Goal: Transaction & Acquisition: Book appointment/travel/reservation

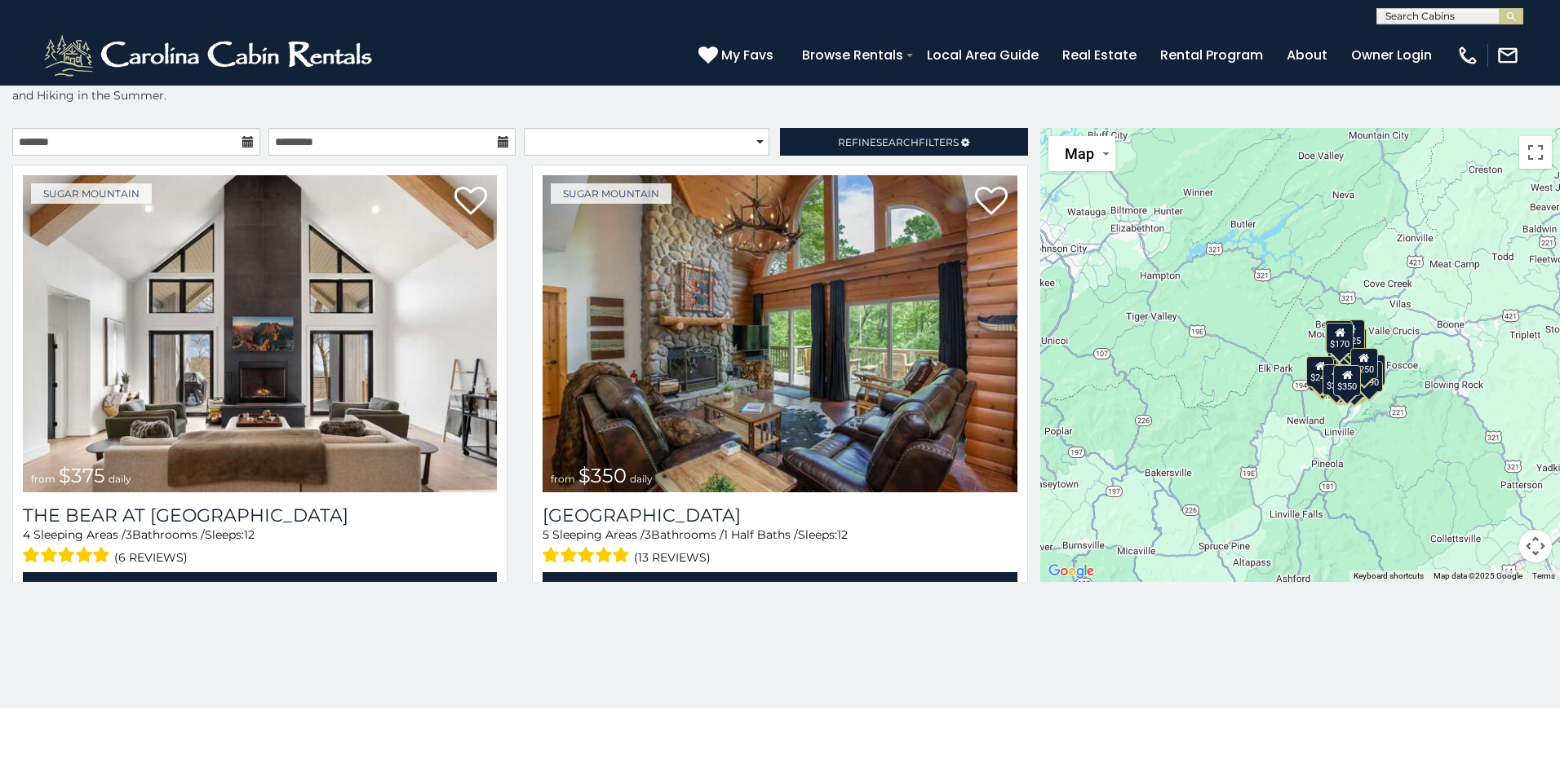
click at [251, 145] on icon at bounding box center [247, 141] width 11 height 11
click at [243, 140] on icon at bounding box center [247, 141] width 11 height 11
click at [244, 140] on icon at bounding box center [247, 141] width 11 height 11
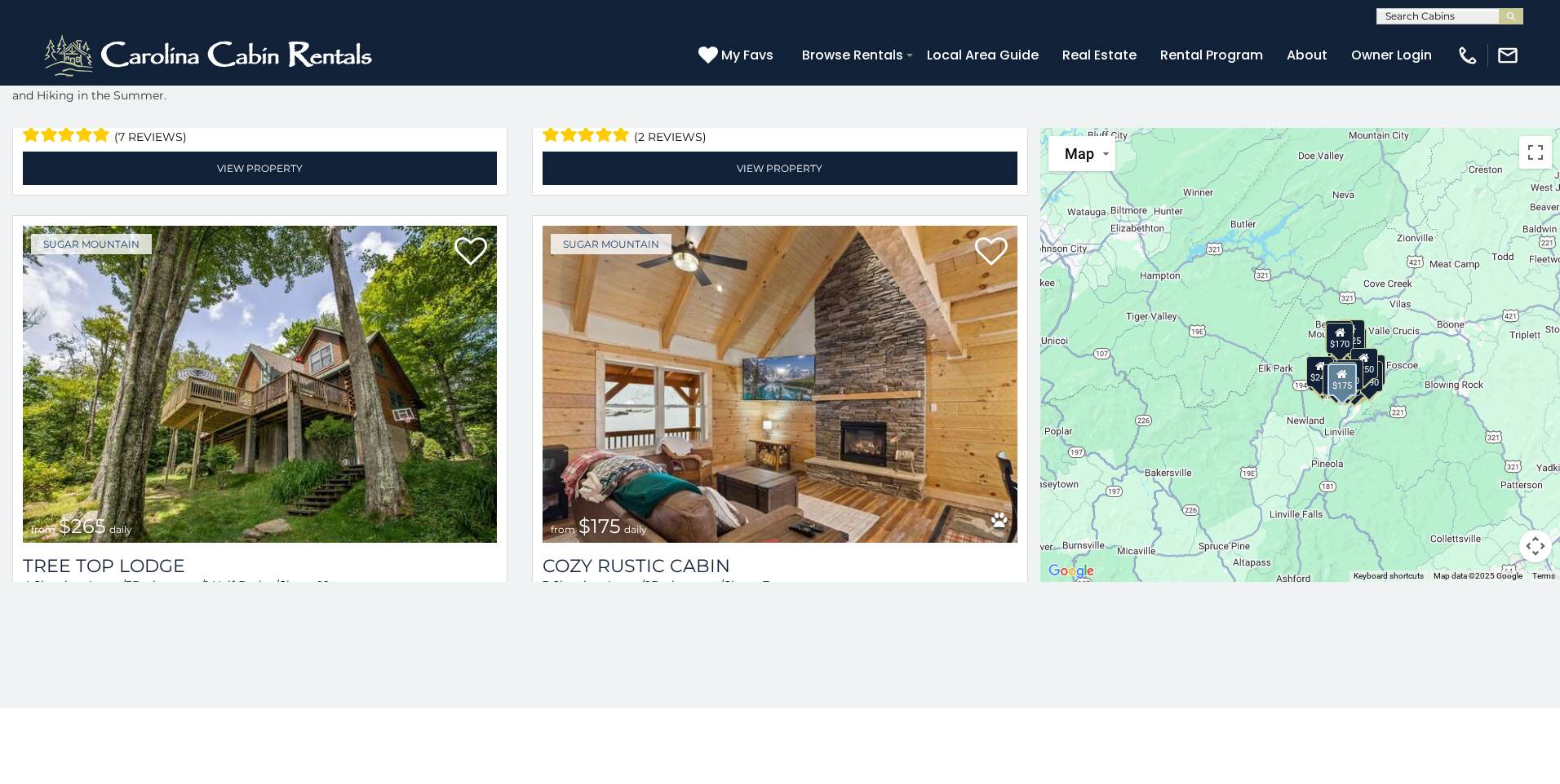
scroll to position [1386, 0]
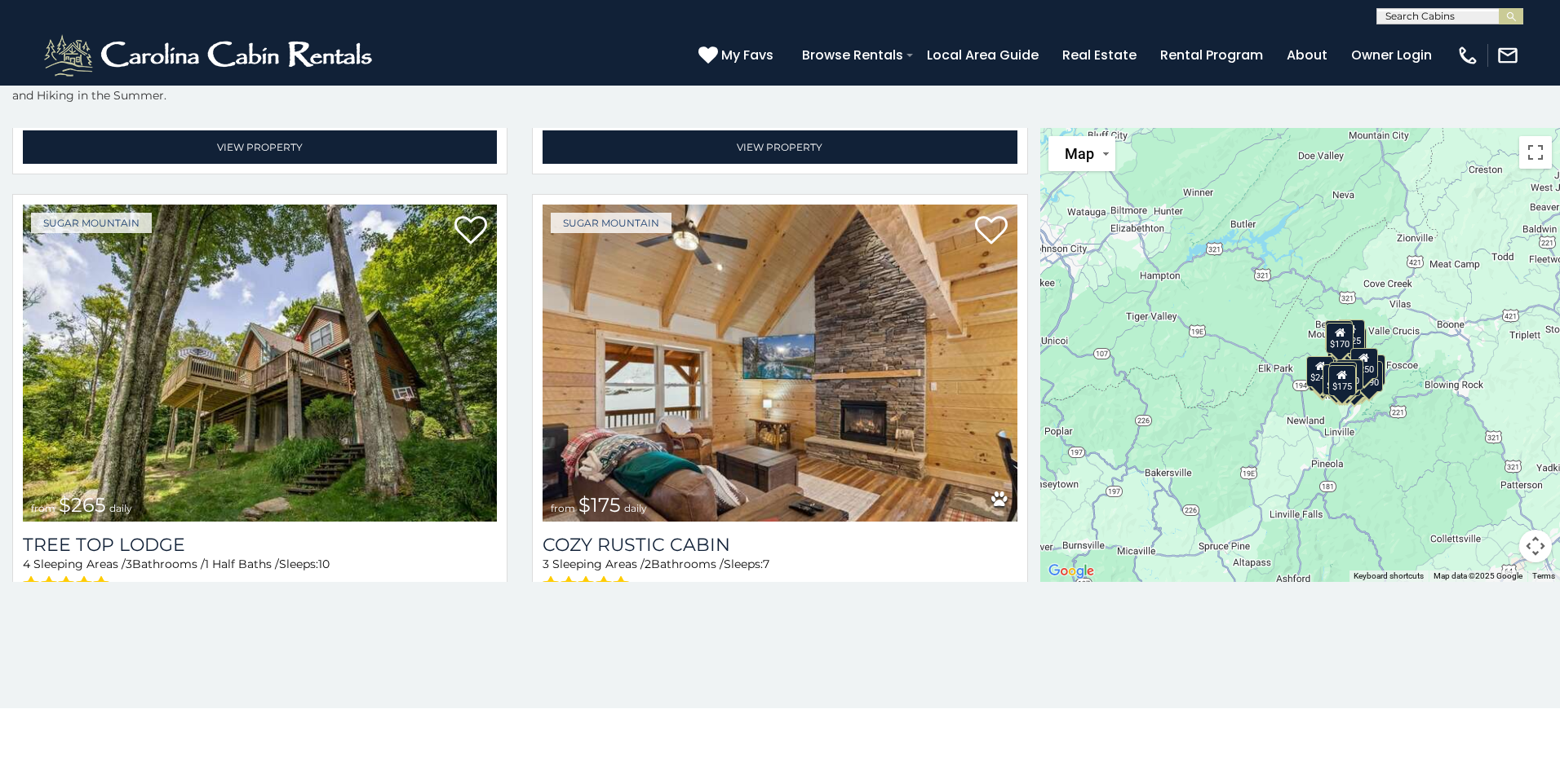
click at [834, 382] on div "$175" at bounding box center [1342, 379] width 28 height 31
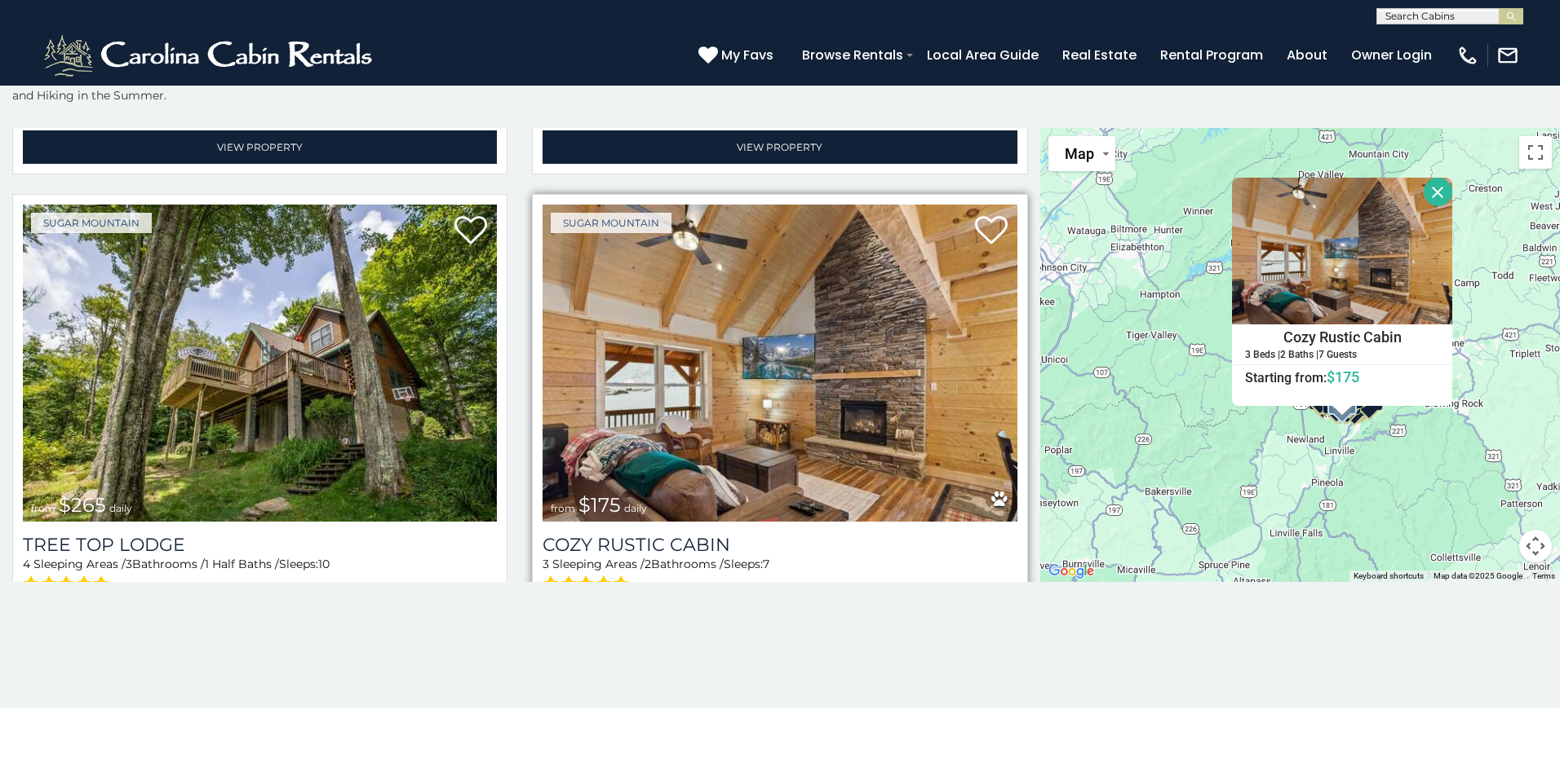
click at [793, 414] on img at bounding box center [779, 364] width 474 height 317
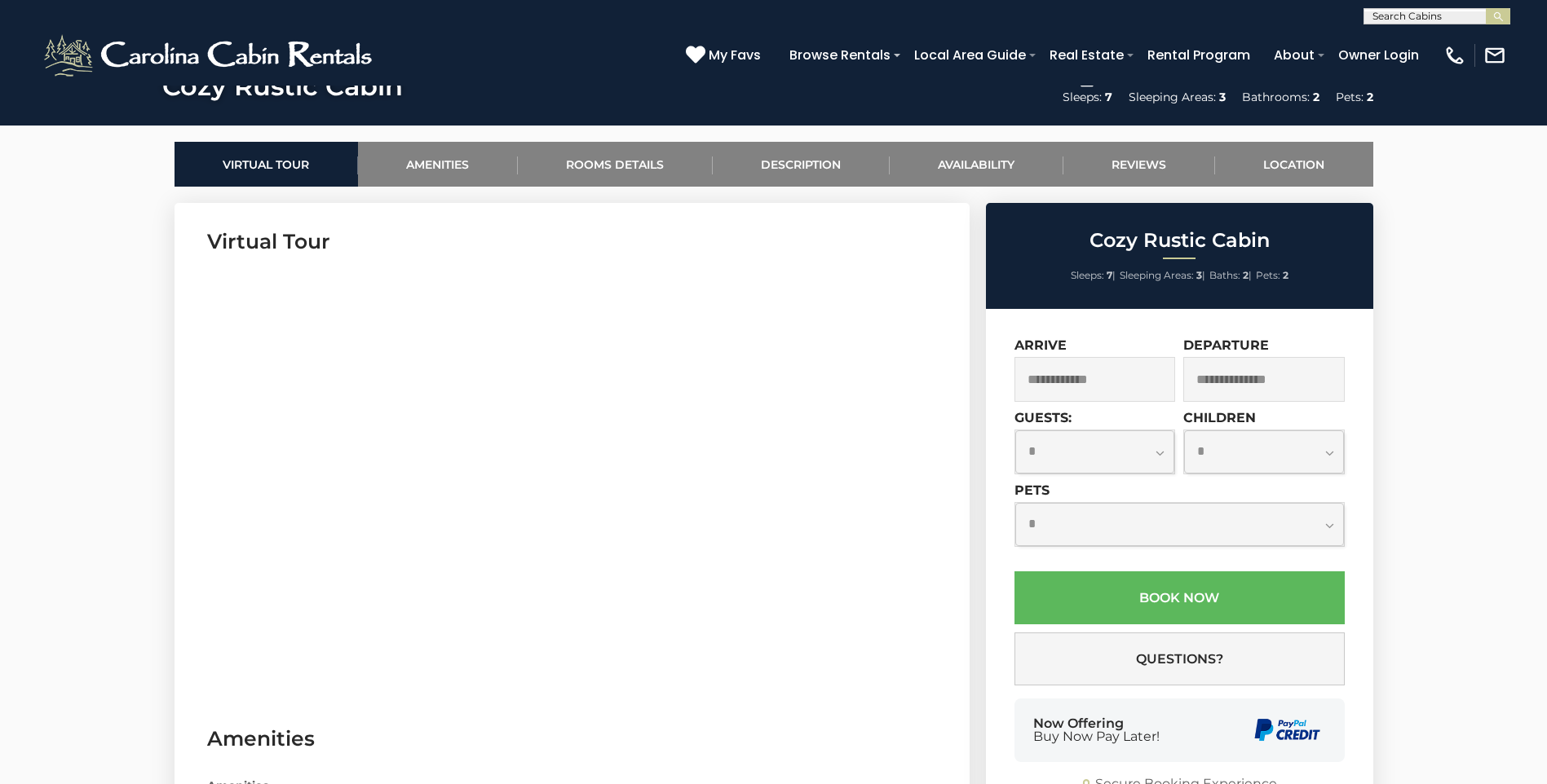
scroll to position [734, 0]
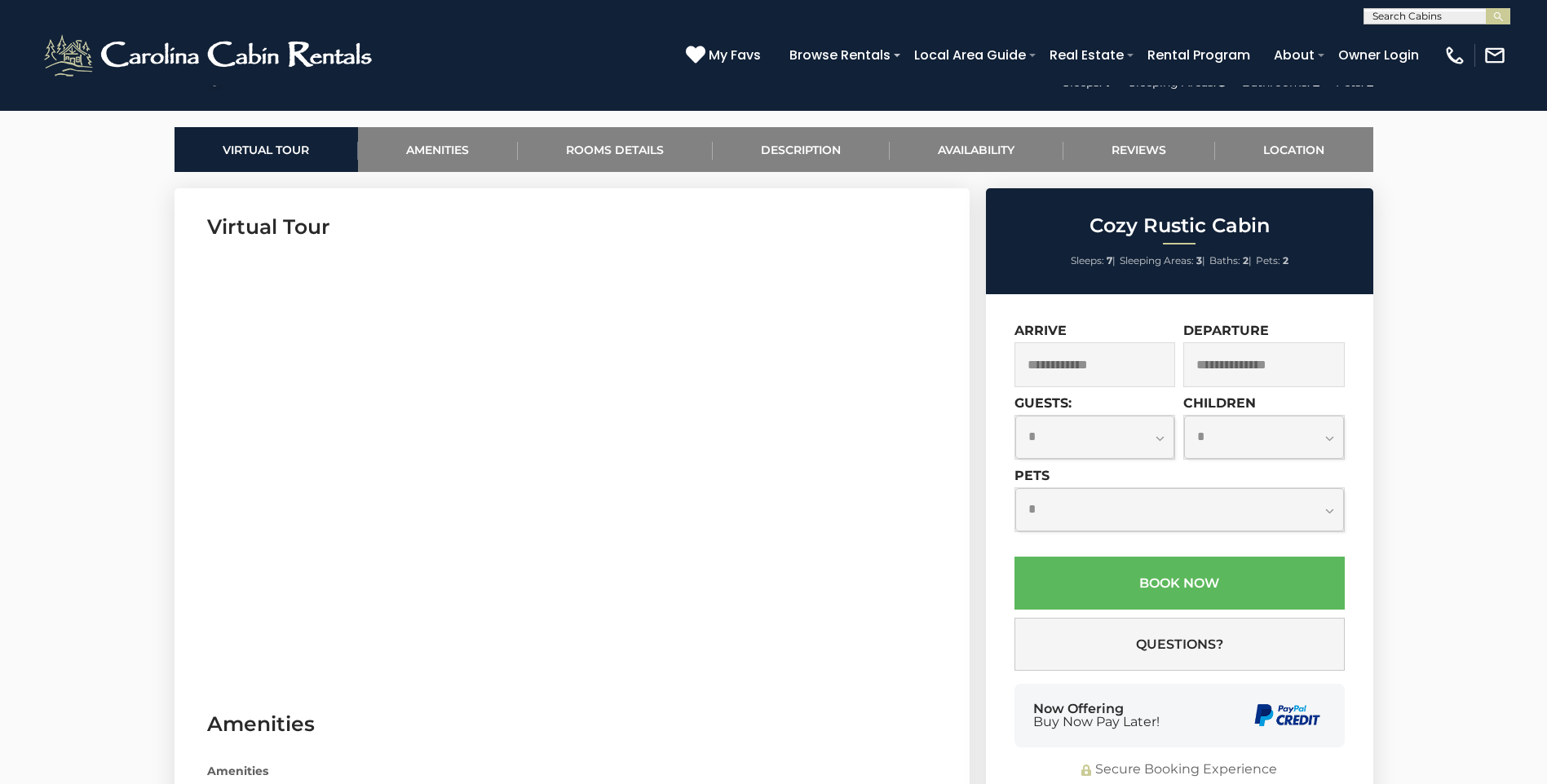
click at [1118, 373] on input "text" at bounding box center [1095, 364] width 161 height 45
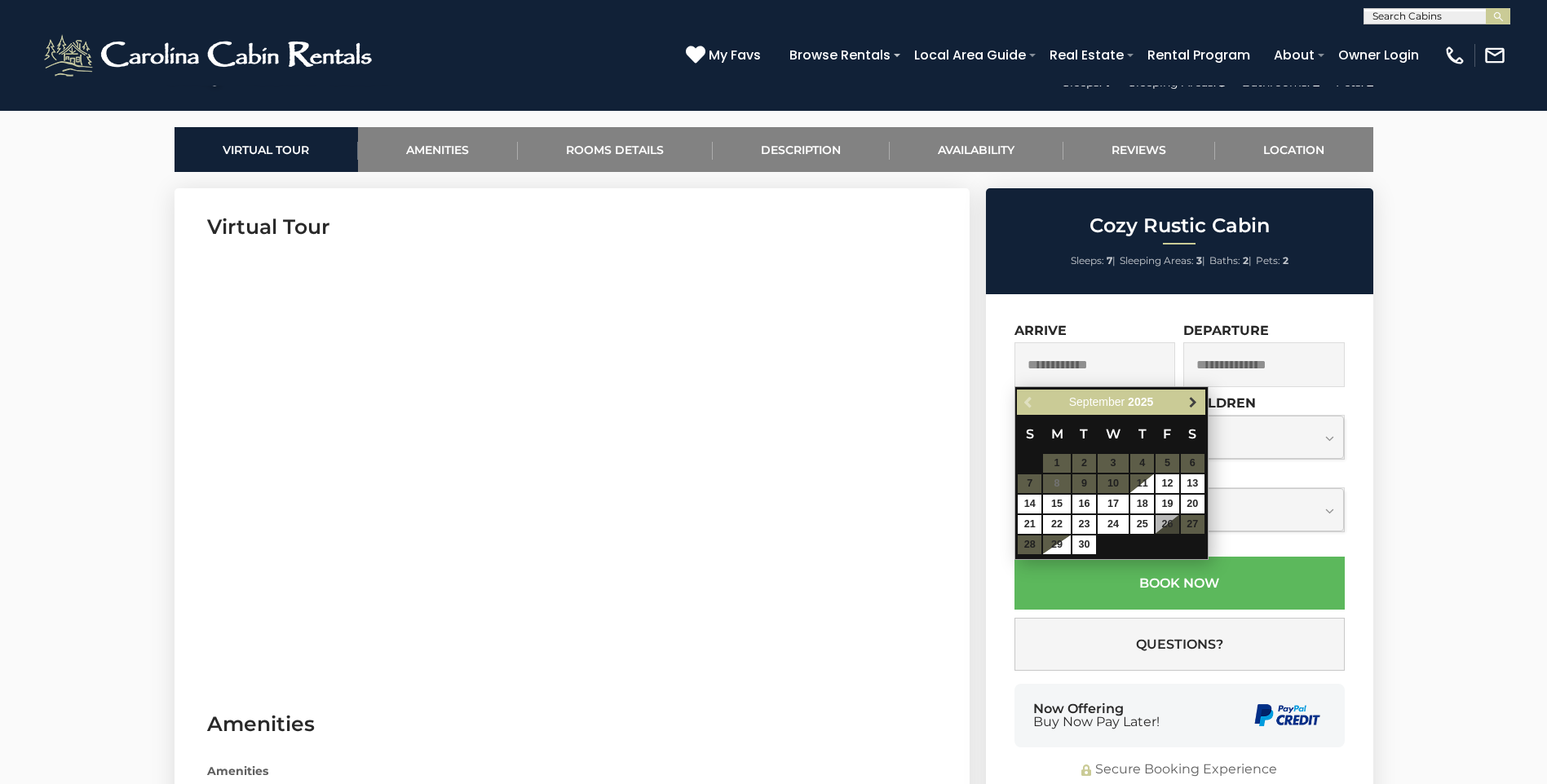
click at [1190, 406] on span "Next" at bounding box center [1192, 402] width 13 height 13
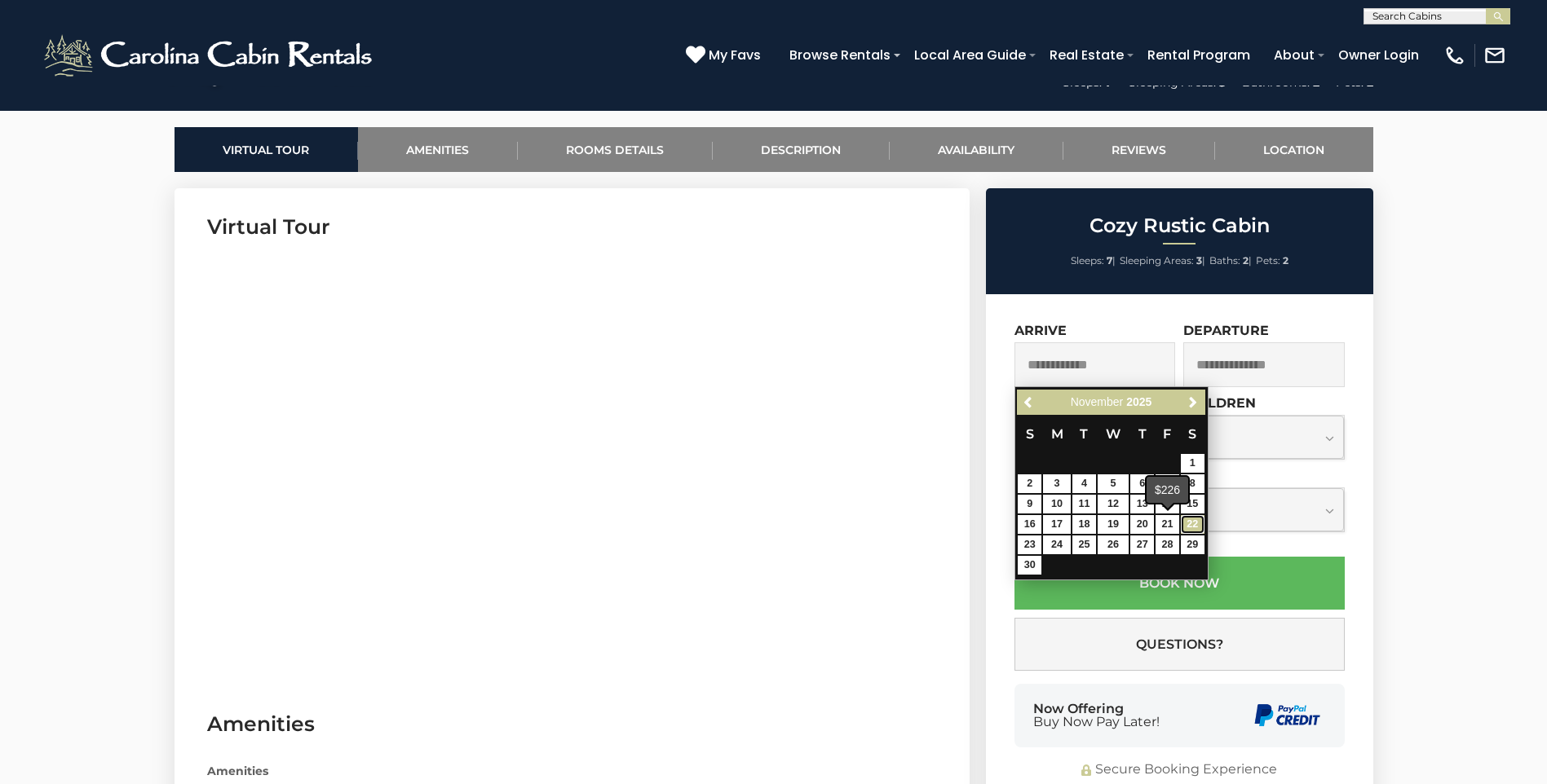
click at [1185, 526] on link "22" at bounding box center [1192, 524] width 24 height 18
type input "**********"
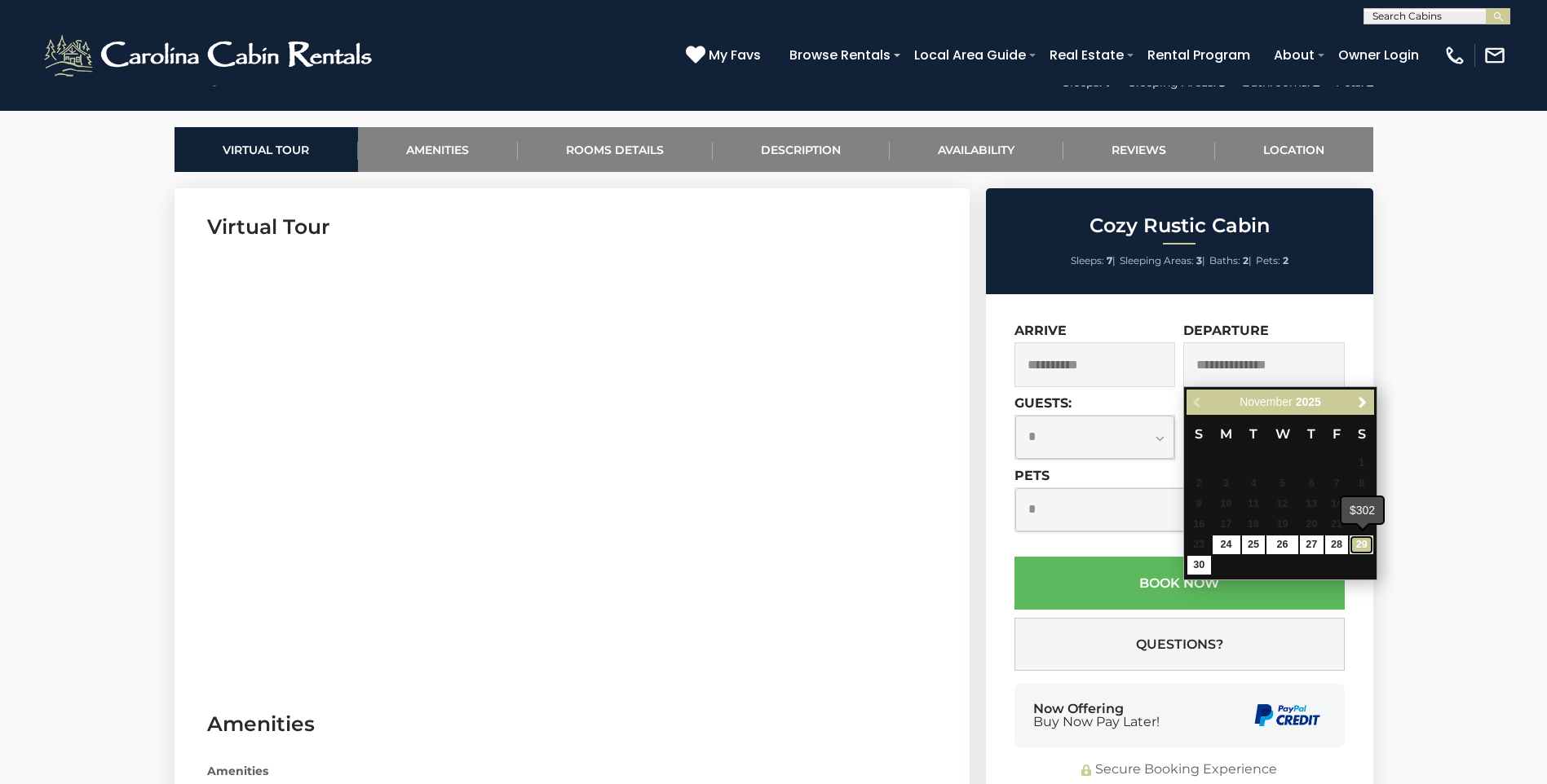
click at [1367, 544] on link "29" at bounding box center [1360, 545] width 24 height 18
type input "**********"
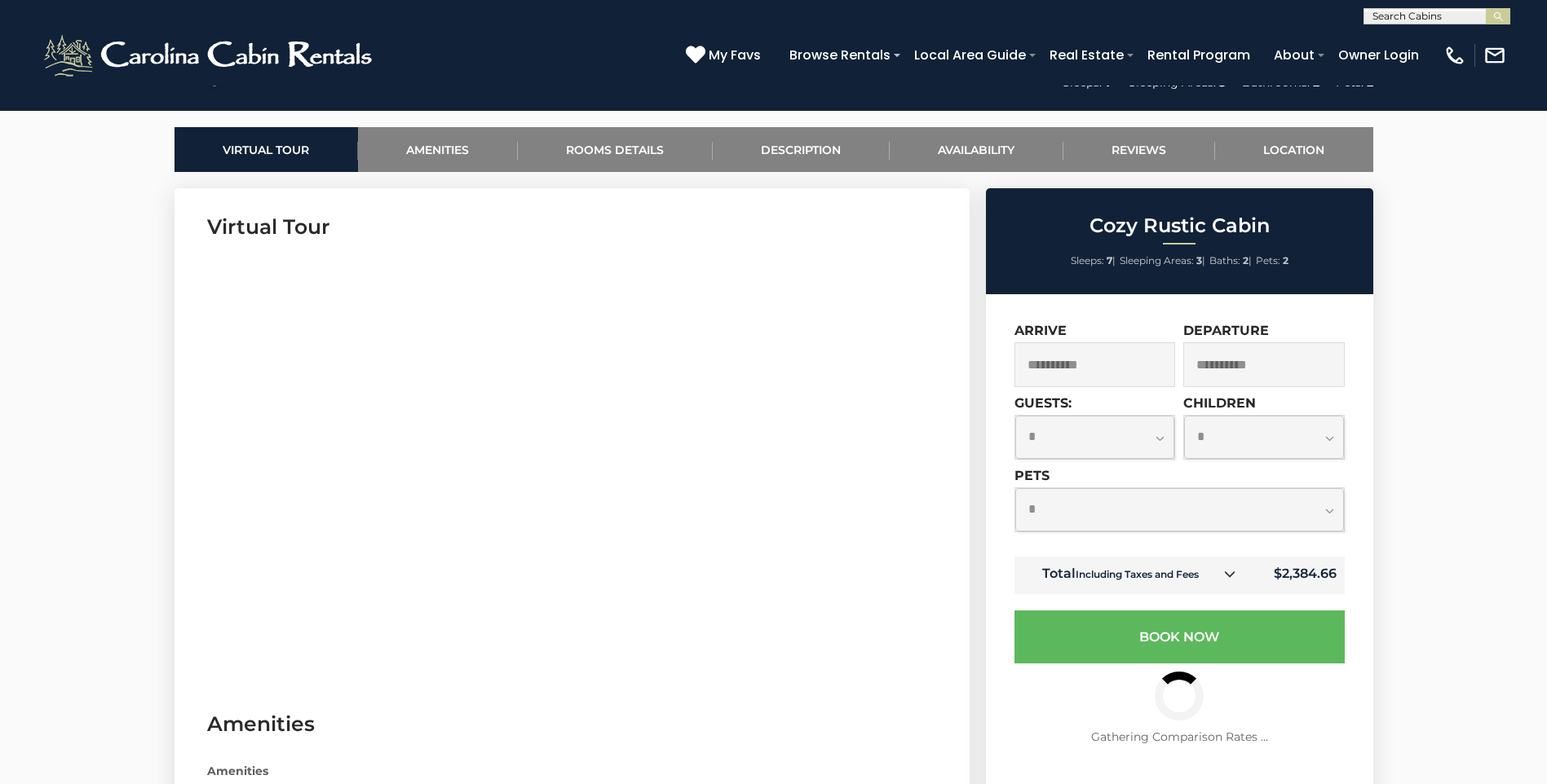
click at [1261, 512] on select "**********" at bounding box center [1179, 510] width 328 height 43
select select "*"
click at [1015, 489] on select "**********" at bounding box center [1179, 510] width 328 height 43
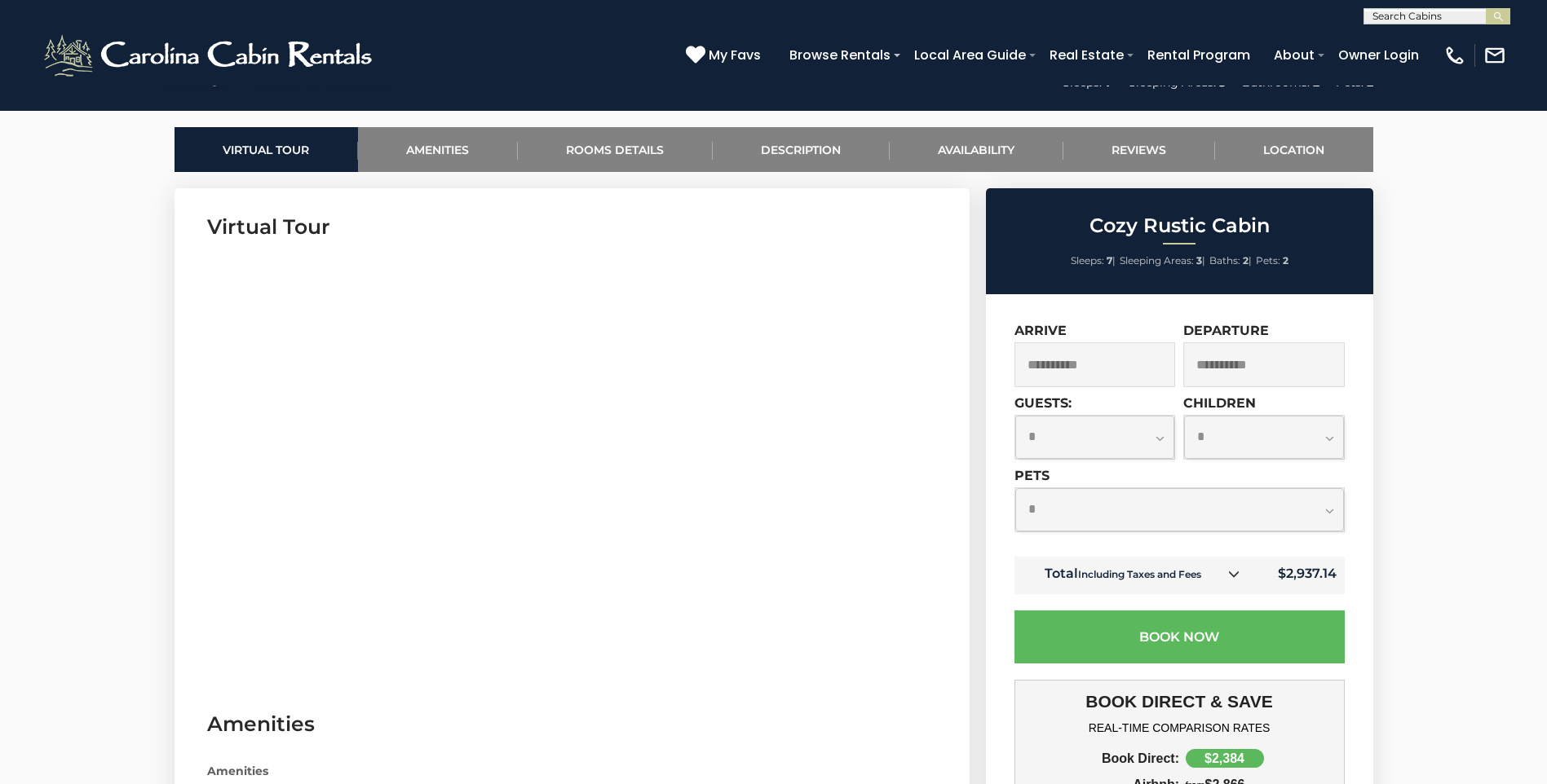
click at [1153, 444] on select "**********" at bounding box center [1095, 437] width 159 height 43
select select "*"
click at [1015, 416] on select "**********" at bounding box center [1095, 437] width 159 height 43
click at [1285, 440] on select "**********" at bounding box center [1264, 437] width 159 height 43
select select "*"
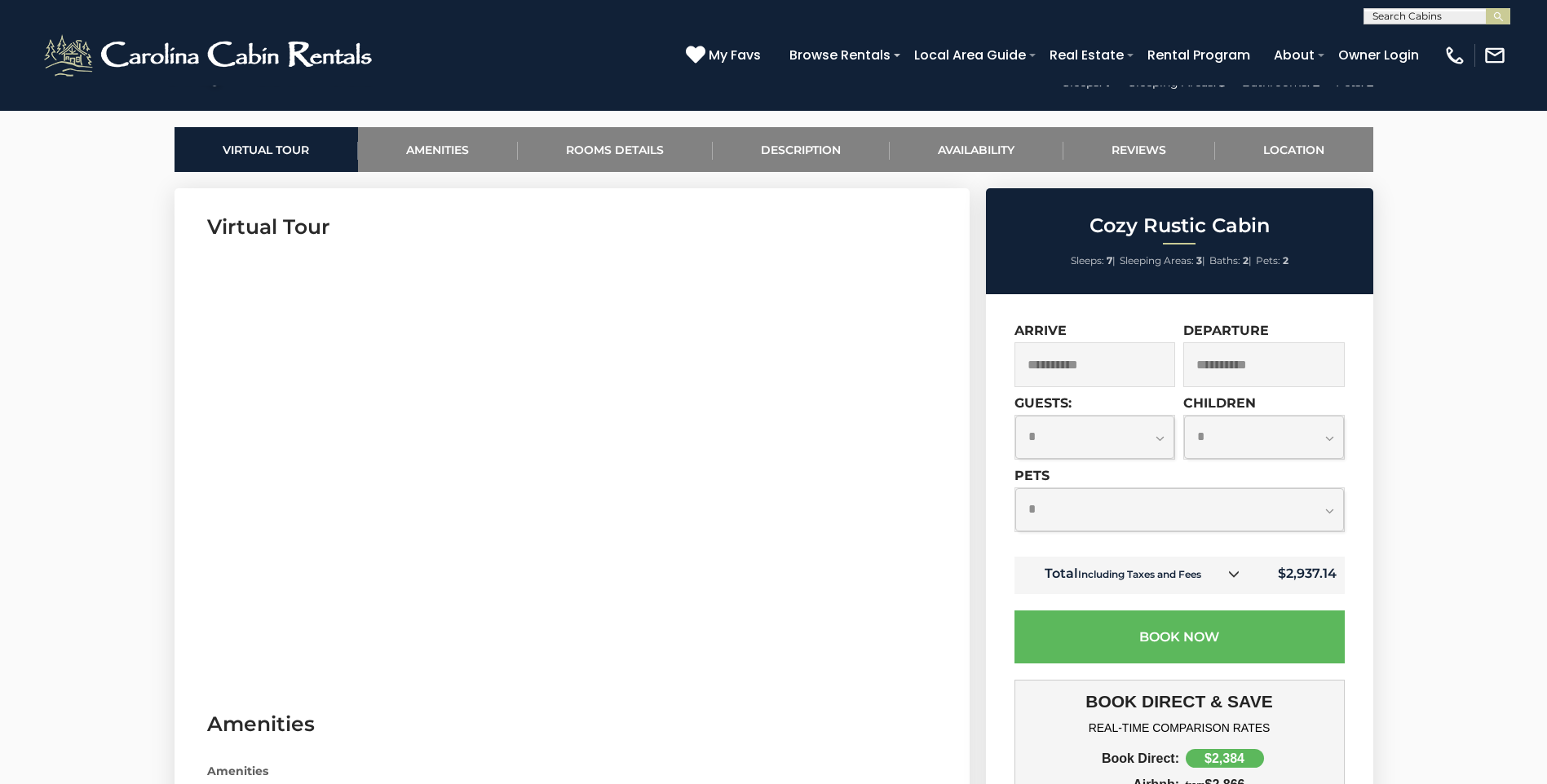
click at [1184, 416] on select "**********" at bounding box center [1264, 437] width 159 height 43
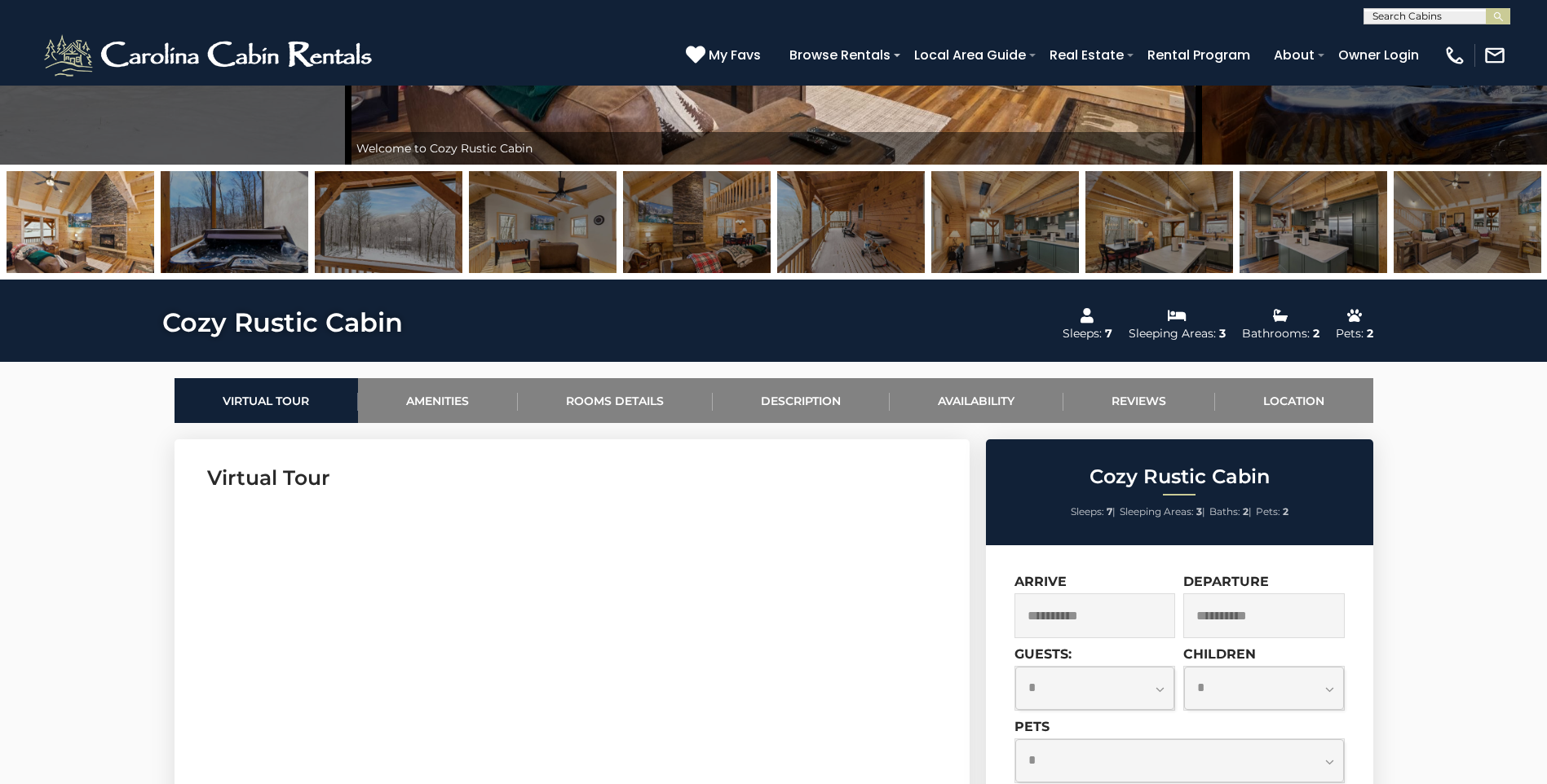
scroll to position [81, 0]
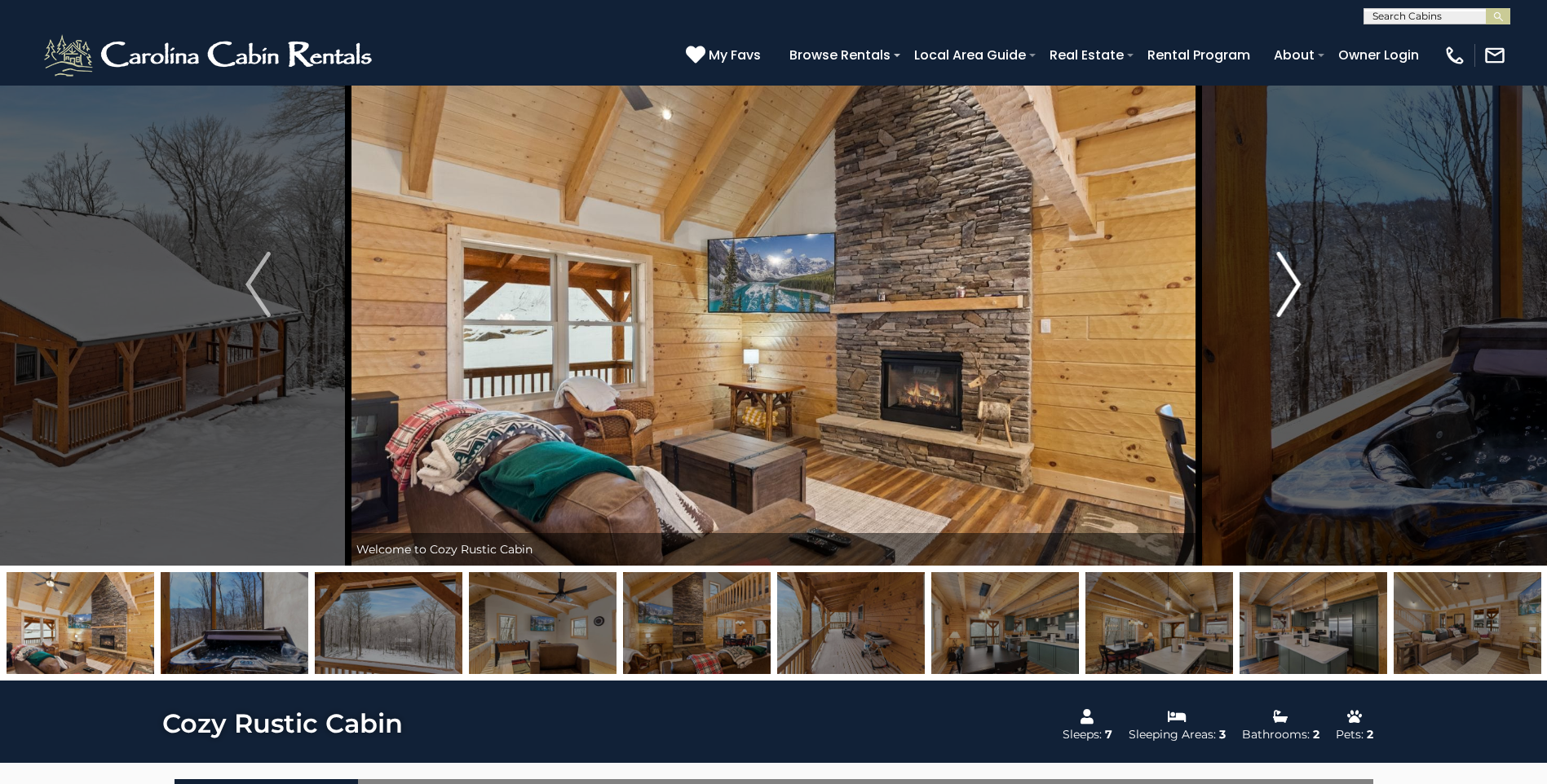
click at [1277, 291] on img "Next" at bounding box center [1289, 285] width 25 height 65
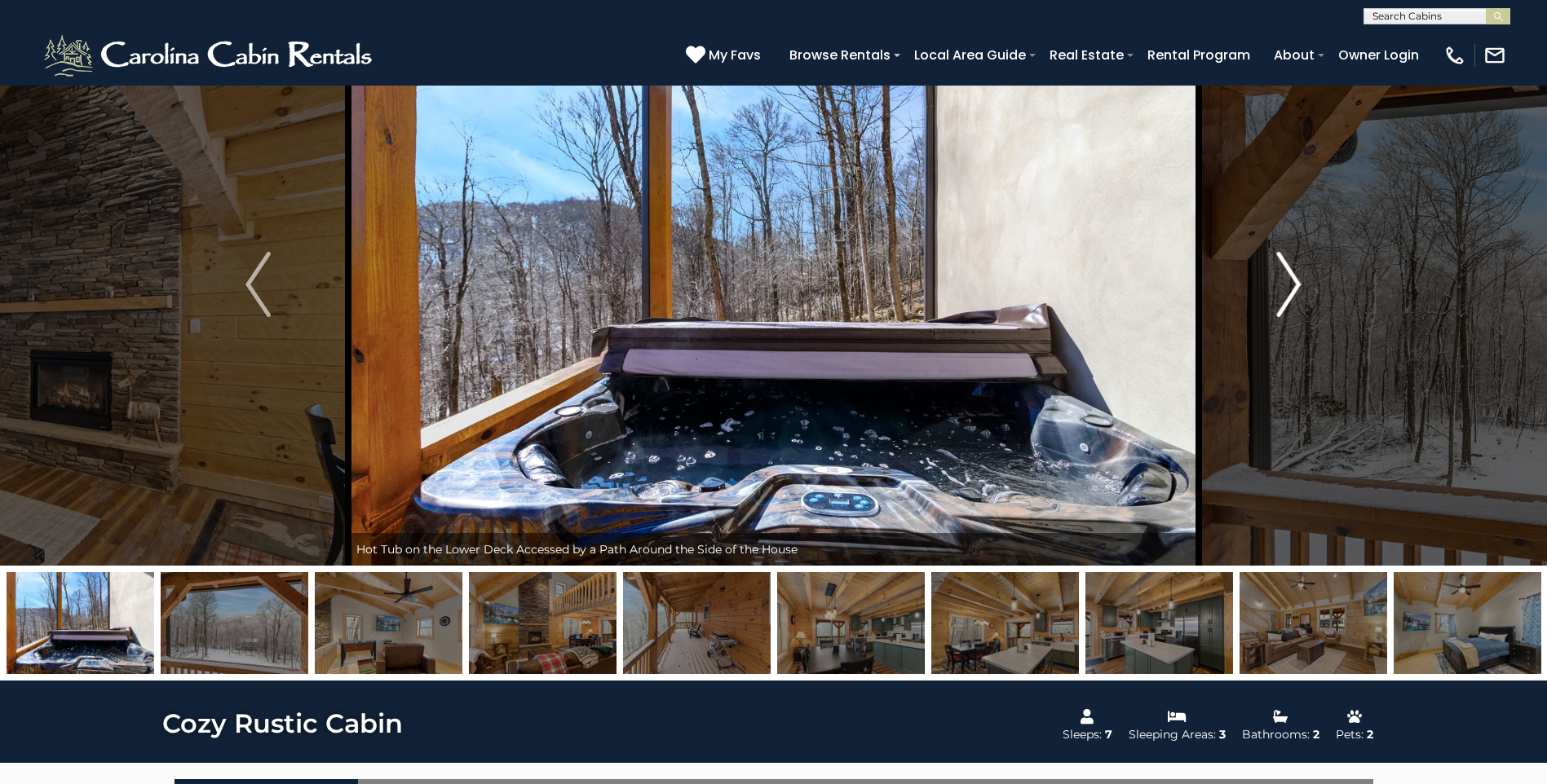
click at [1277, 291] on img "Next" at bounding box center [1289, 285] width 25 height 65
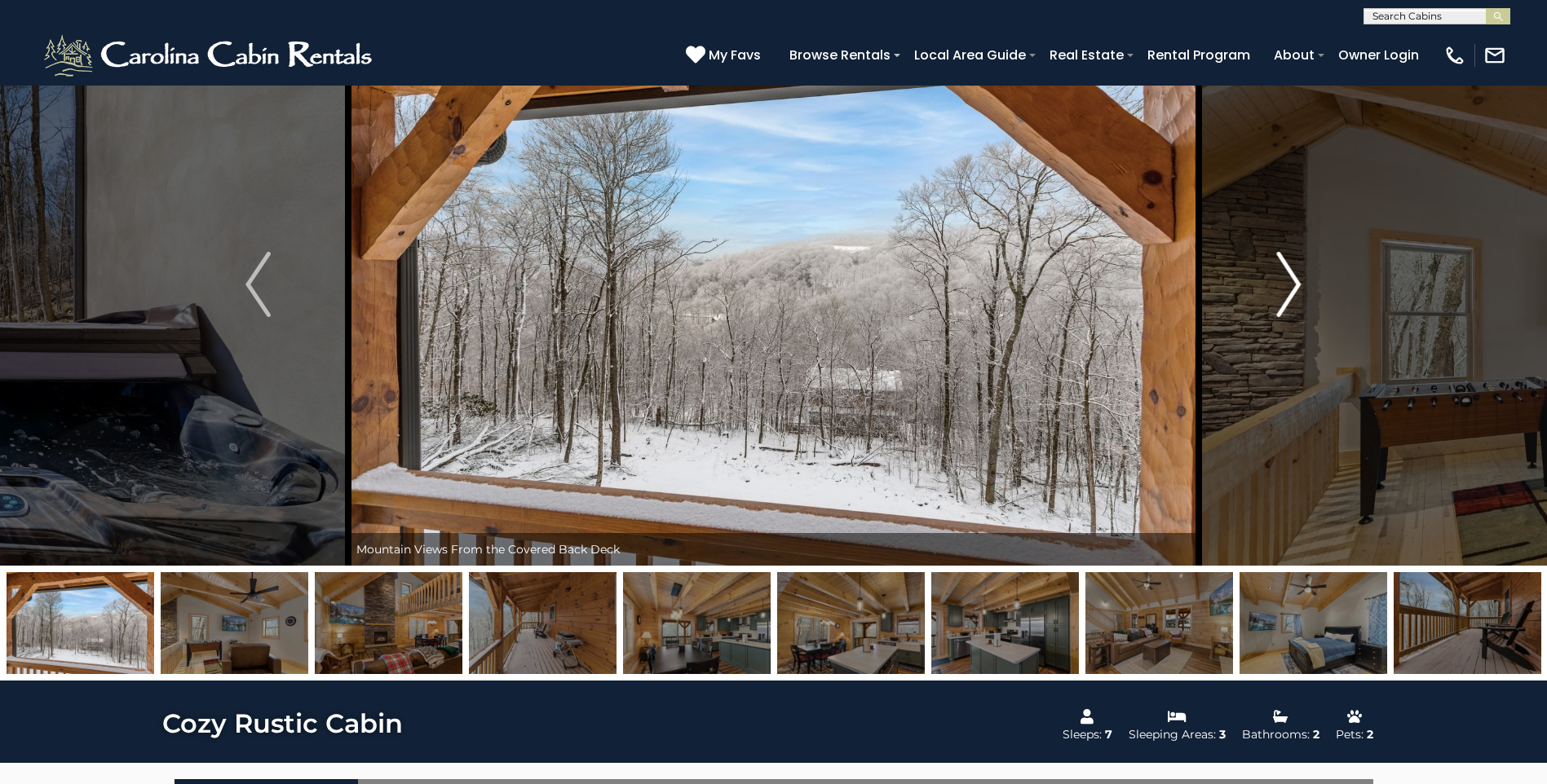
click at [1277, 291] on img "Next" at bounding box center [1289, 285] width 25 height 65
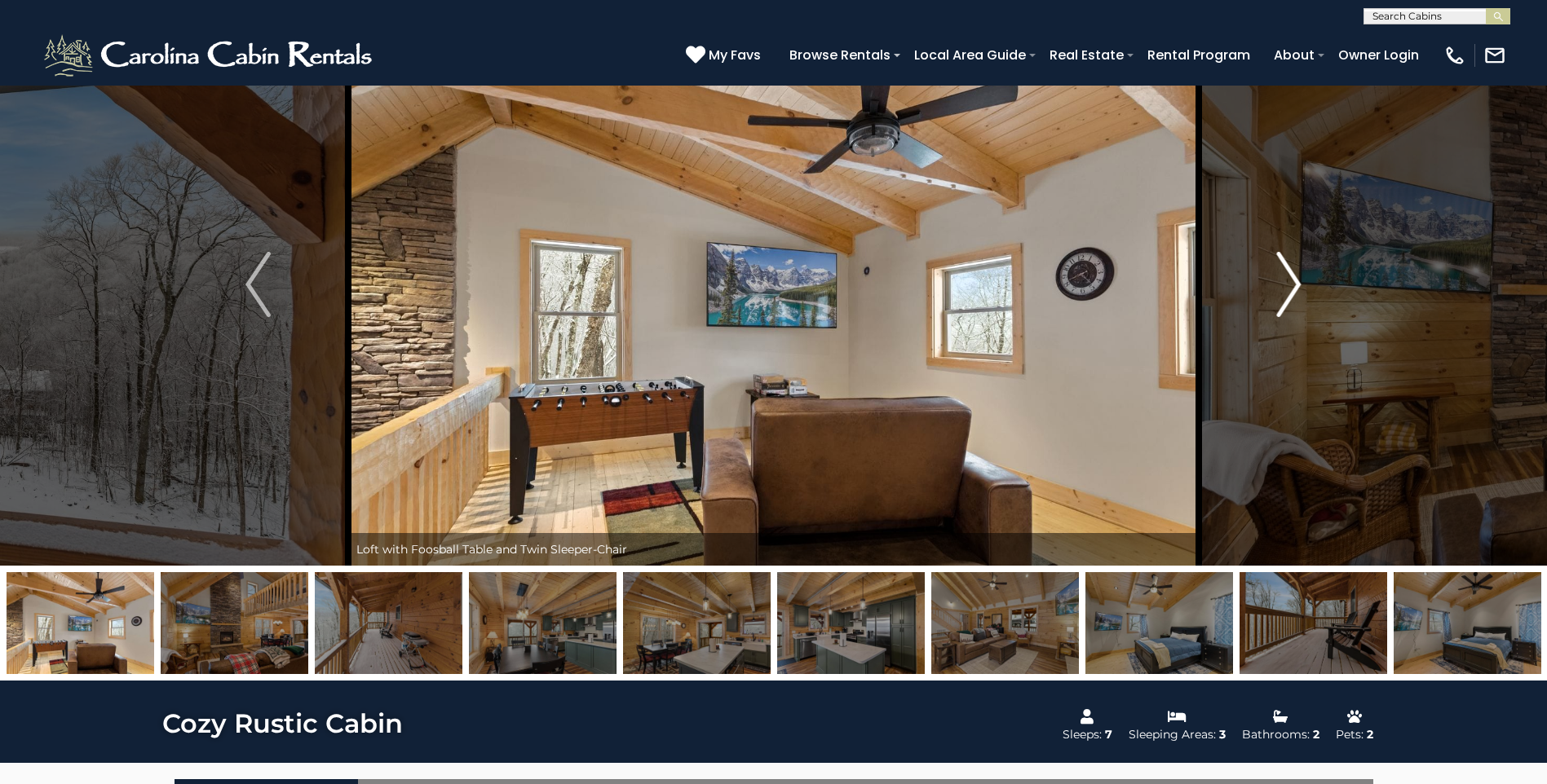
click at [1277, 291] on img "Next" at bounding box center [1289, 285] width 25 height 65
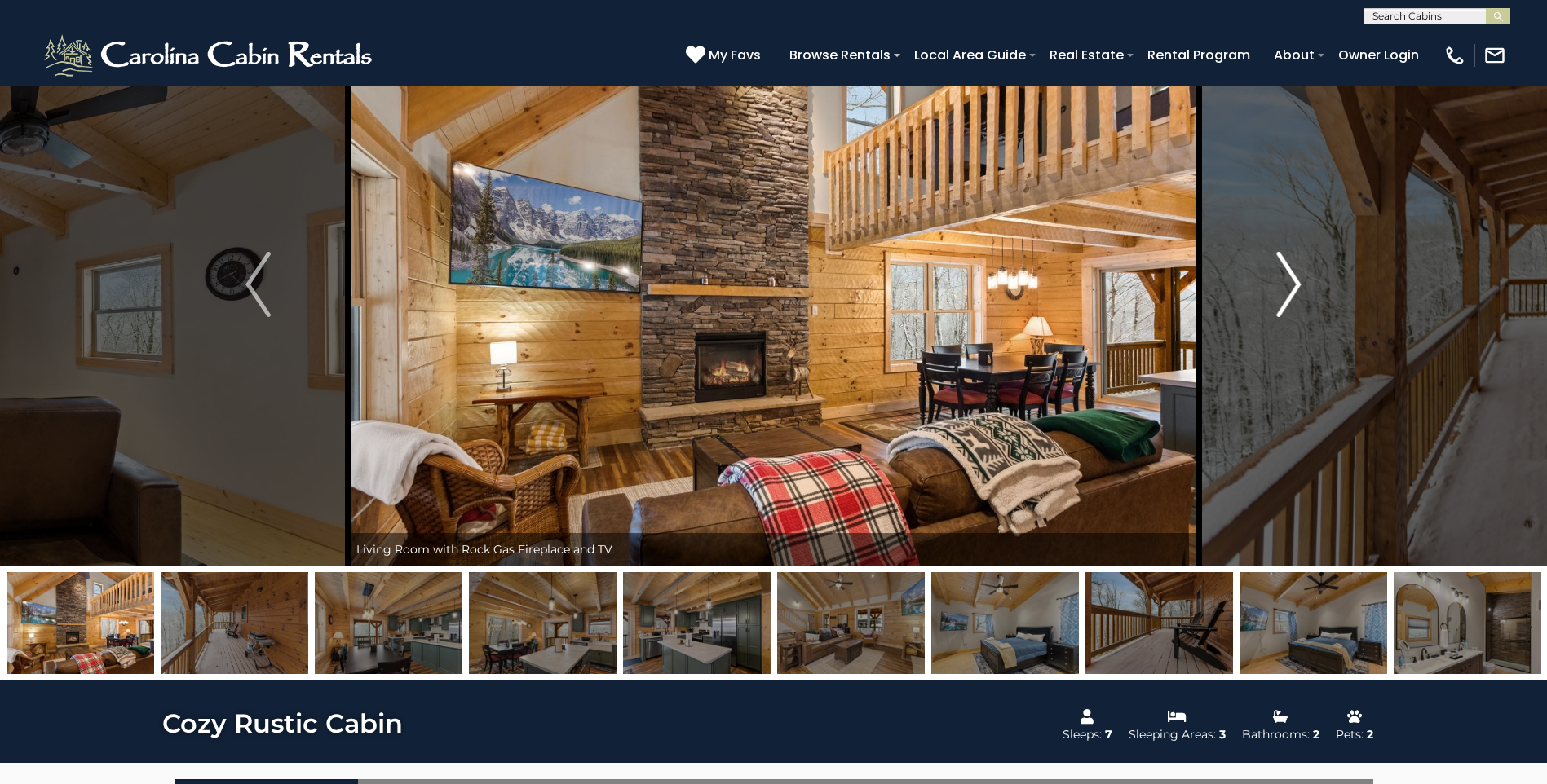
click at [1277, 291] on img "Next" at bounding box center [1289, 285] width 25 height 65
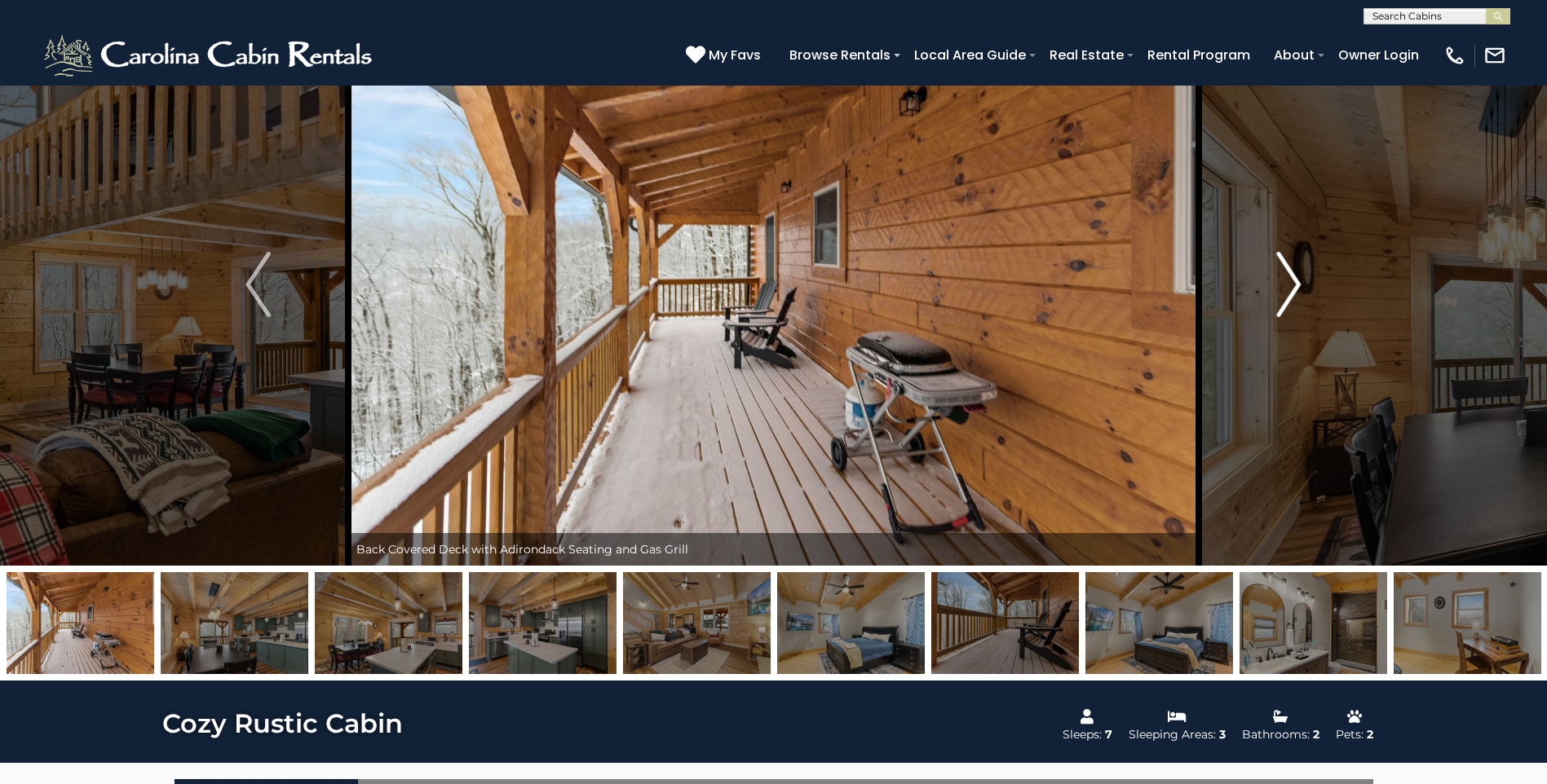
click at [1277, 291] on img "Next" at bounding box center [1289, 285] width 25 height 65
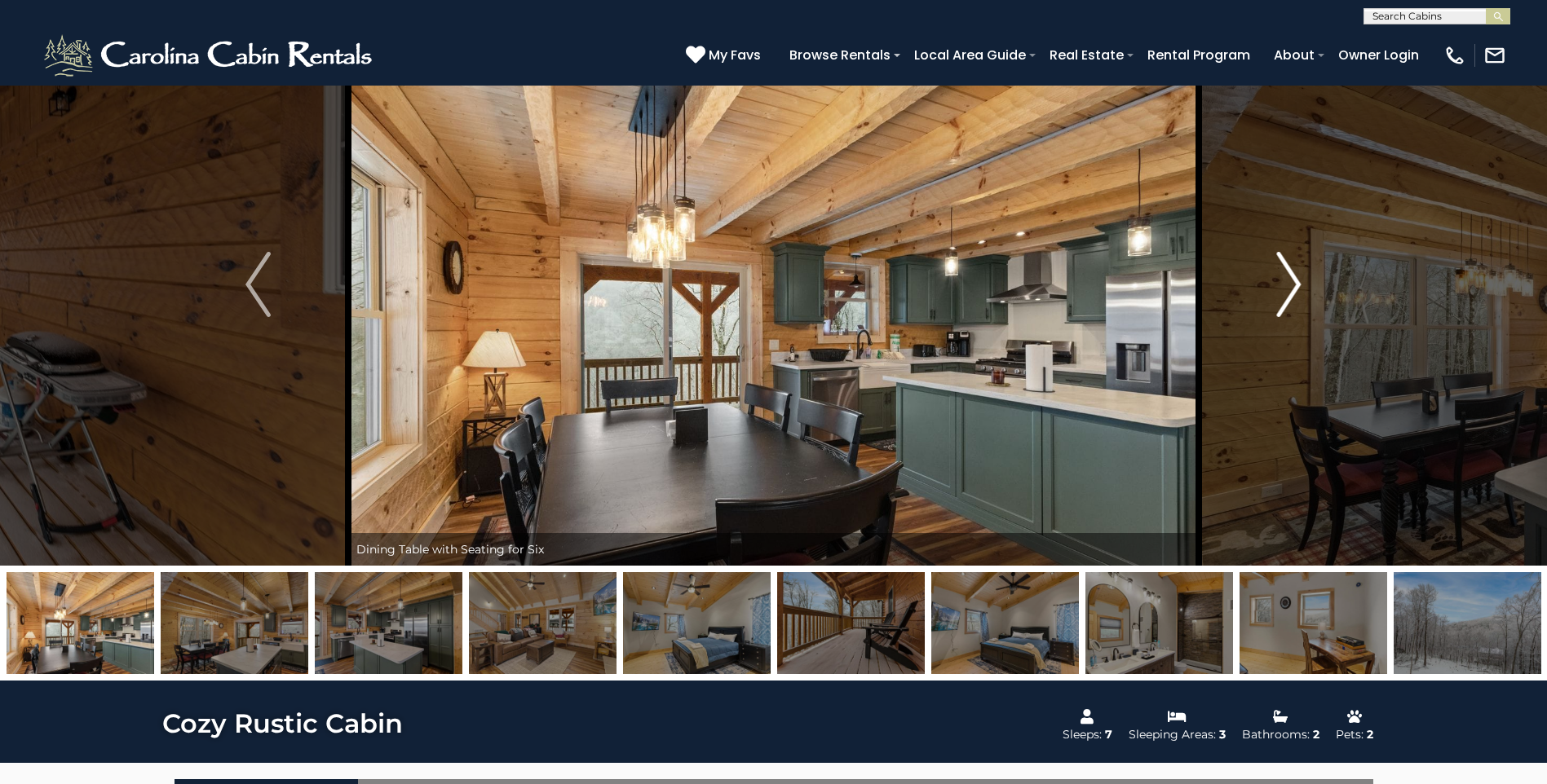
click at [1277, 292] on img "Next" at bounding box center [1289, 285] width 25 height 65
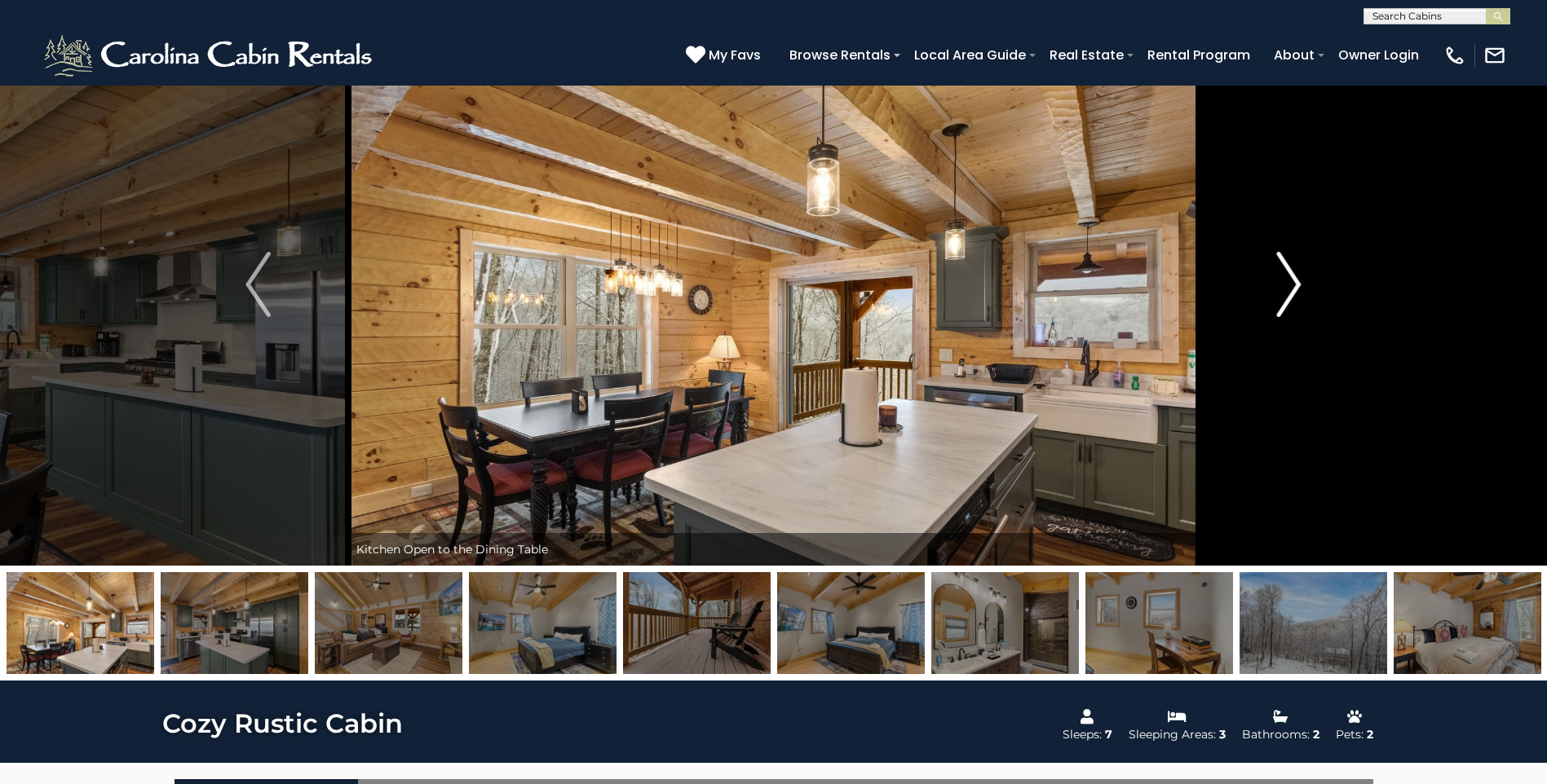
click at [1277, 292] on img "Next" at bounding box center [1289, 285] width 25 height 65
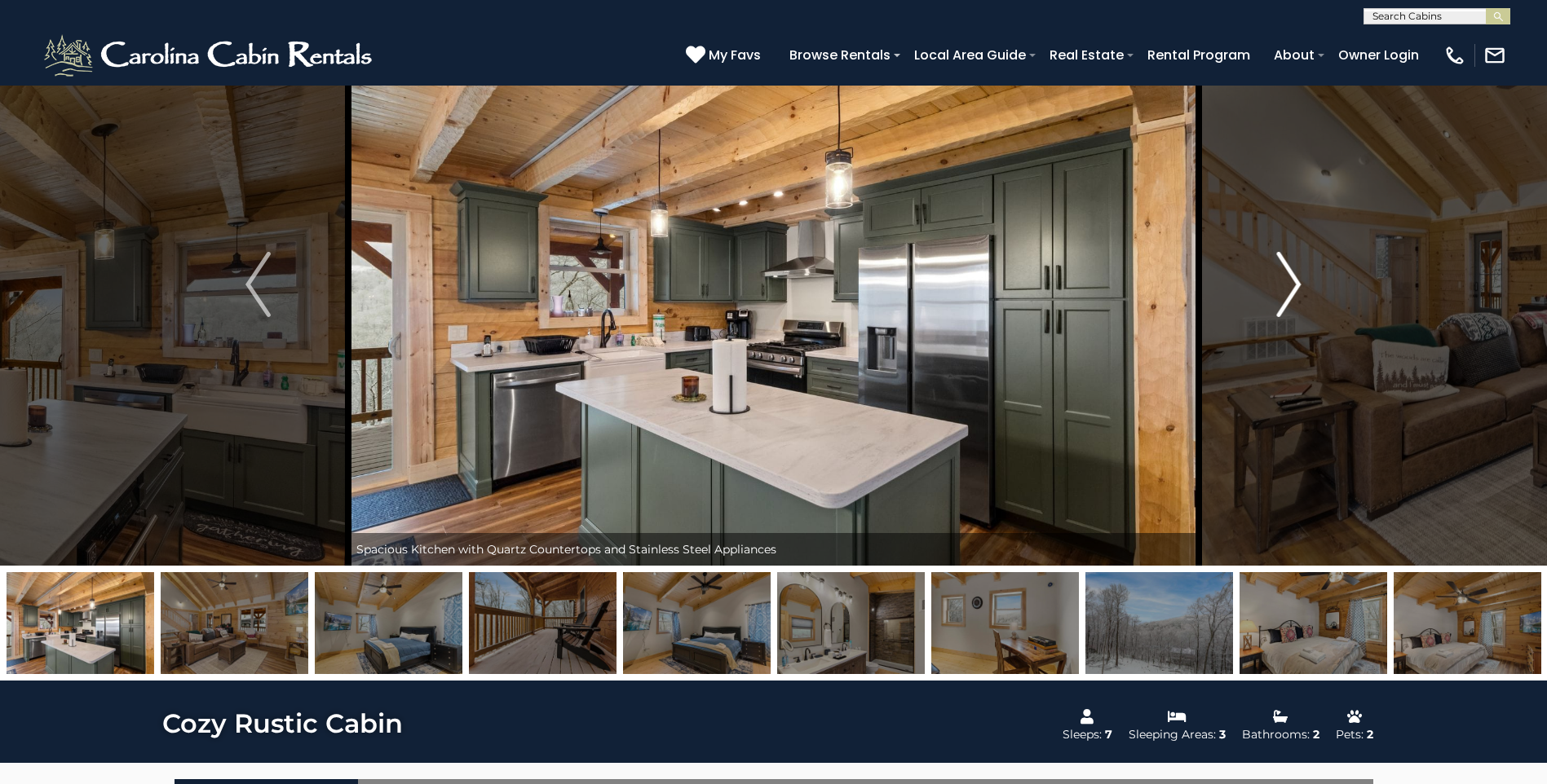
click at [1277, 292] on img "Next" at bounding box center [1289, 285] width 25 height 65
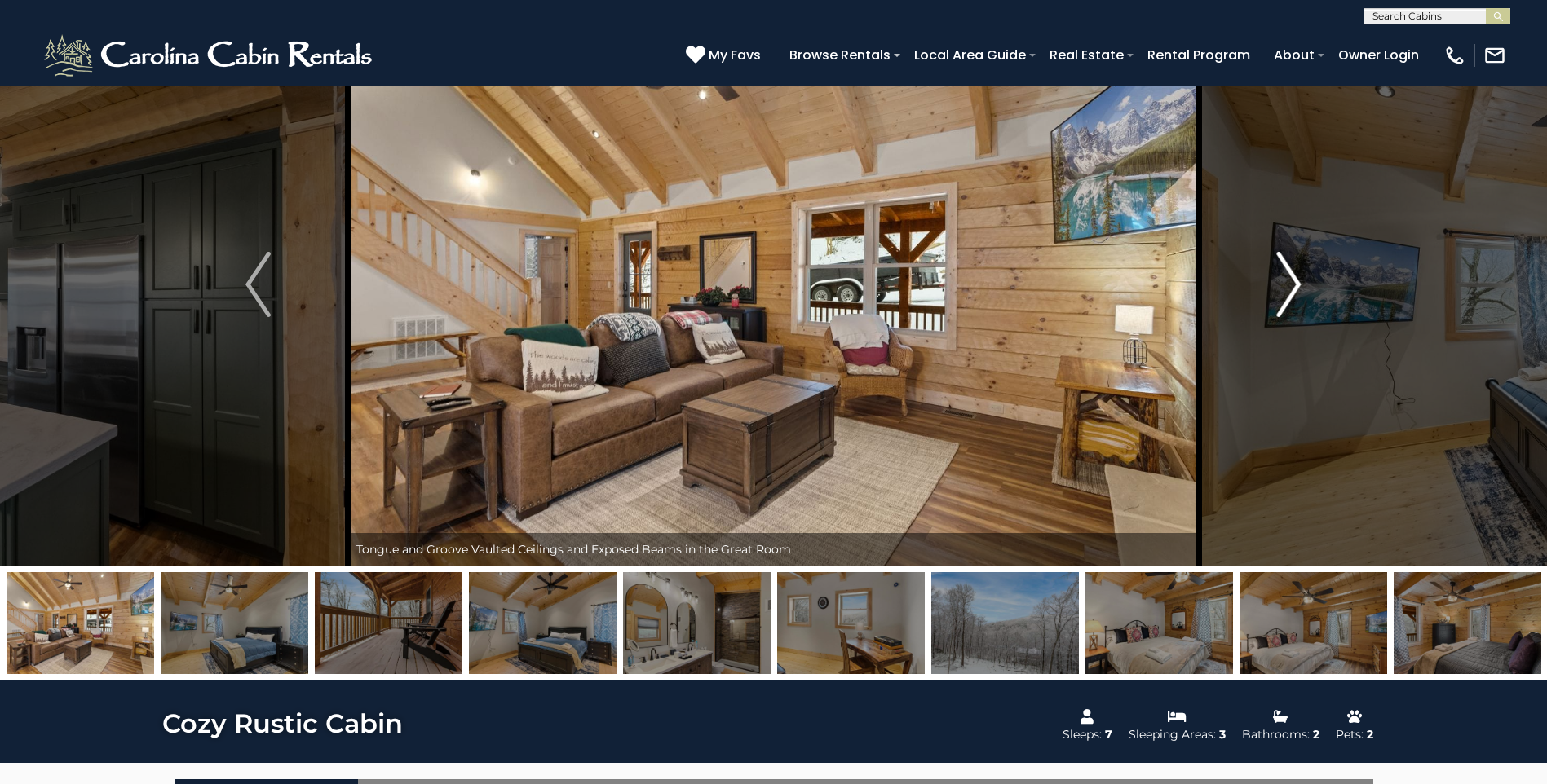
click at [1277, 292] on img "Next" at bounding box center [1289, 285] width 25 height 65
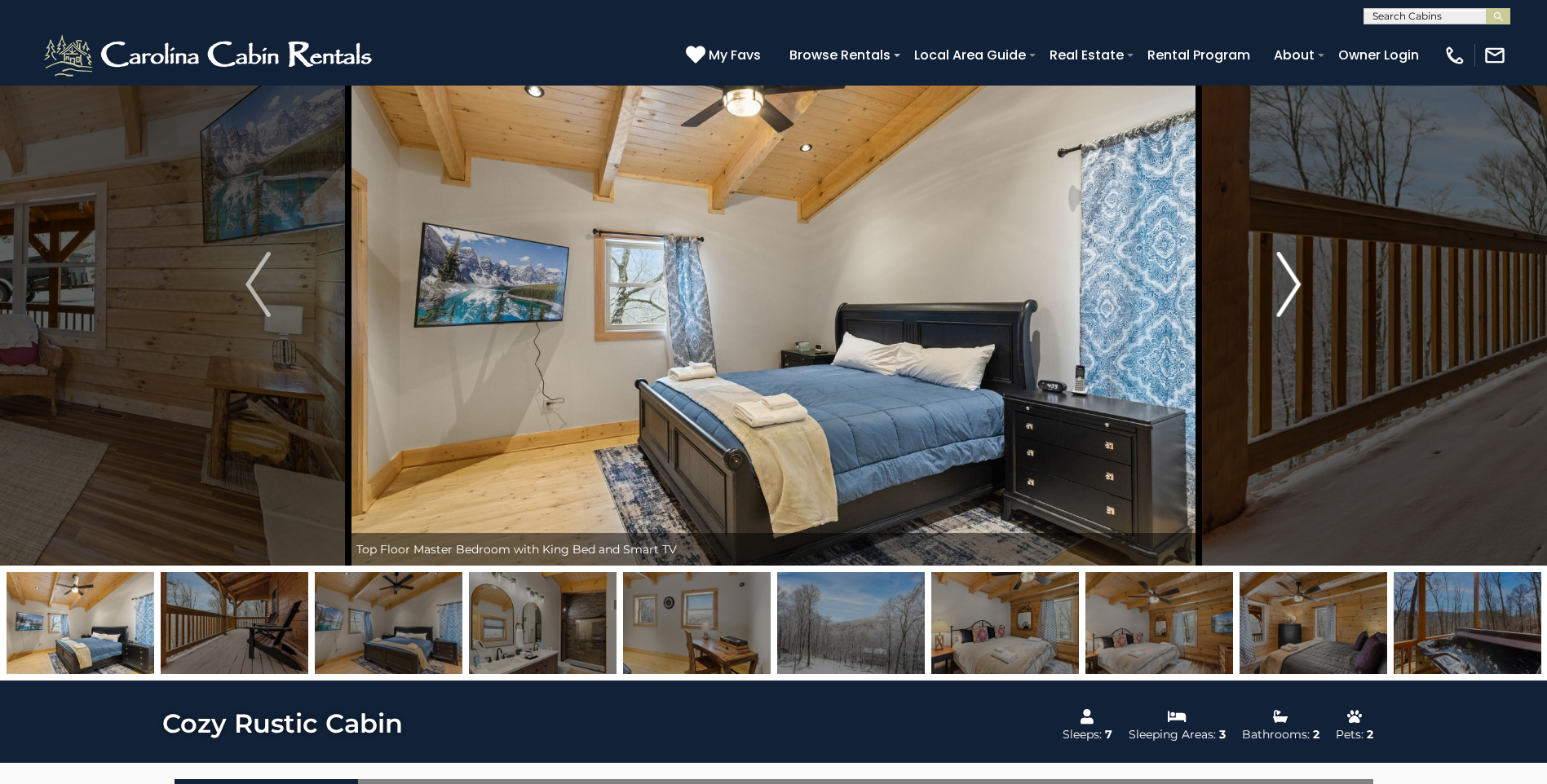
click at [1277, 292] on img "Next" at bounding box center [1289, 285] width 25 height 65
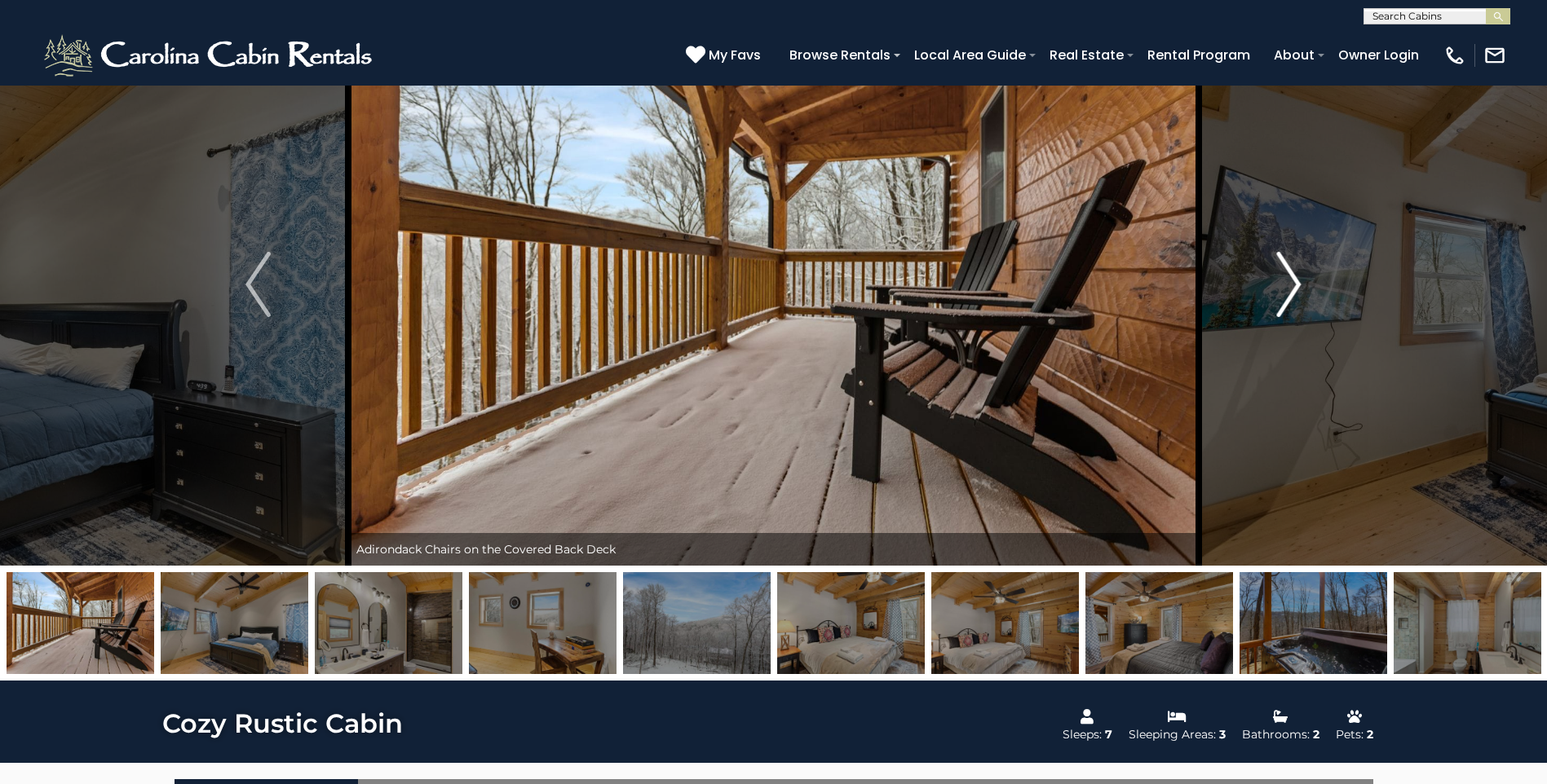
click at [1277, 292] on img "Next" at bounding box center [1289, 285] width 25 height 65
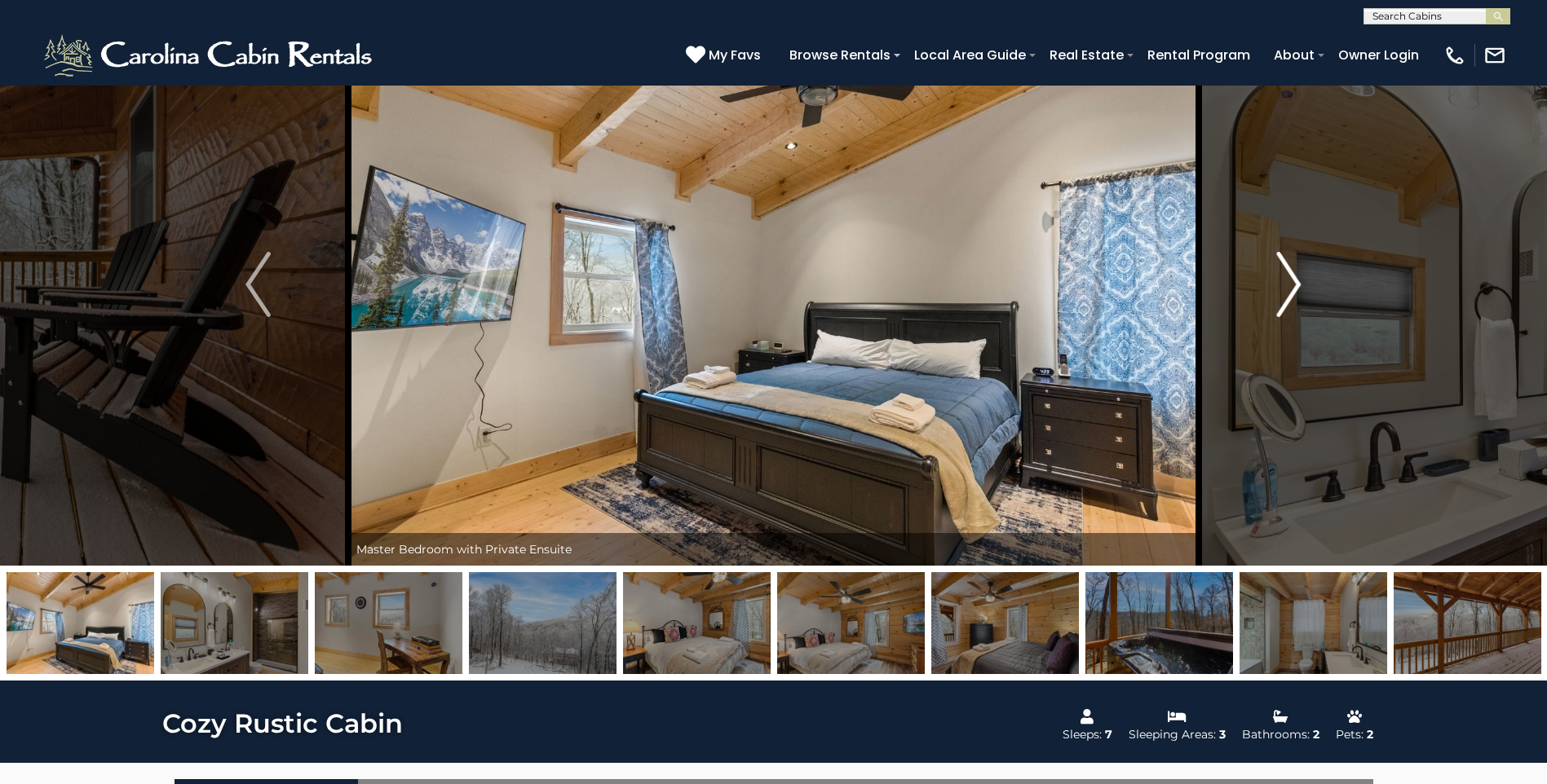
click at [1277, 292] on img "Next" at bounding box center [1289, 285] width 25 height 65
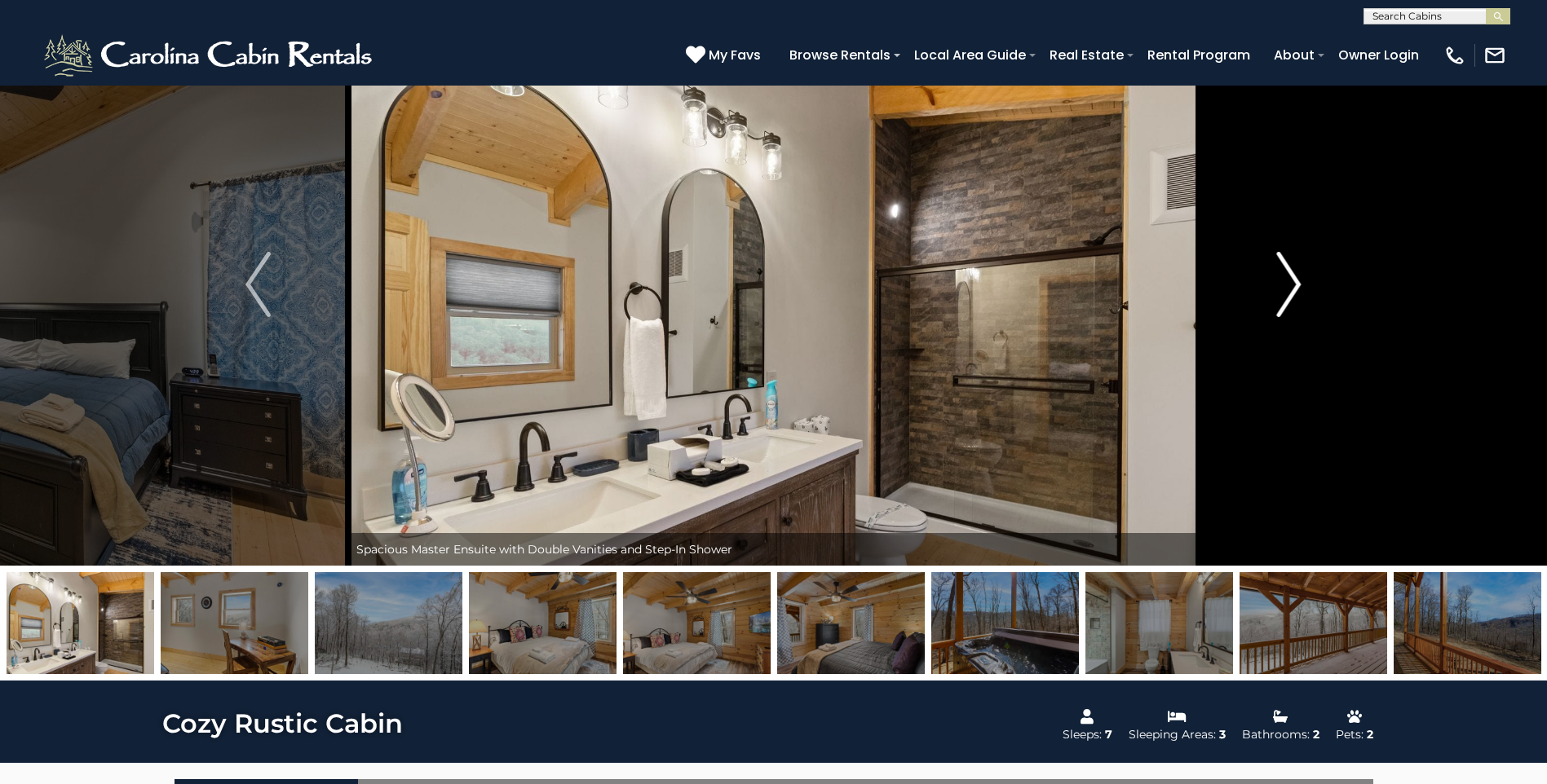
click at [1277, 292] on img "Next" at bounding box center [1289, 285] width 25 height 65
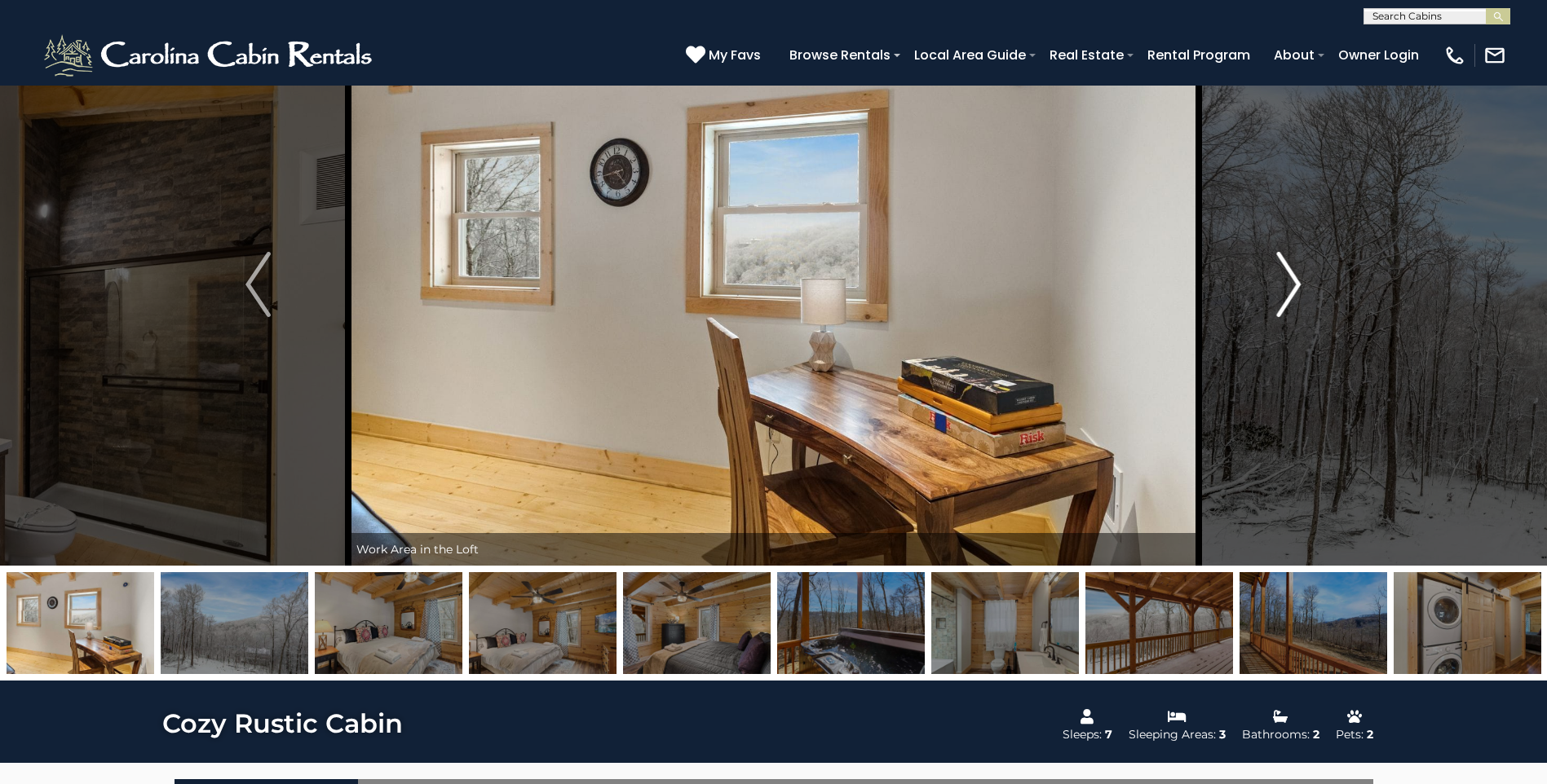
click at [1277, 292] on img "Next" at bounding box center [1289, 285] width 25 height 65
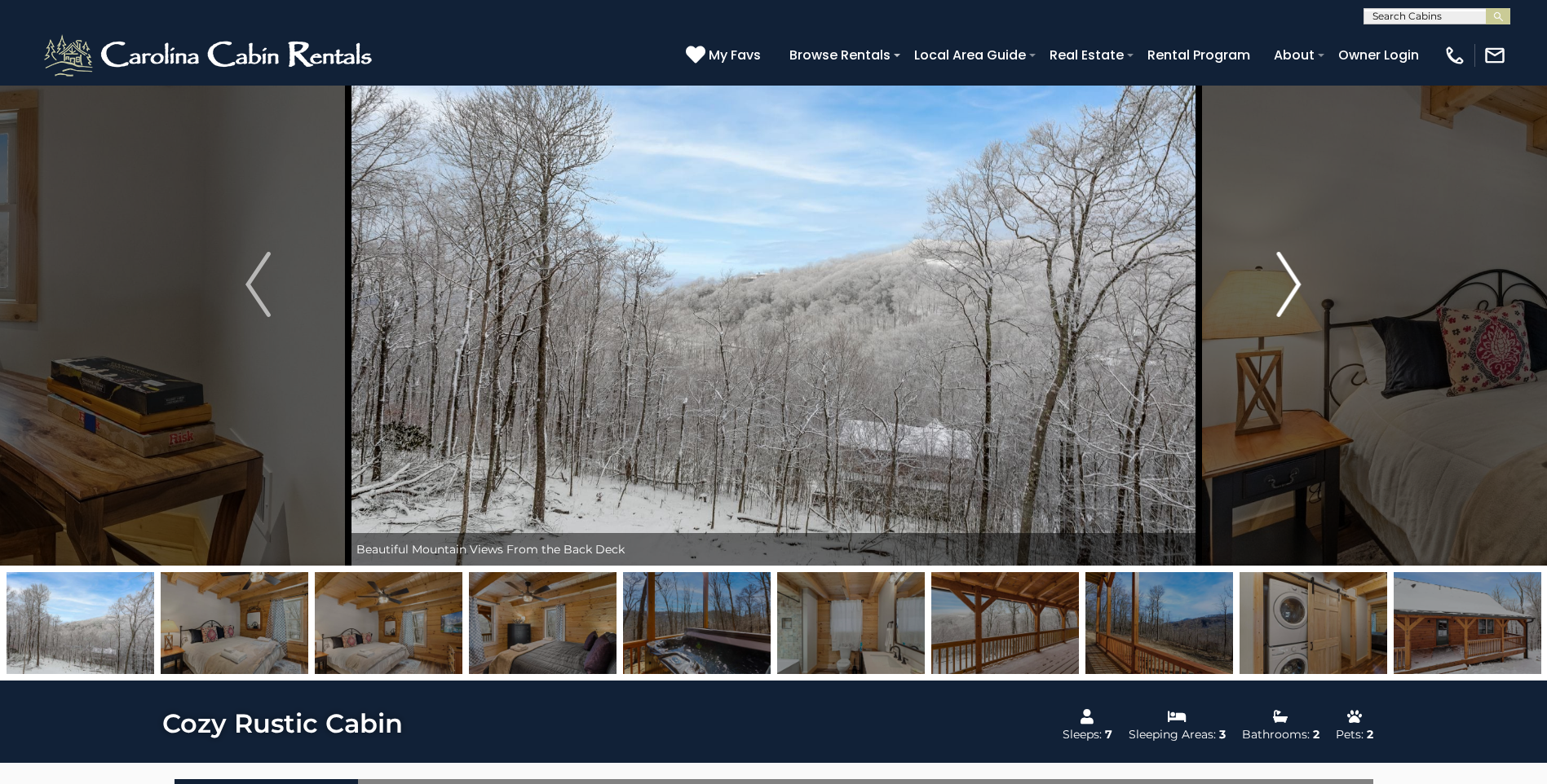
click at [1277, 292] on img "Next" at bounding box center [1289, 285] width 25 height 65
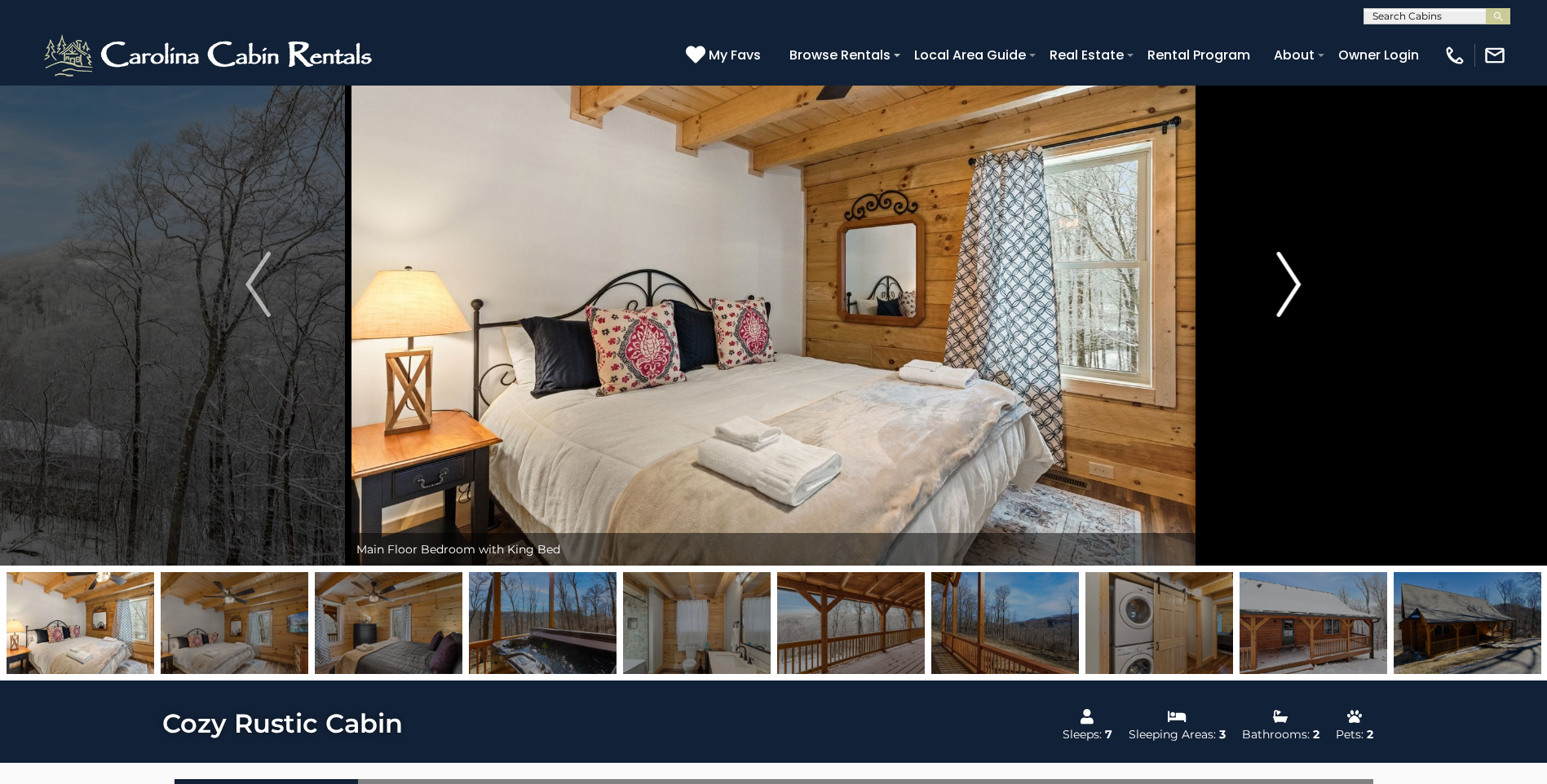
click at [1277, 292] on img "Next" at bounding box center [1289, 285] width 25 height 65
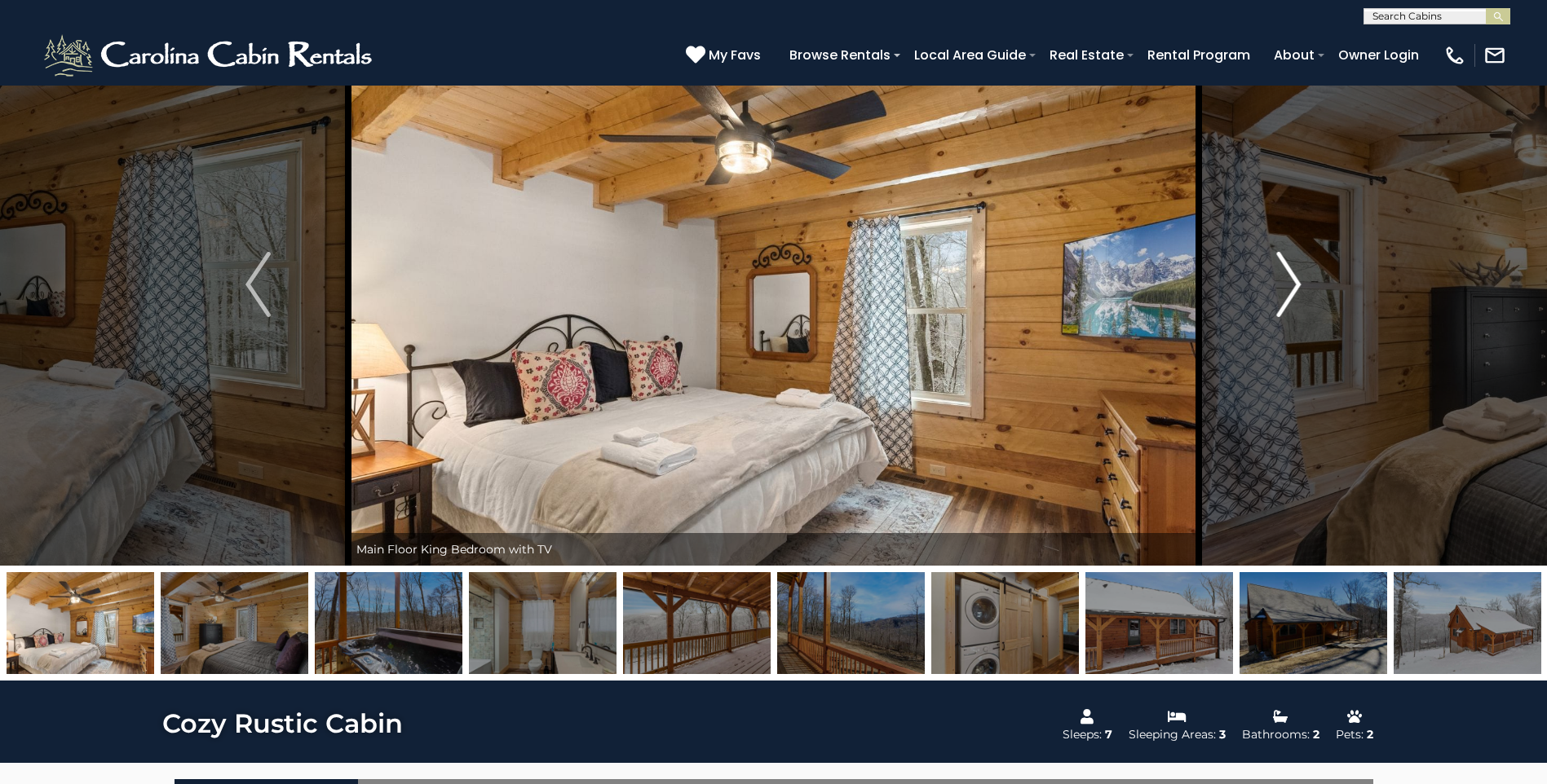
click at [1277, 292] on img "Next" at bounding box center [1289, 285] width 25 height 65
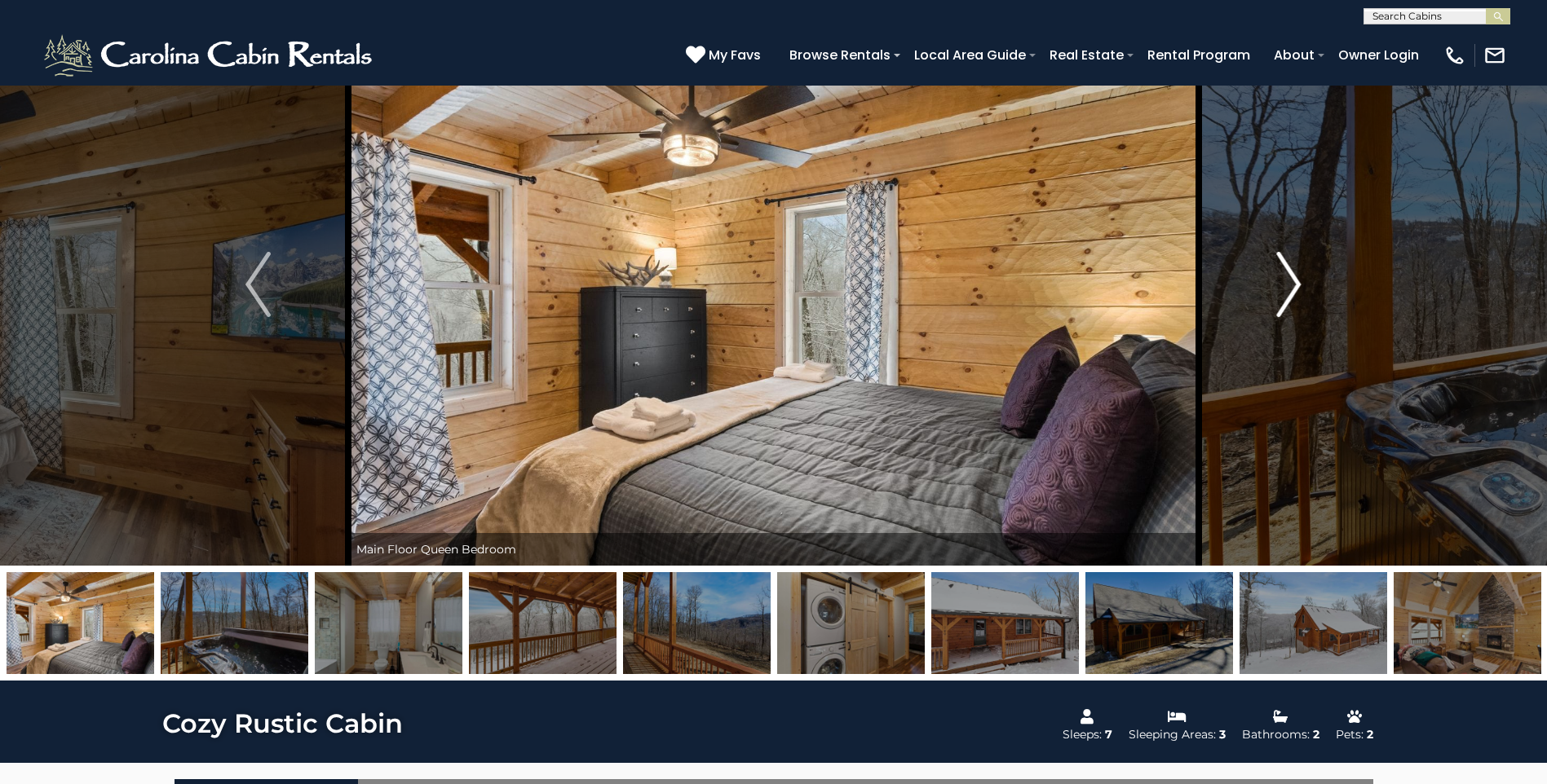
click at [1277, 292] on img "Next" at bounding box center [1289, 285] width 25 height 65
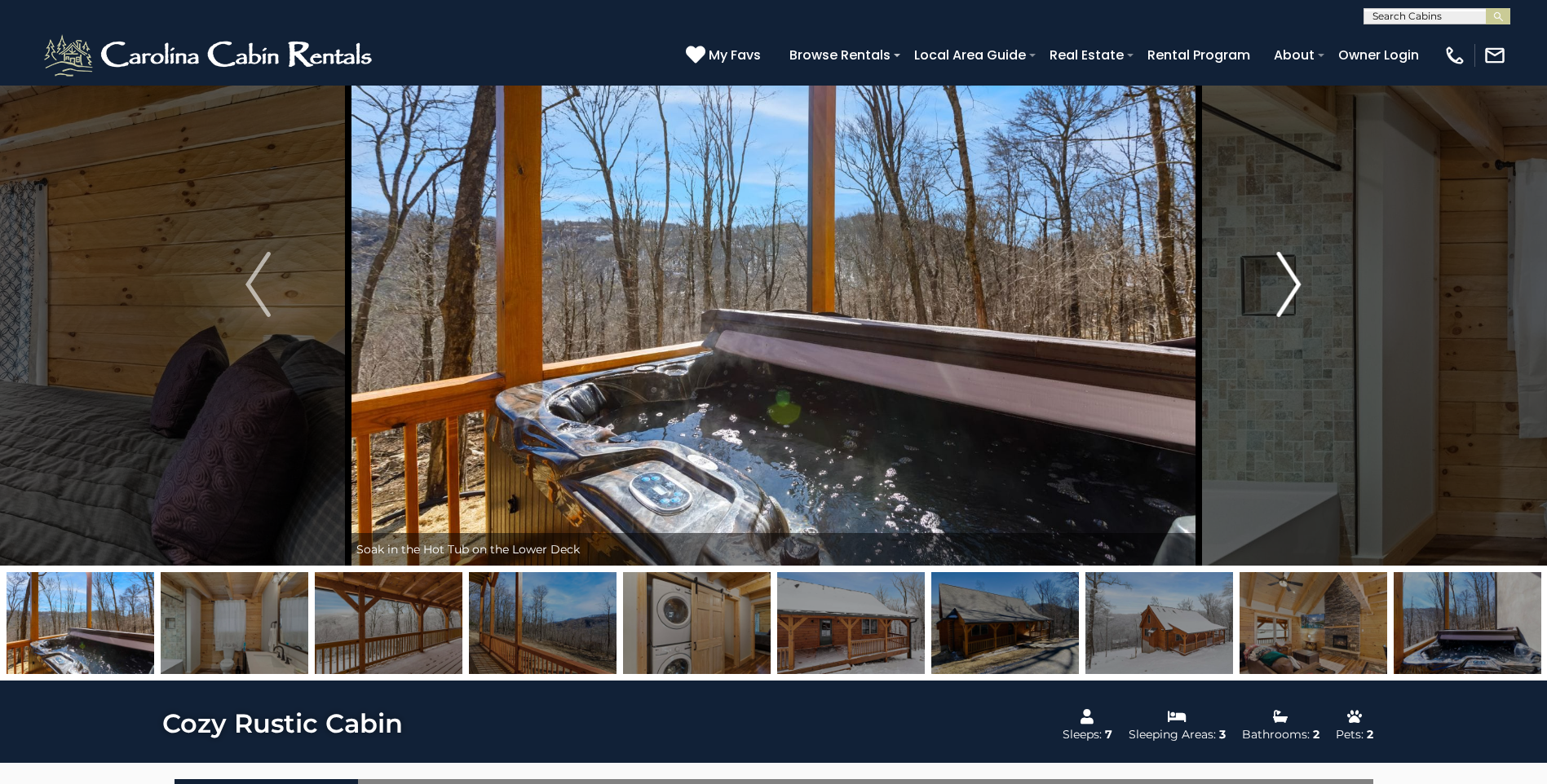
click at [1277, 292] on img "Next" at bounding box center [1289, 285] width 25 height 65
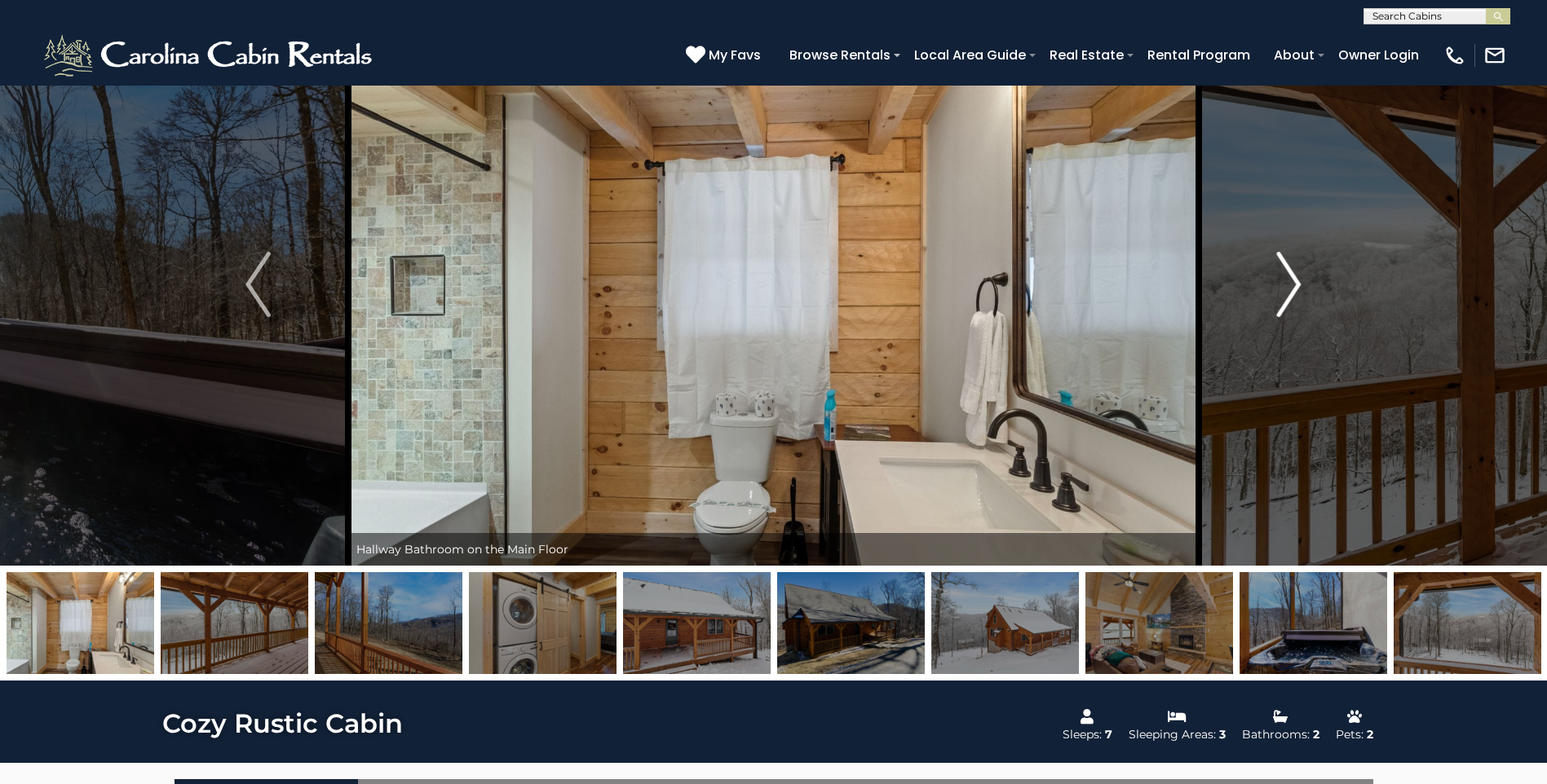
click at [1277, 292] on img "Next" at bounding box center [1289, 285] width 25 height 65
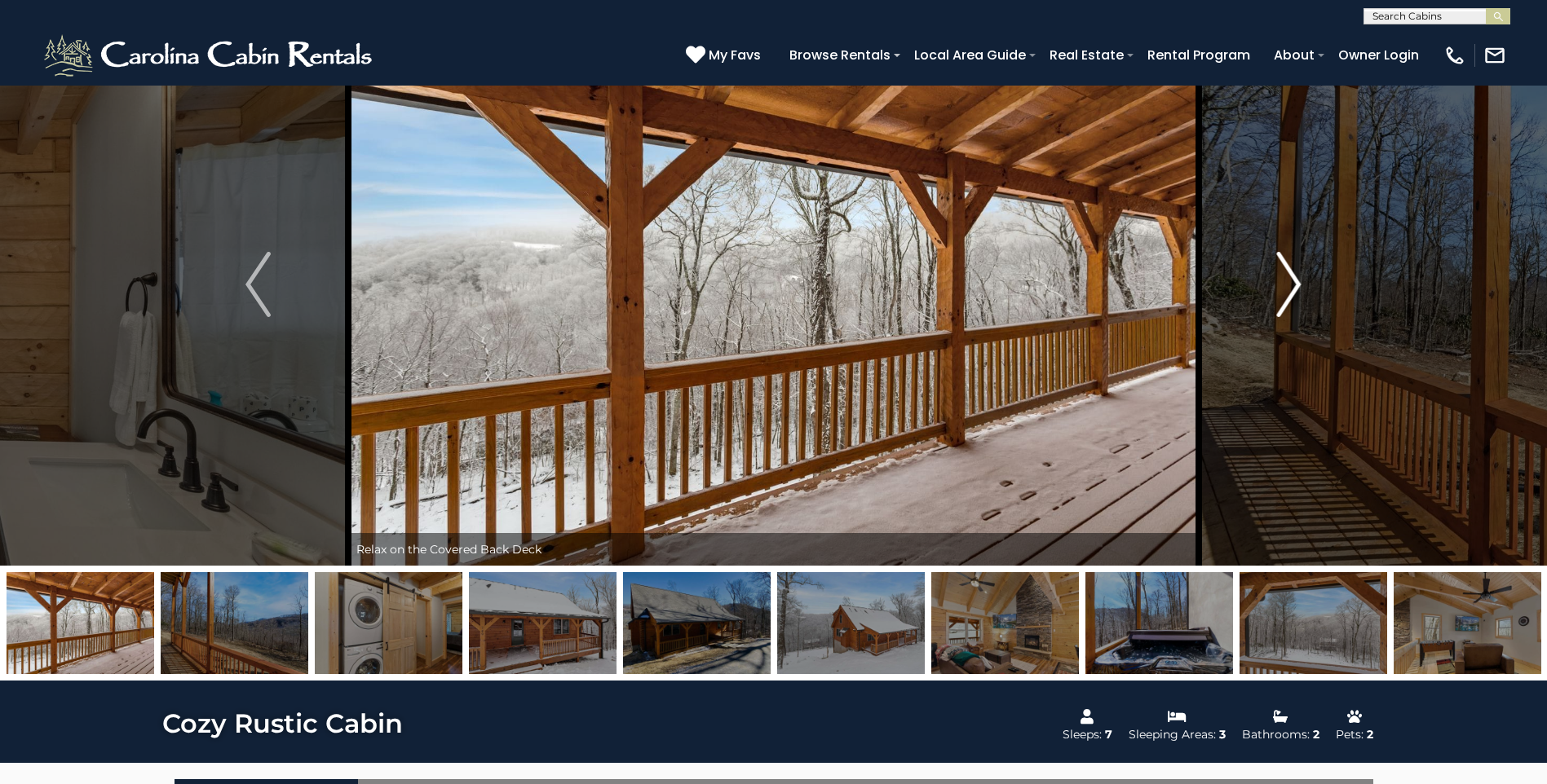
click at [1277, 292] on img "Next" at bounding box center [1289, 285] width 25 height 65
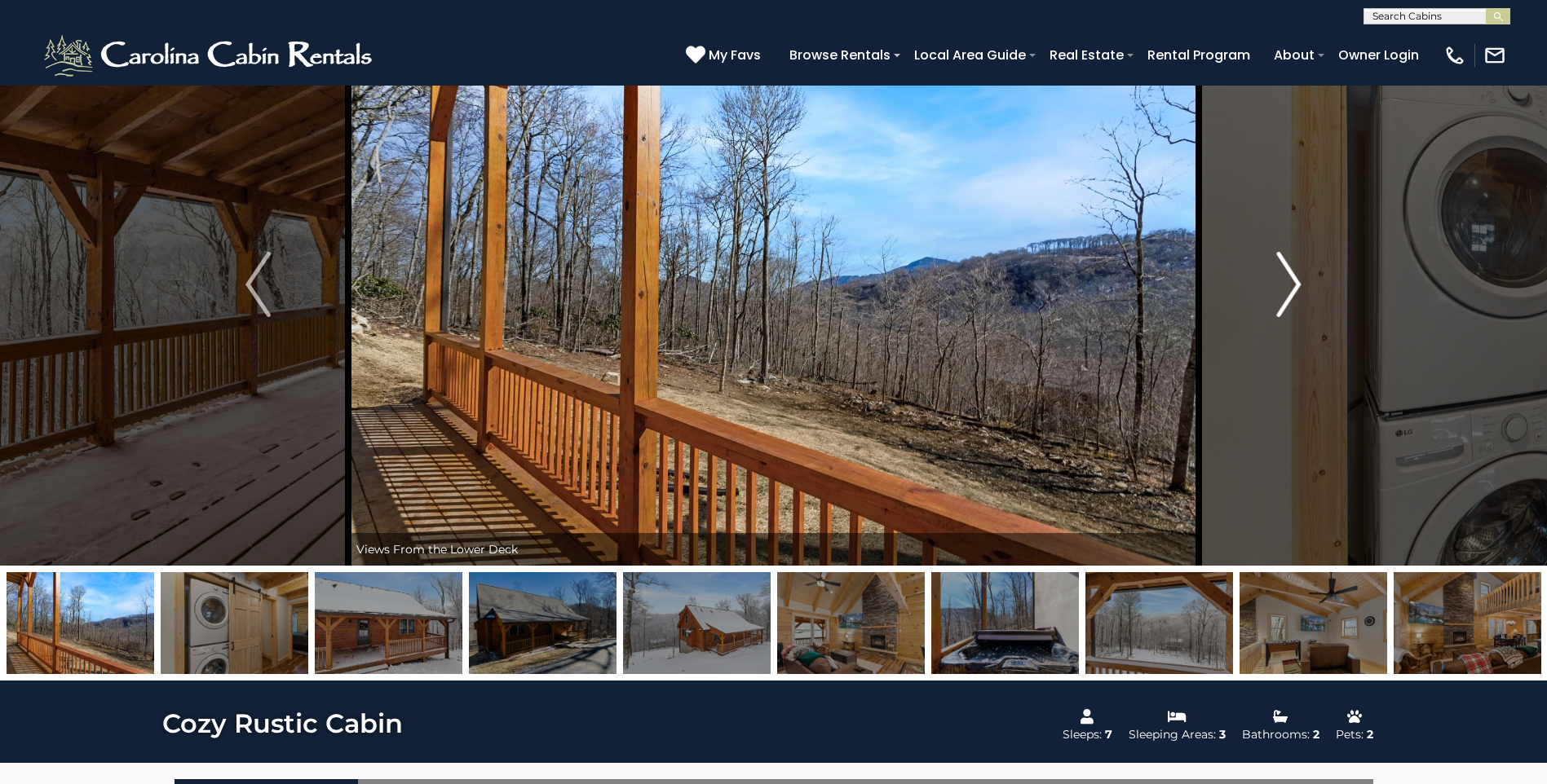
click at [1277, 292] on img "Next" at bounding box center [1289, 285] width 25 height 65
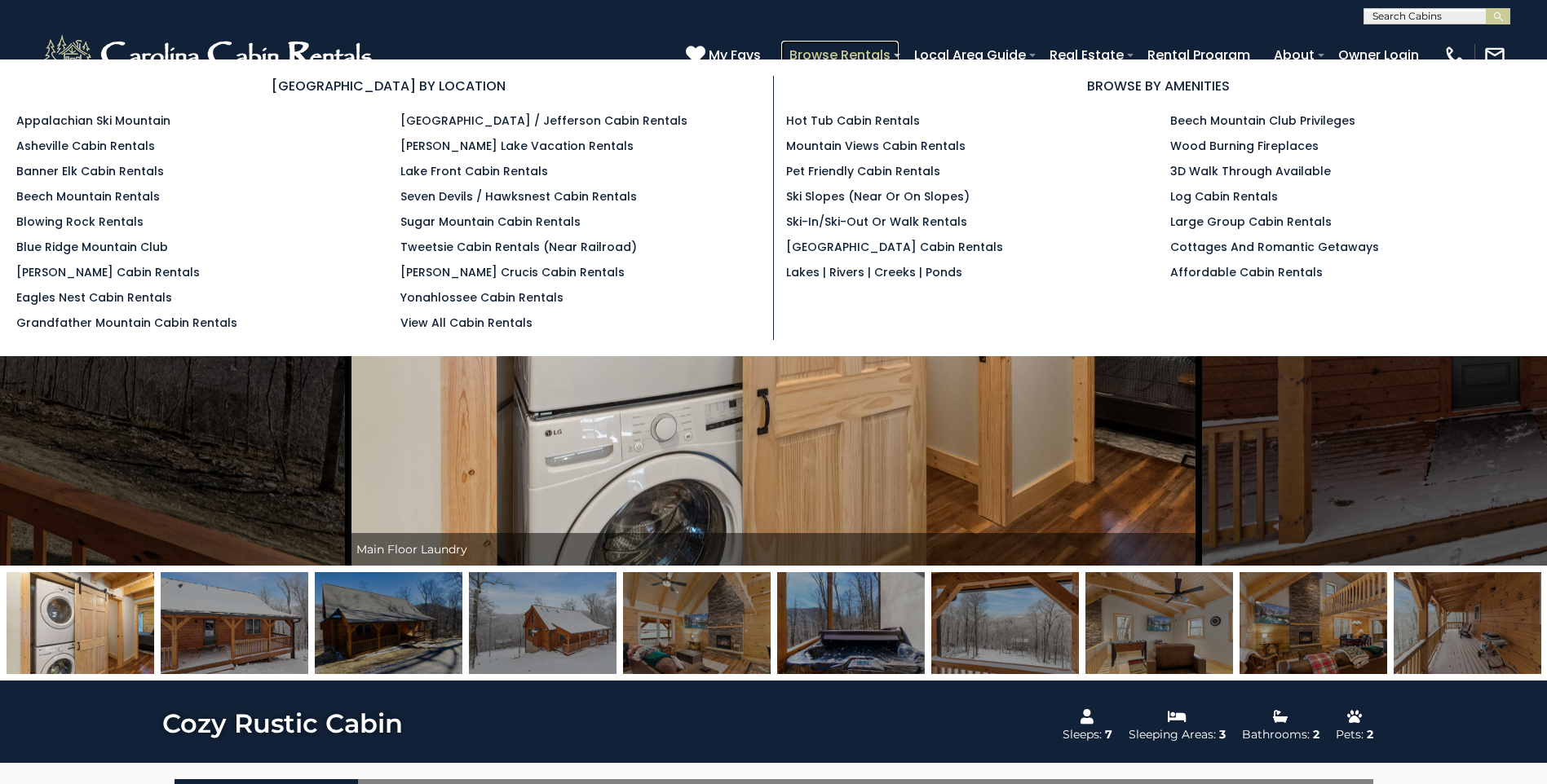
click at [856, 54] on link "Browse Rentals" at bounding box center [840, 55] width 117 height 29
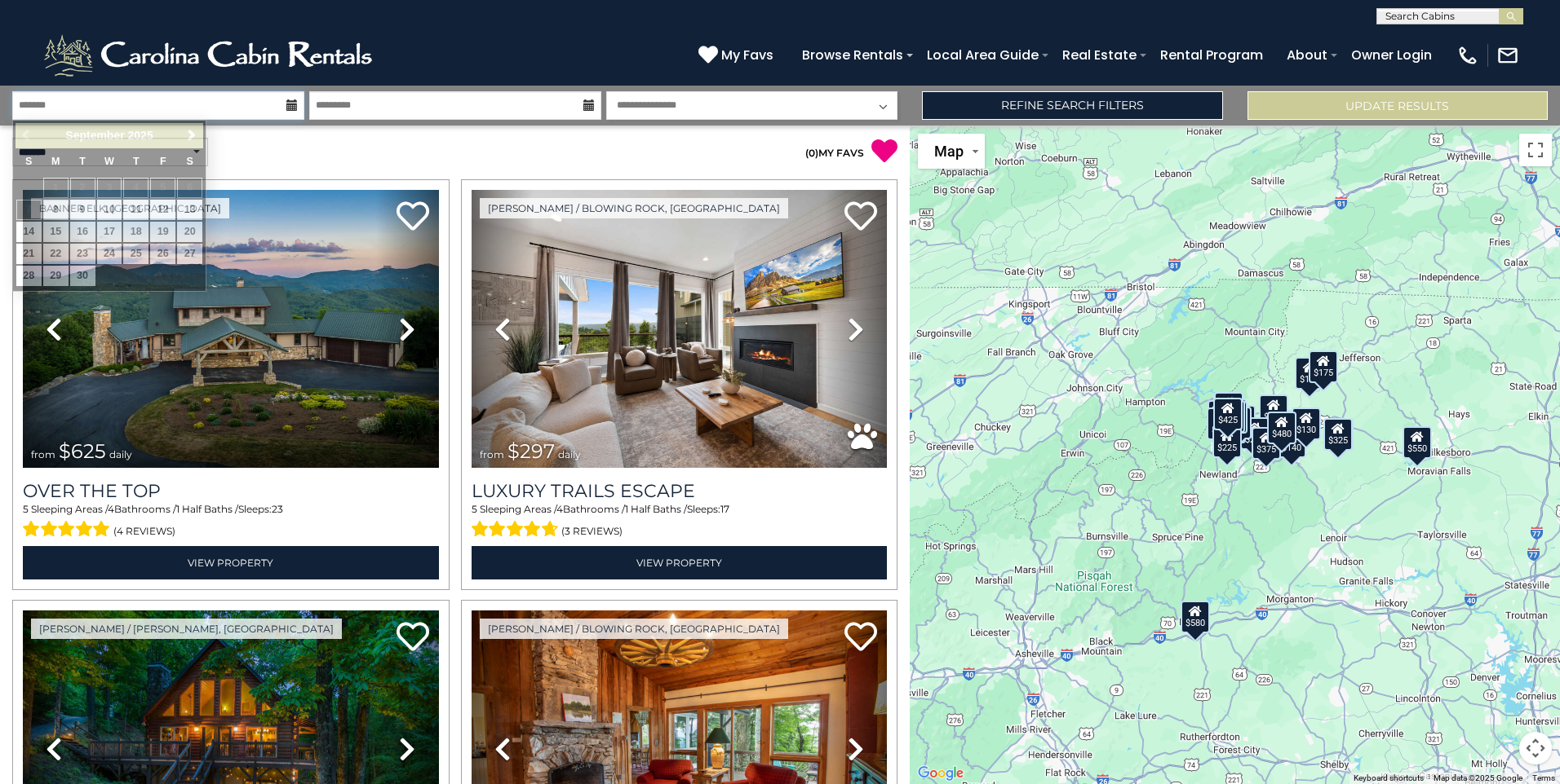
click at [245, 101] on input "text" at bounding box center [158, 105] width 292 height 29
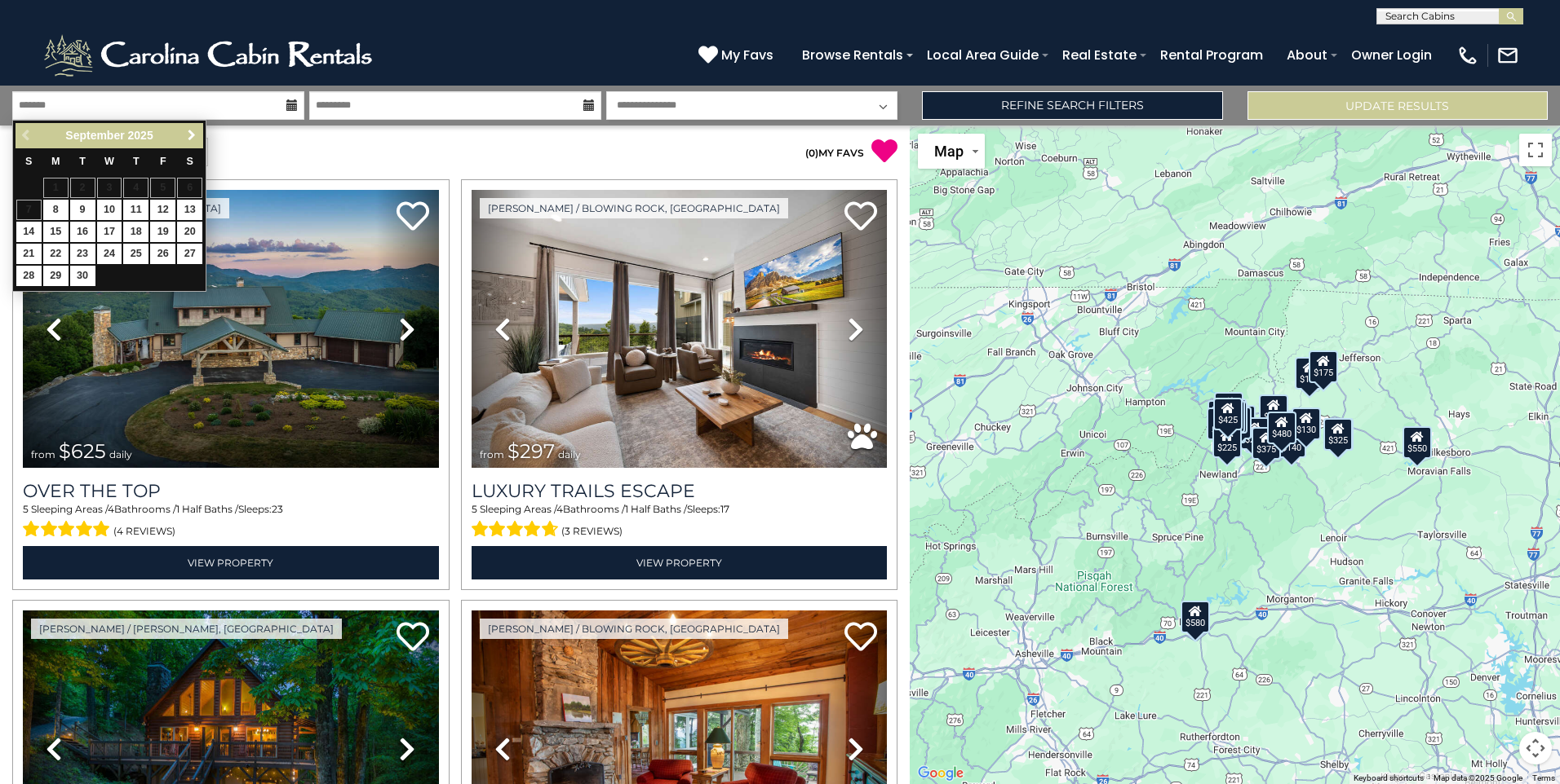
click at [188, 130] on span "Next" at bounding box center [191, 135] width 13 height 13
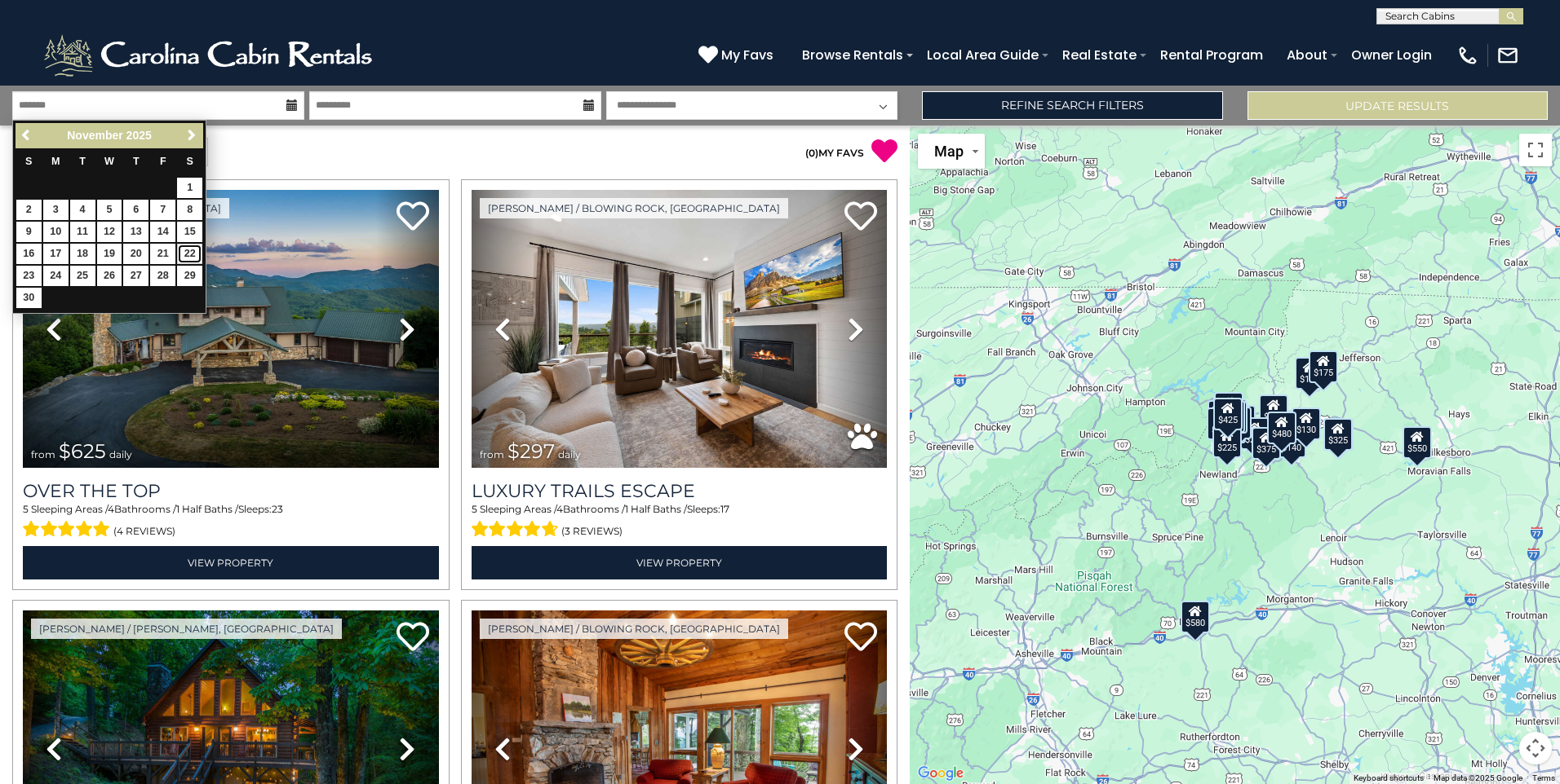
click at [182, 255] on link "22" at bounding box center [189, 253] width 25 height 20
type input "********"
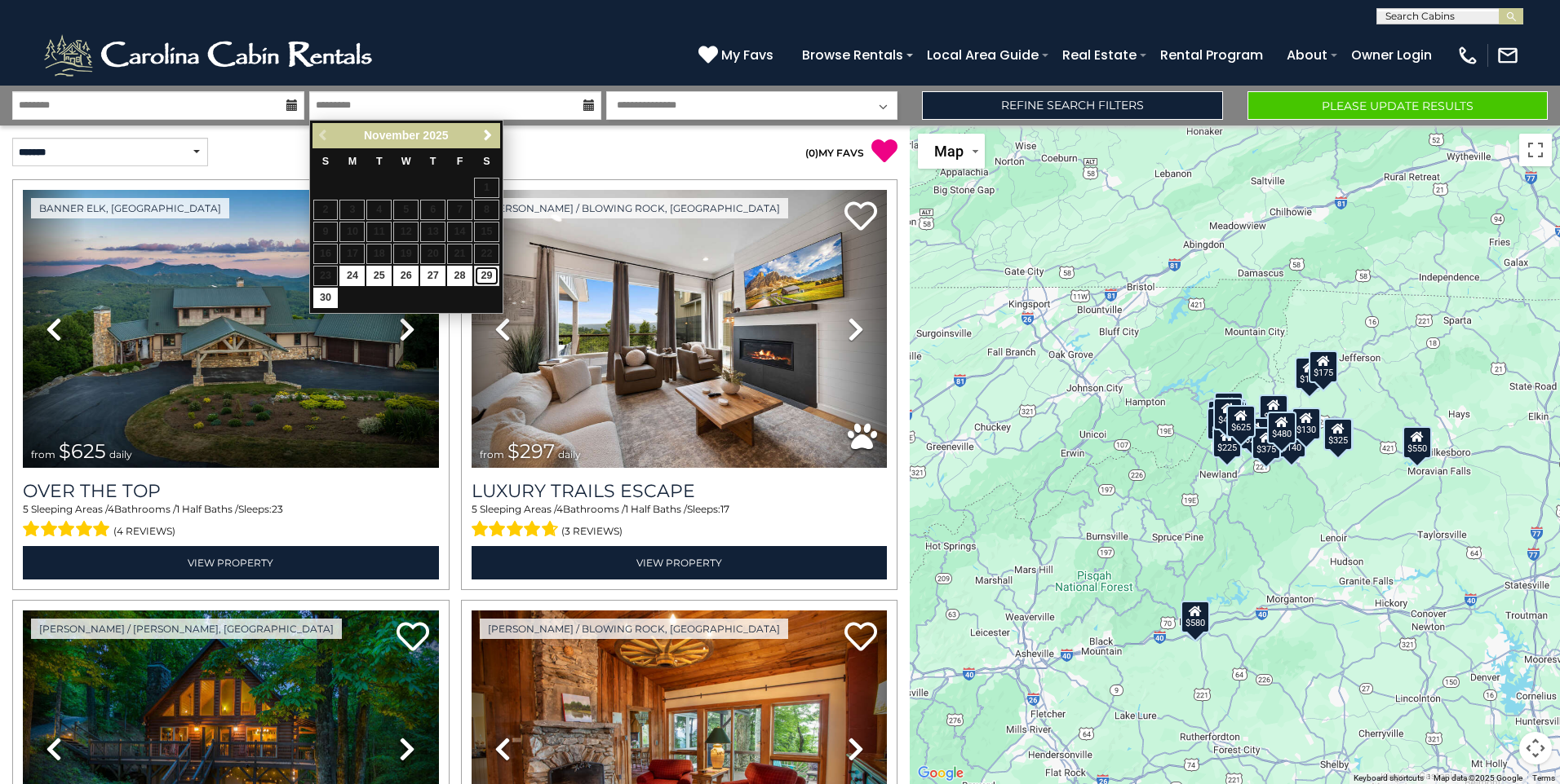
click at [489, 280] on link "29" at bounding box center [486, 275] width 25 height 20
type input "********"
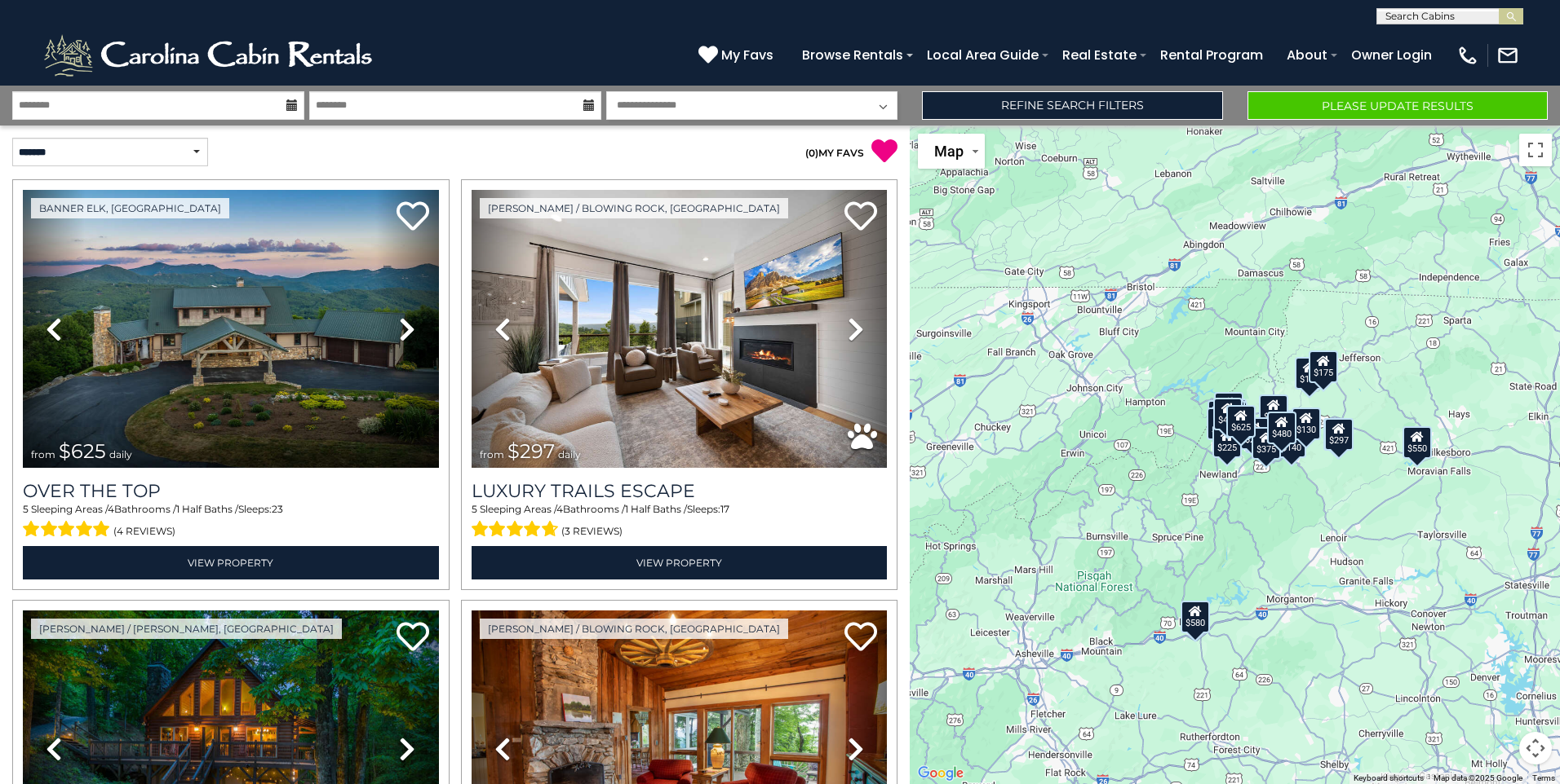
click at [654, 102] on select "**********" at bounding box center [752, 105] width 292 height 29
select select "*"
click at [606, 91] on select "**********" at bounding box center [752, 105] width 292 height 29
click at [194, 151] on select "**********" at bounding box center [110, 152] width 195 height 29
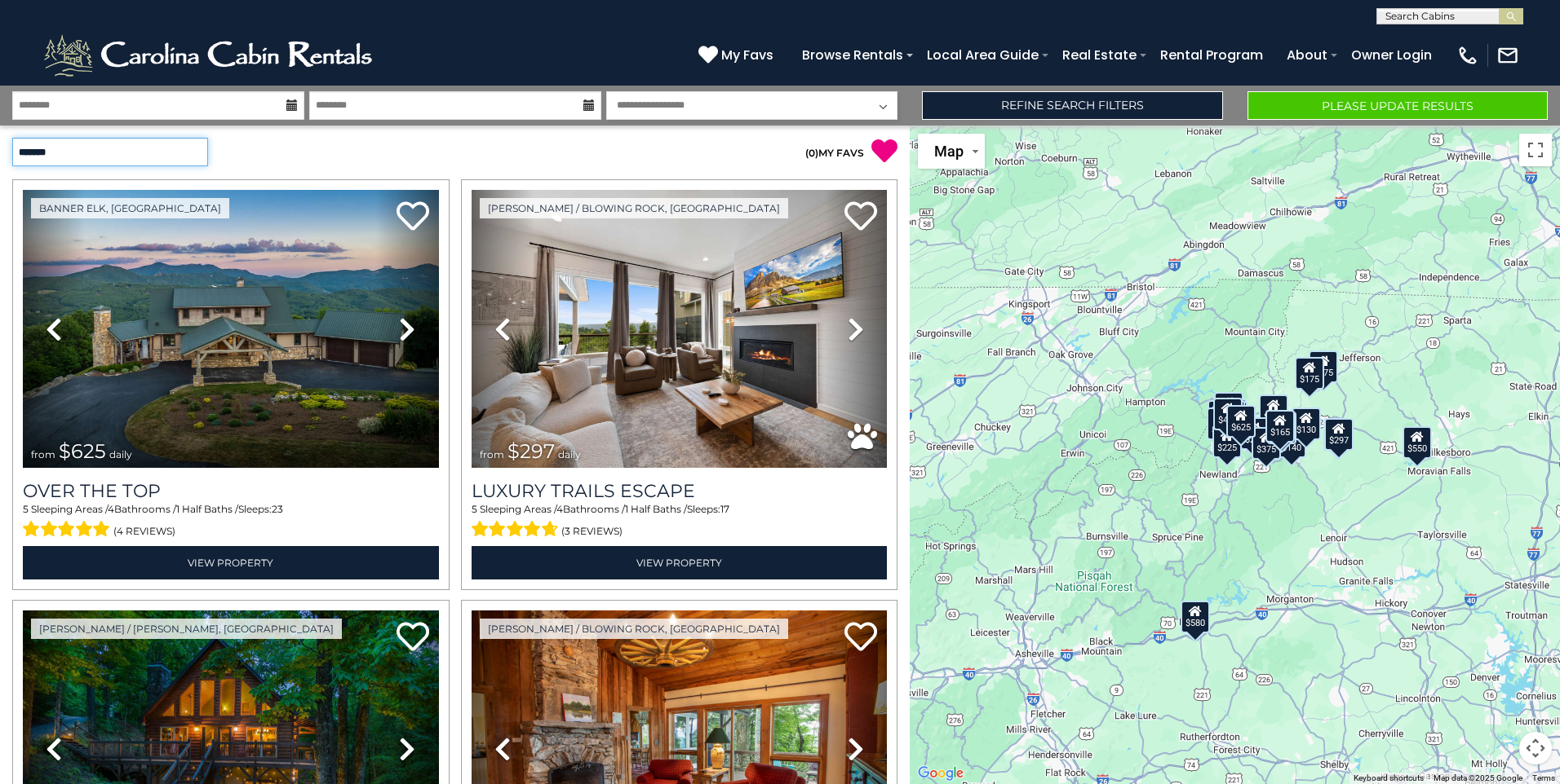
click at [195, 151] on select "**********" at bounding box center [110, 152] width 195 height 29
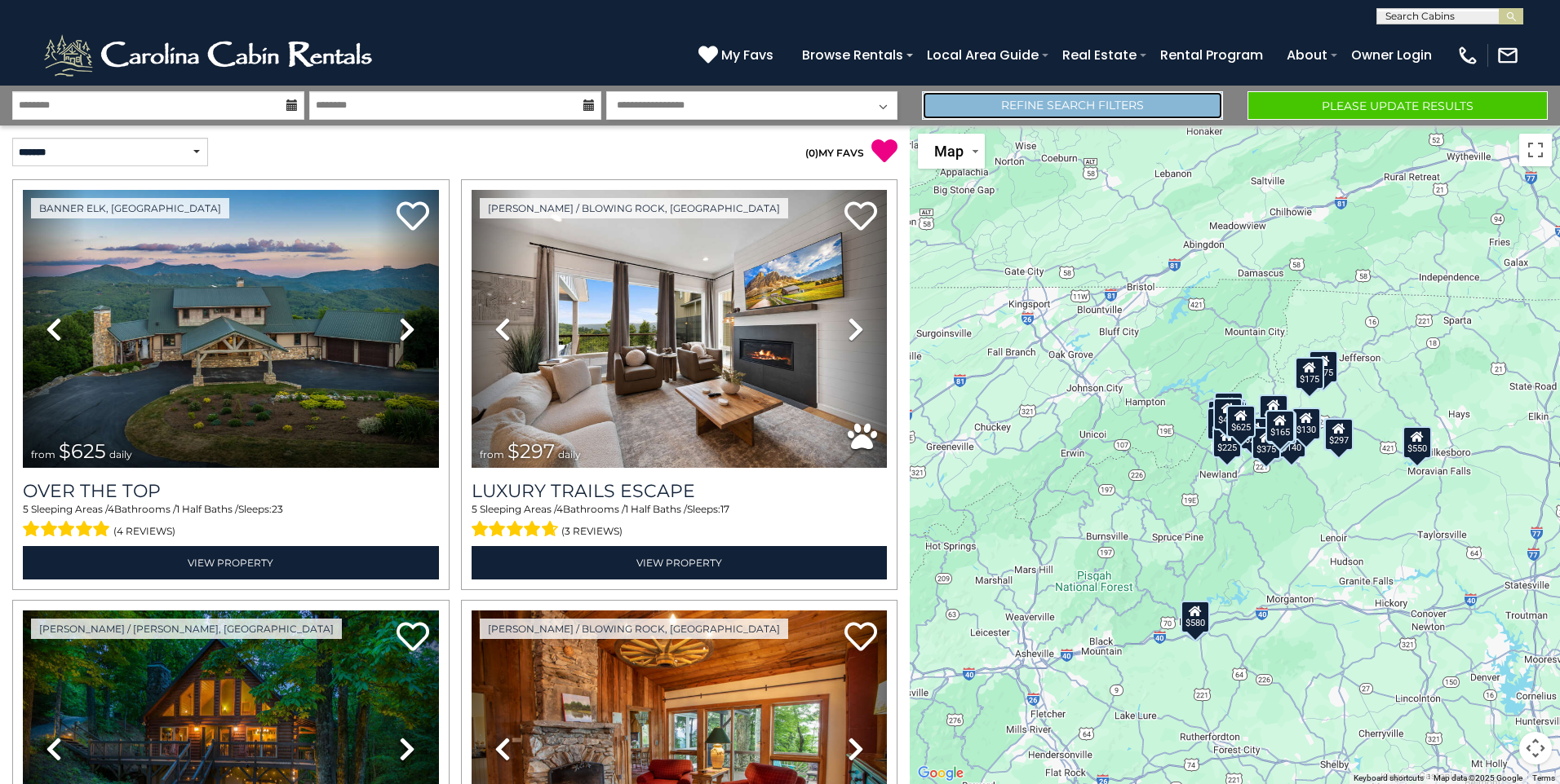
click at [1053, 100] on link "Refine Search Filters" at bounding box center [1072, 105] width 301 height 29
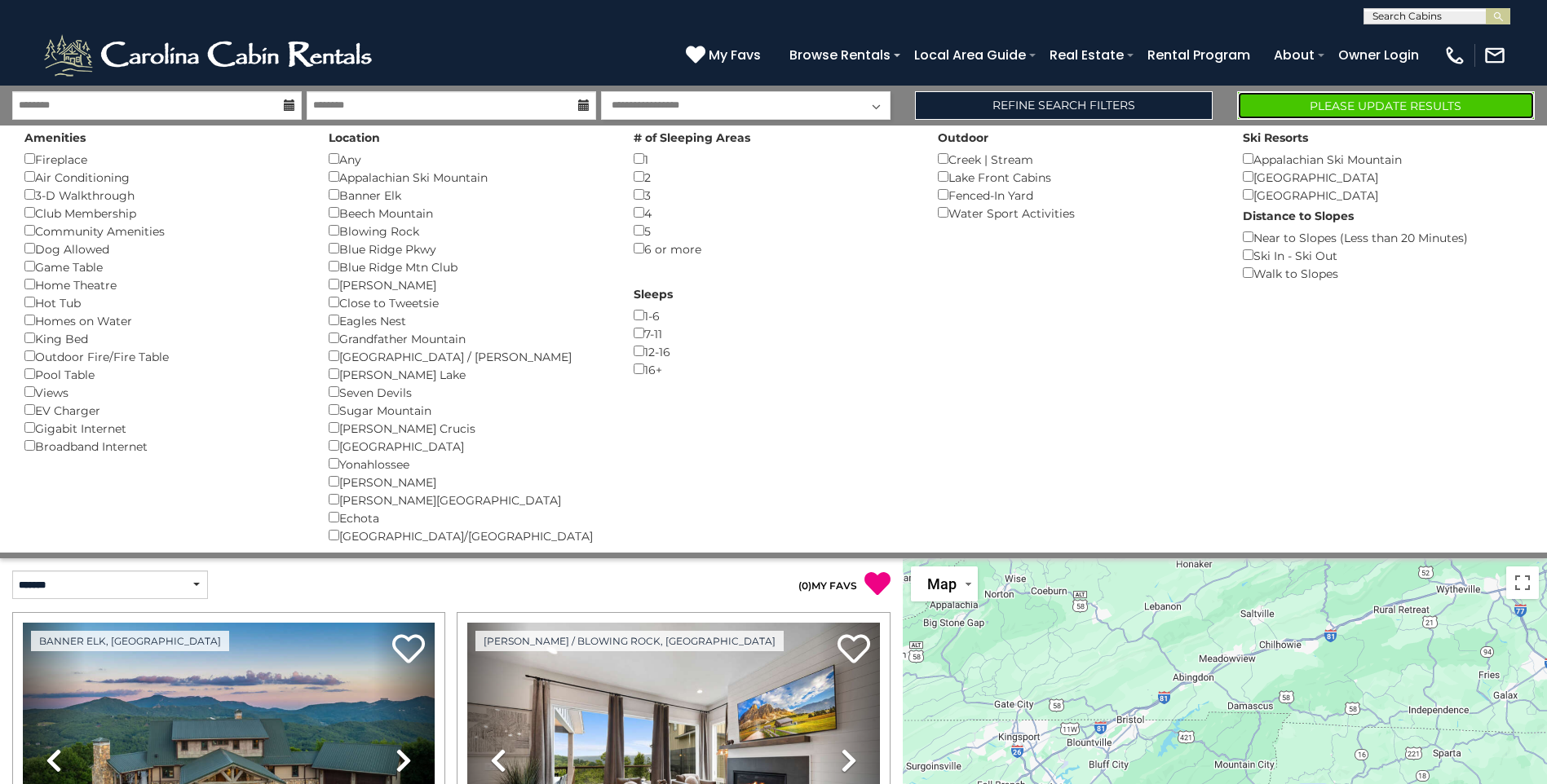
click at [1337, 109] on button "Please Update Results" at bounding box center [1386, 105] width 298 height 29
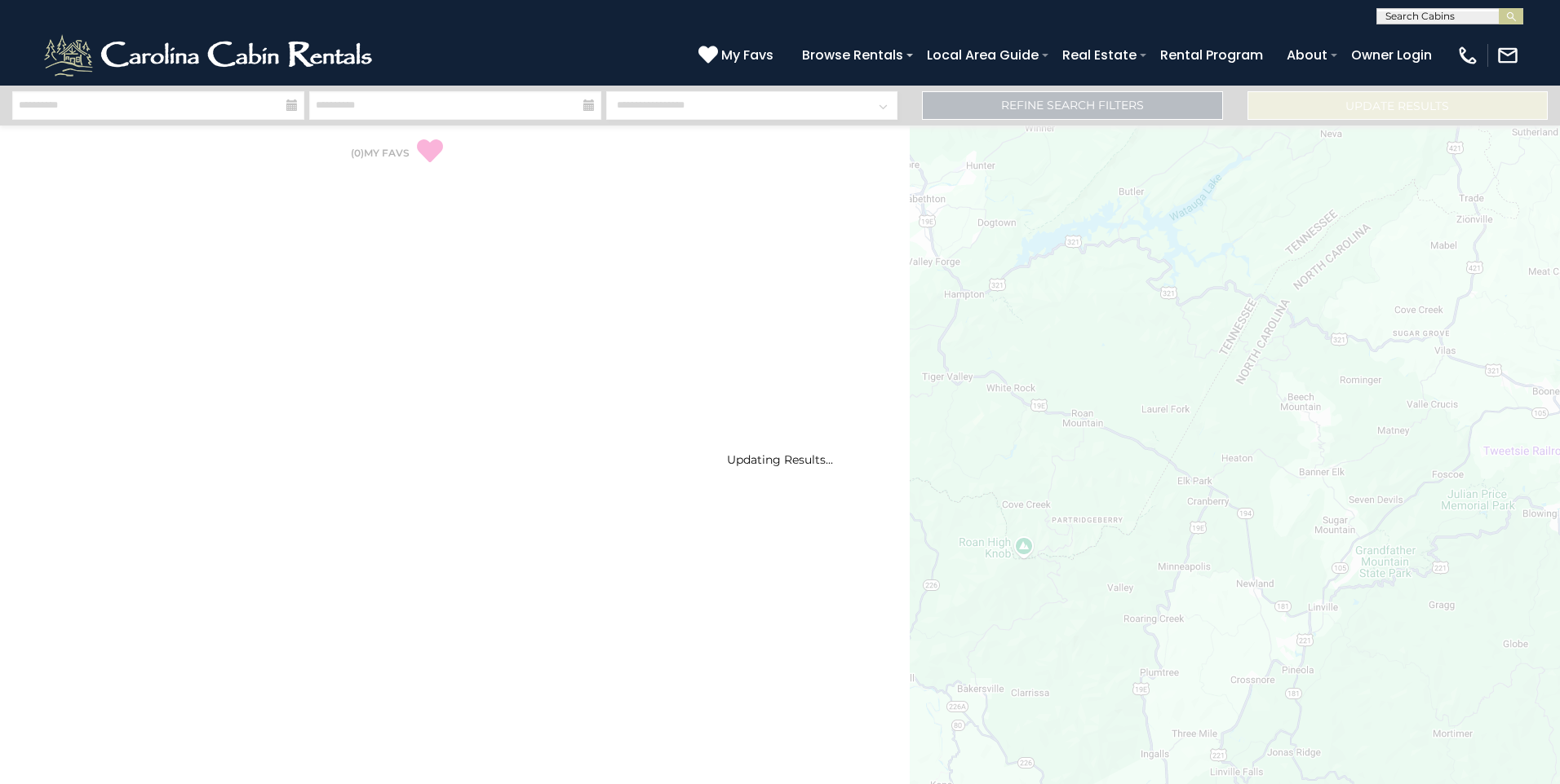
select select "*"
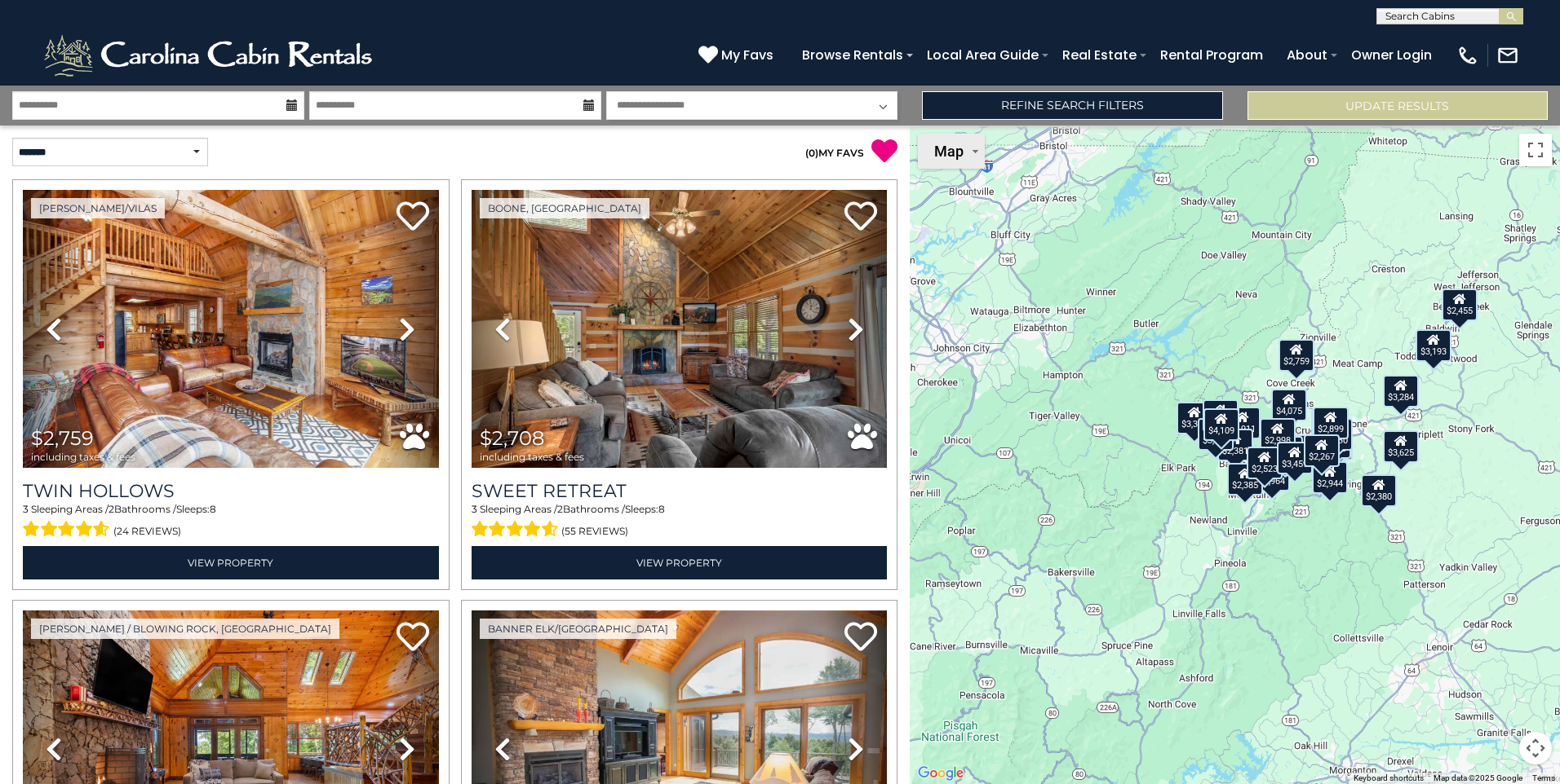
click at [947, 154] on span "Map" at bounding box center [949, 152] width 30 height 18
click at [950, 178] on li "Satellite" at bounding box center [967, 185] width 95 height 29
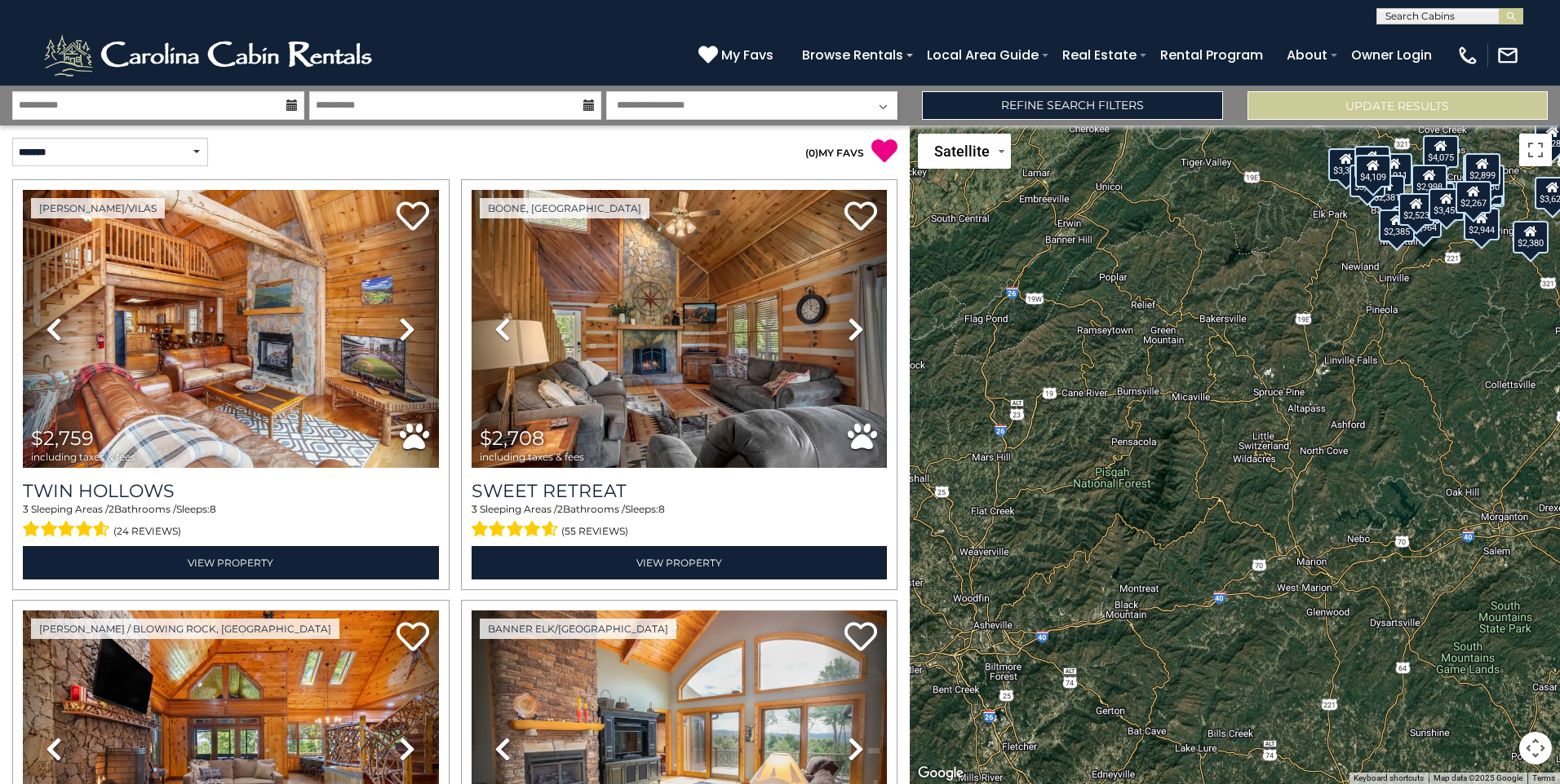
drag, startPoint x: 1039, startPoint y: 707, endPoint x: 1192, endPoint y: 451, distance: 298.2
click at [1192, 451] on div "$2,759 $2,708 $5,308 $3,319 $3,193 $2,911 $2,205 $2,964 $2,381 $4,075 $3,655 $2…" at bounding box center [1235, 455] width 650 height 659
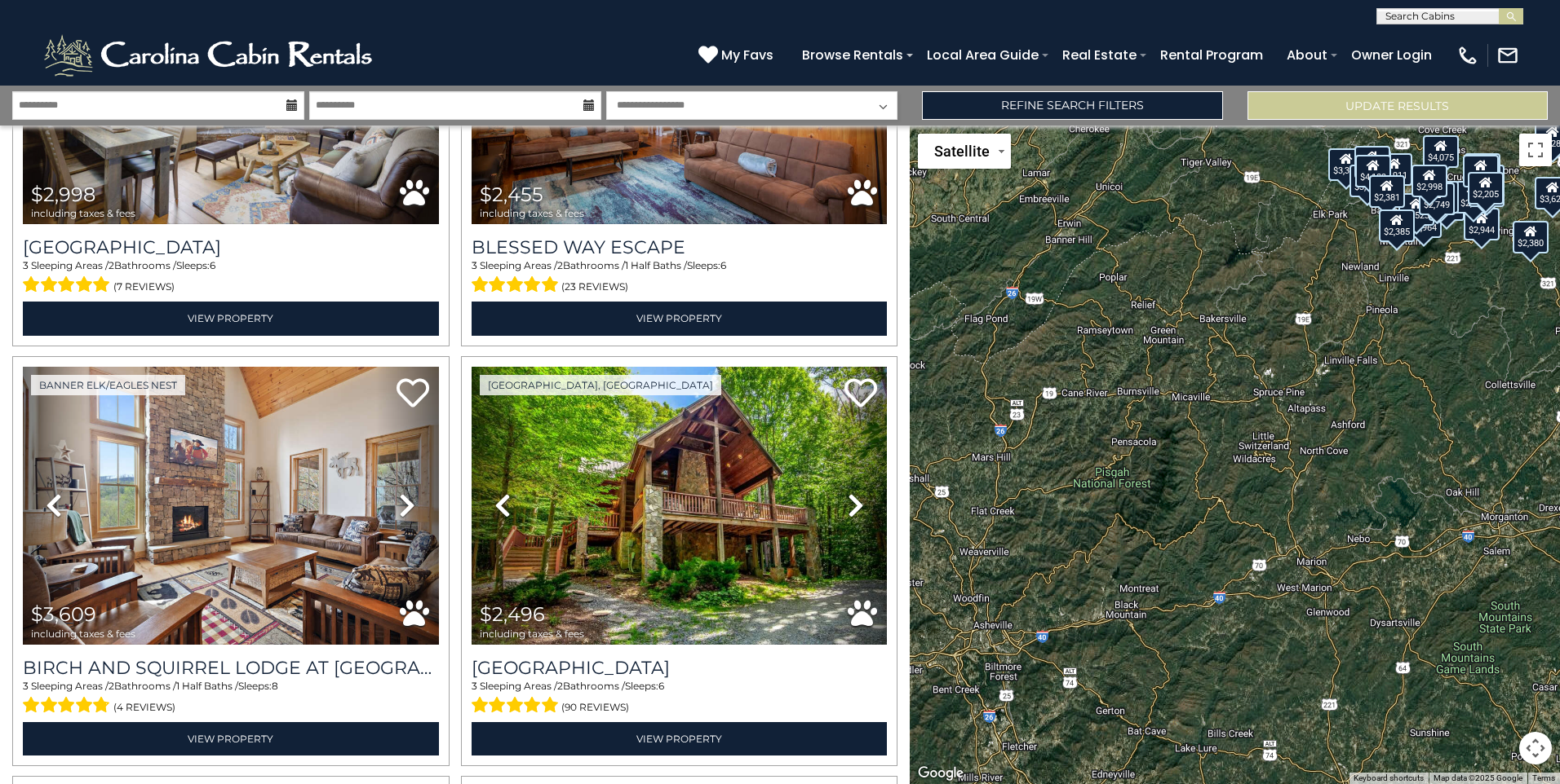
scroll to position [4077, 0]
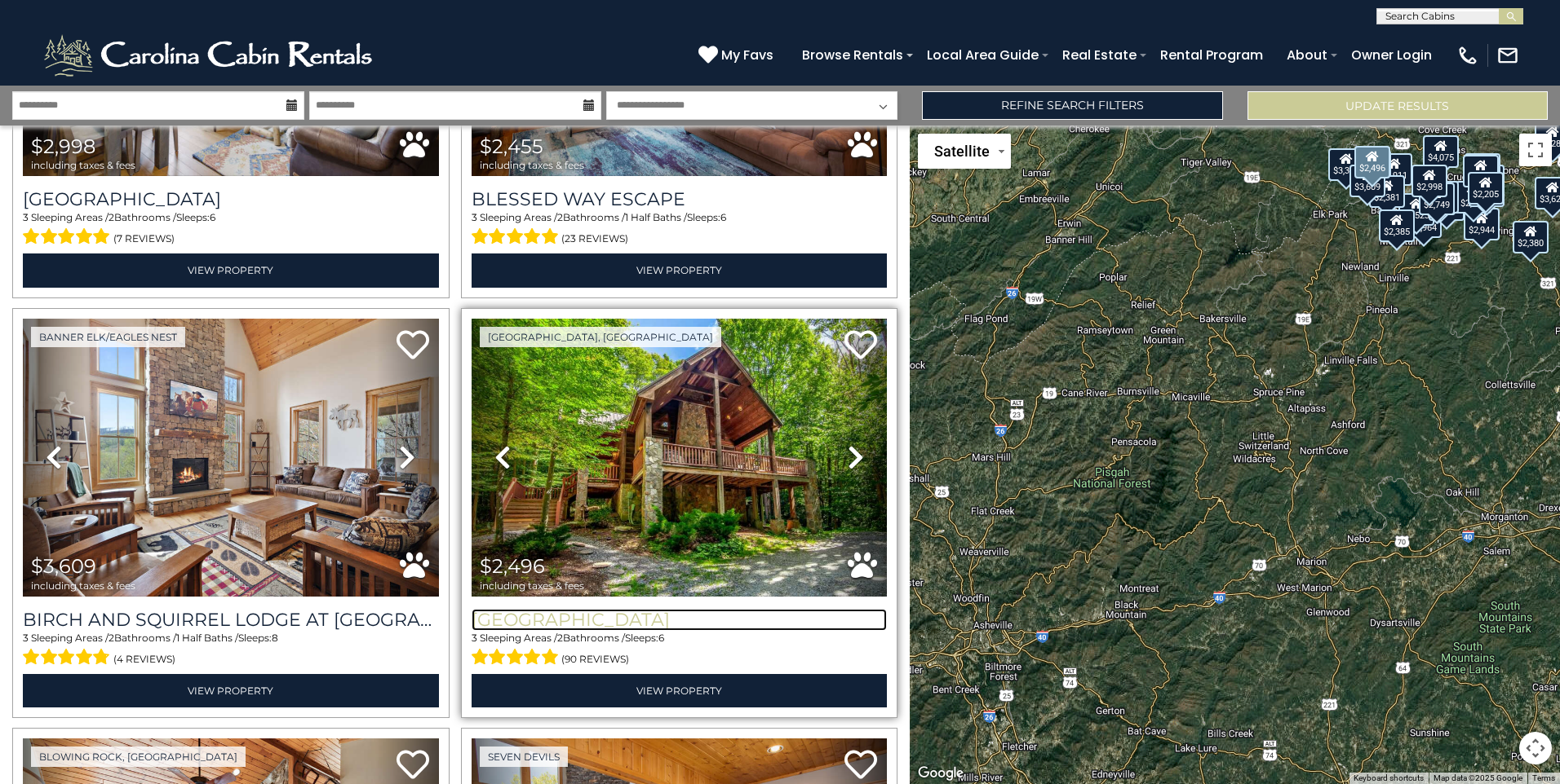
click at [619, 609] on h3 "Chestnut Falls" at bounding box center [679, 619] width 416 height 22
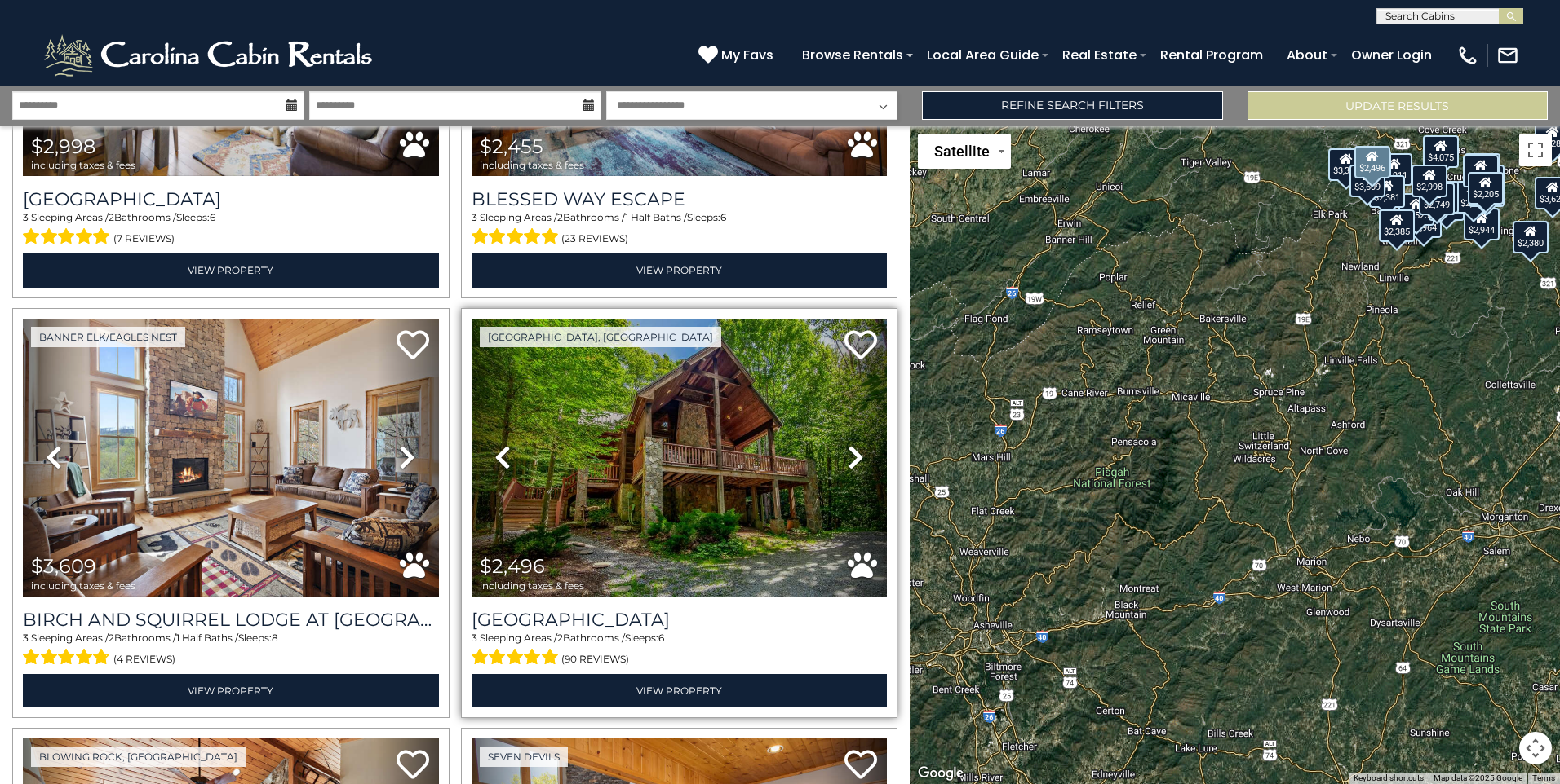
click at [847, 444] on icon at bounding box center [855, 457] width 17 height 26
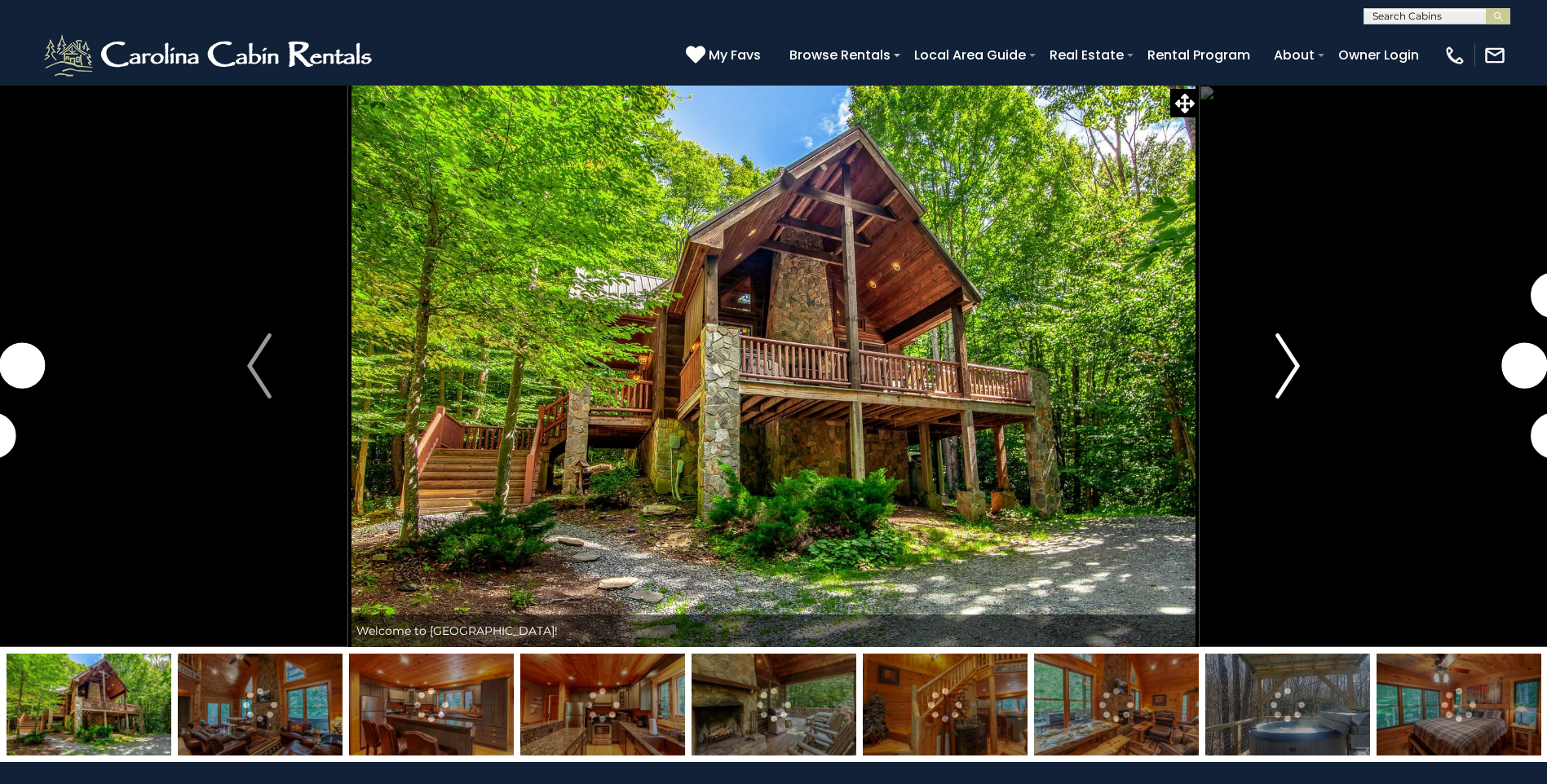
click at [1291, 364] on img "Next" at bounding box center [1288, 366] width 25 height 65
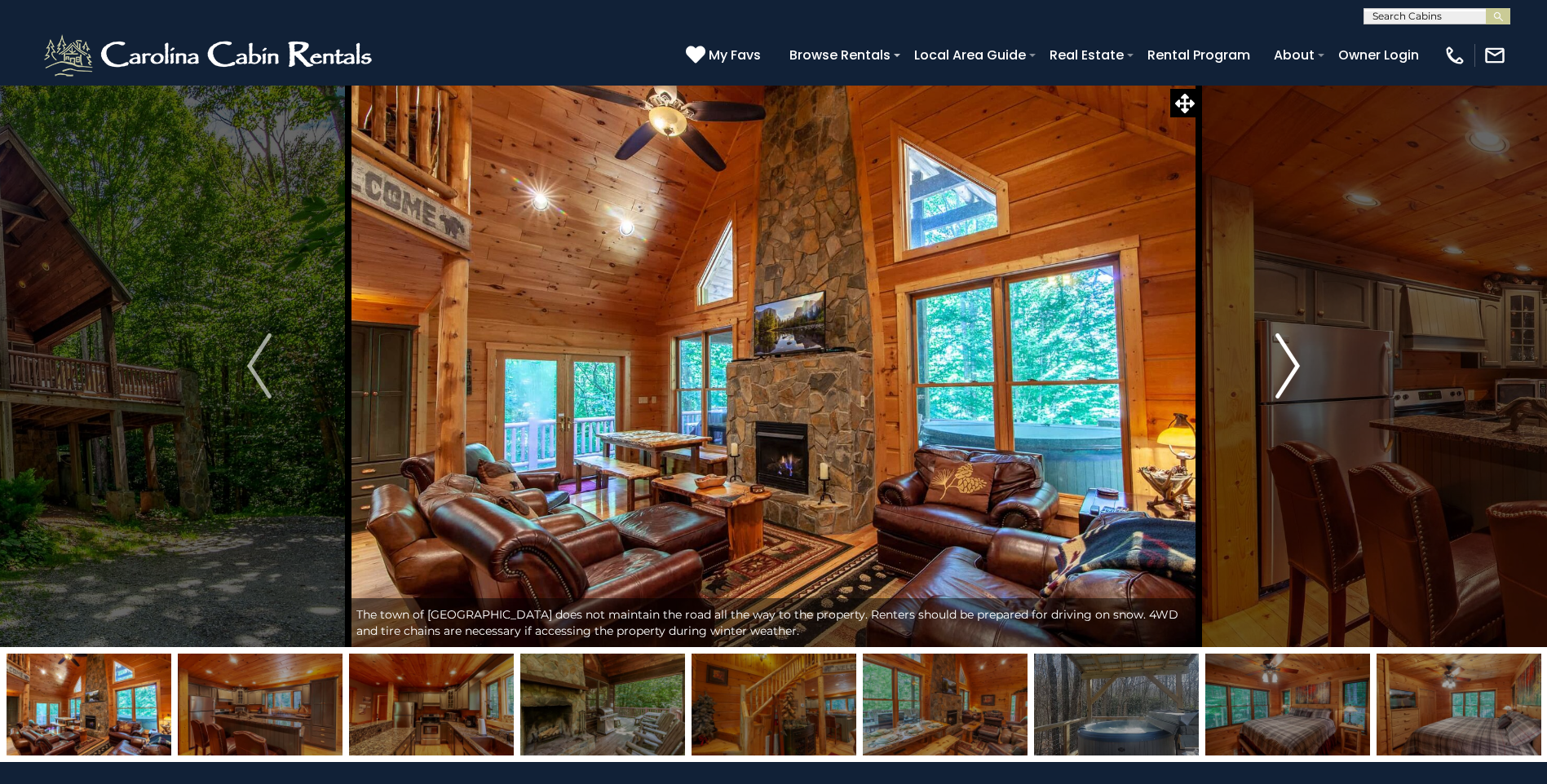
click at [1291, 364] on img "Next" at bounding box center [1288, 366] width 25 height 65
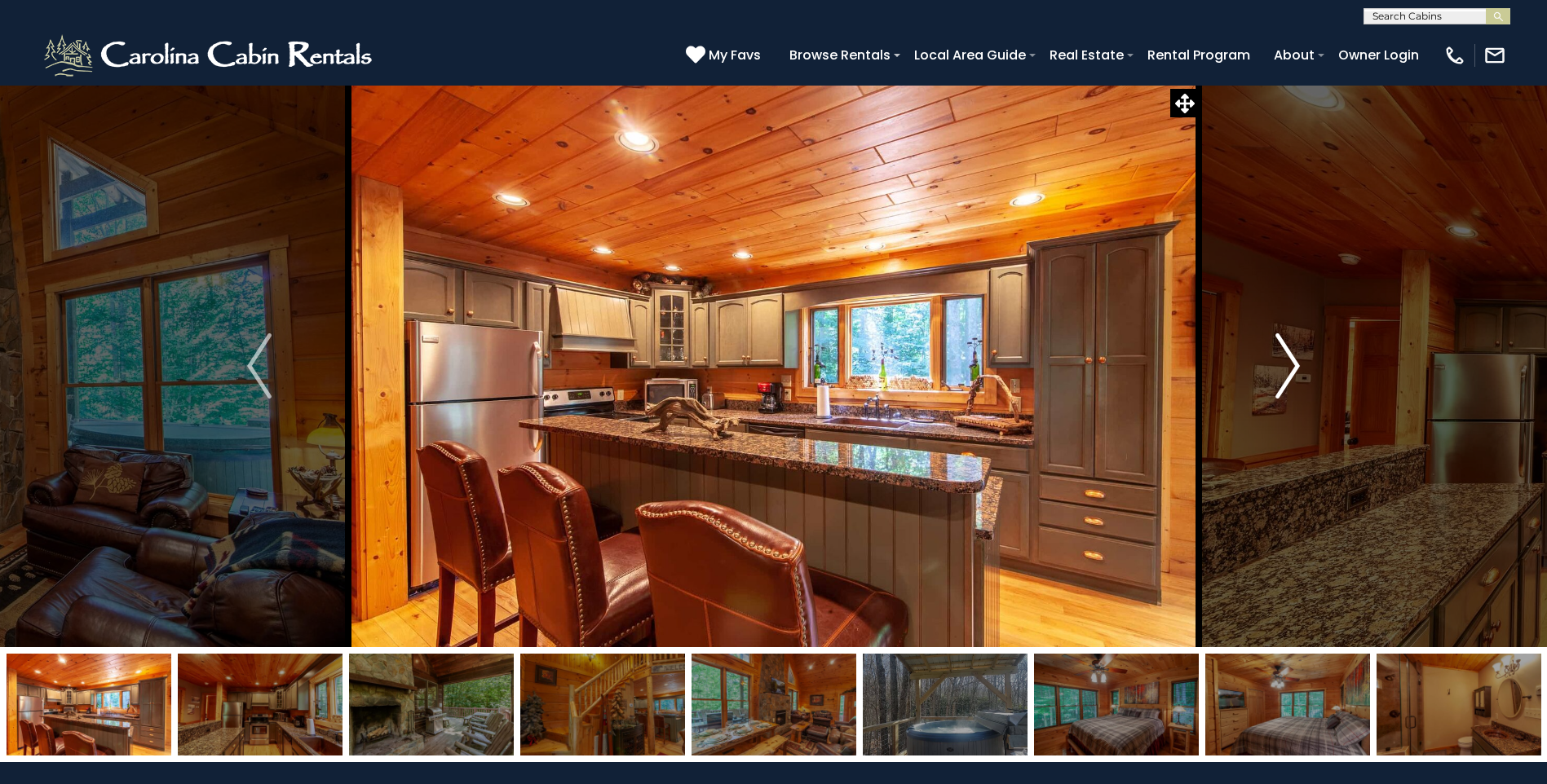
click at [1291, 364] on img "Next" at bounding box center [1288, 366] width 25 height 65
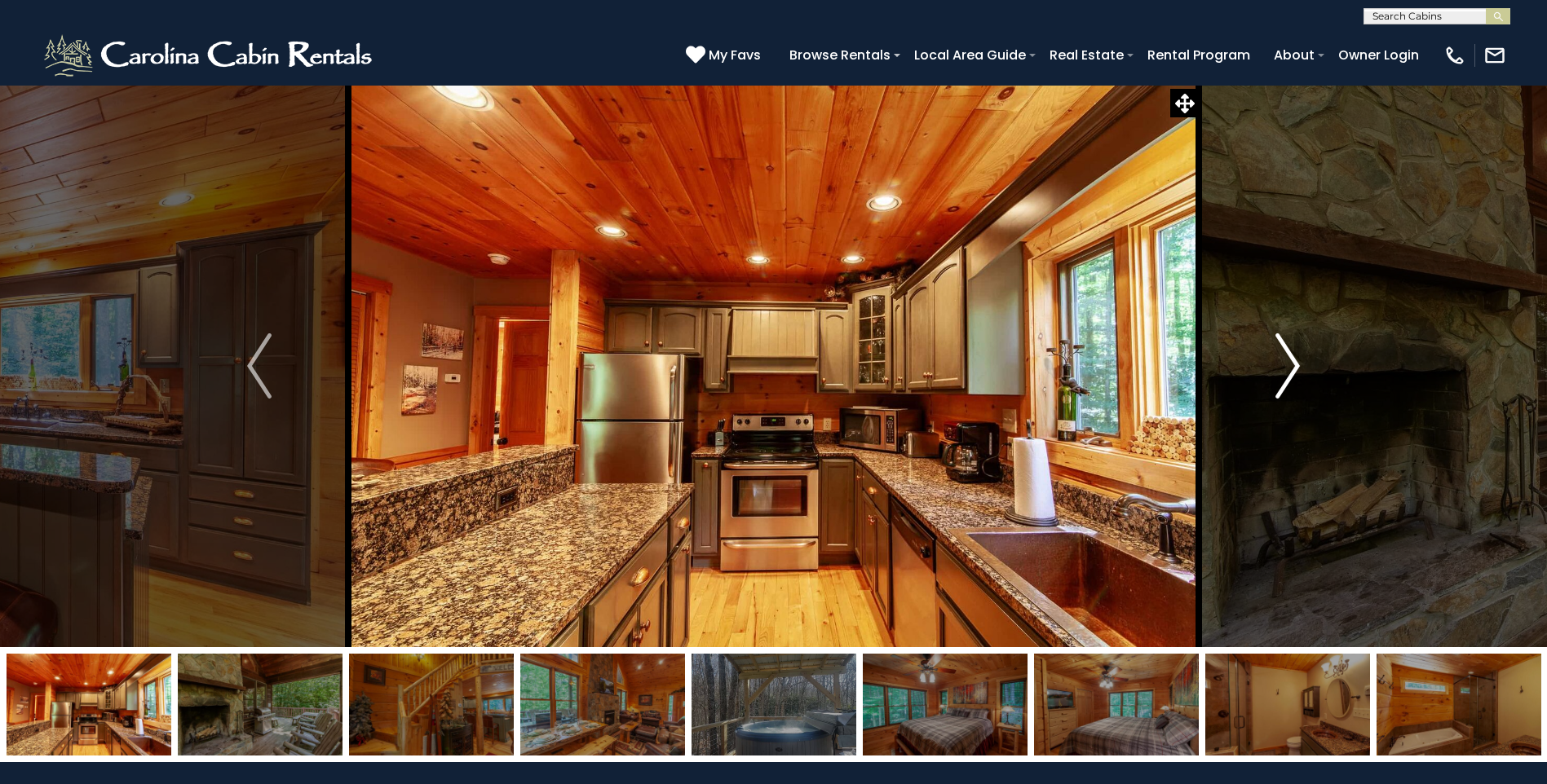
click at [1291, 364] on img "Next" at bounding box center [1288, 366] width 25 height 65
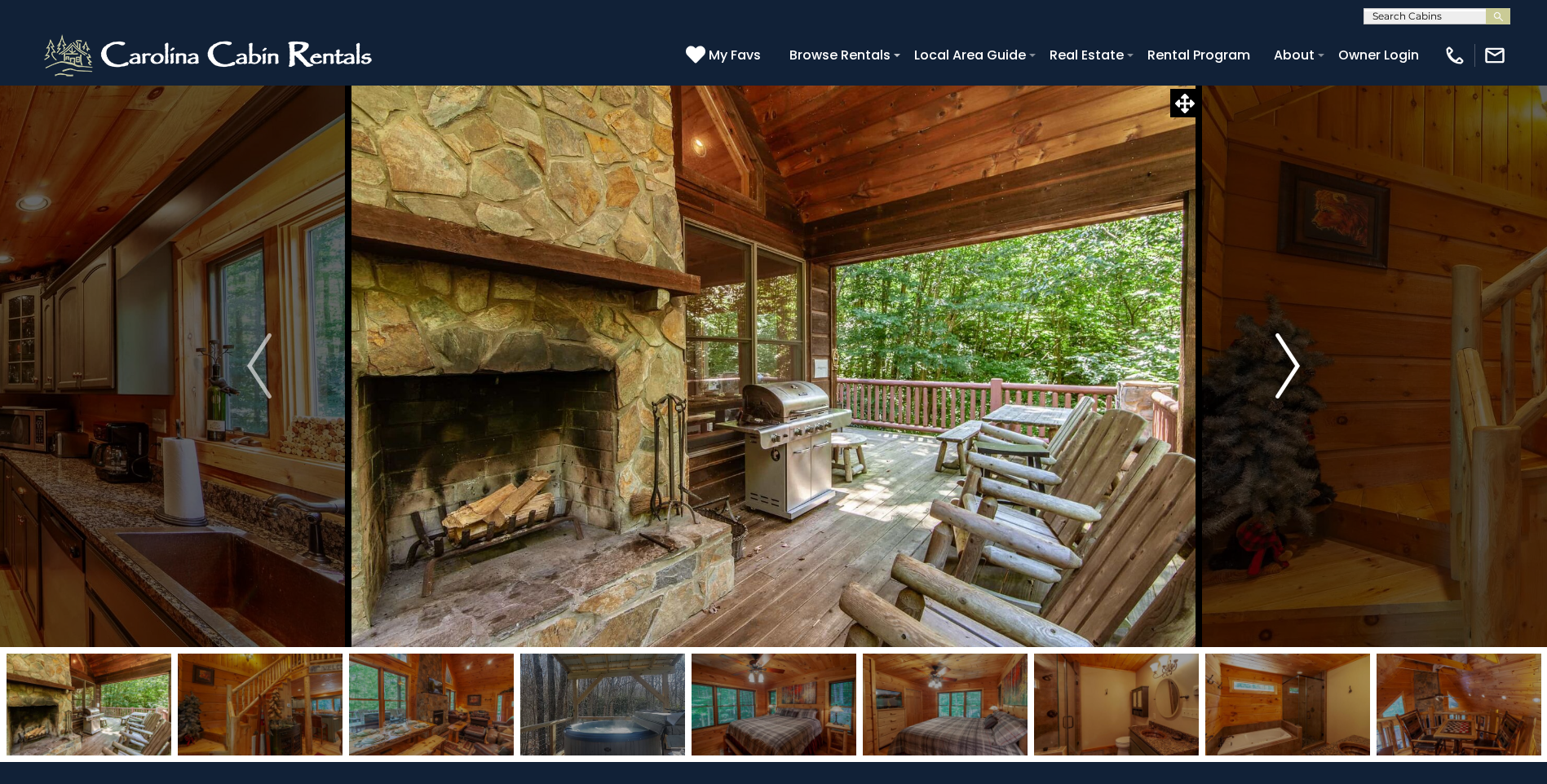
click at [1291, 364] on img "Next" at bounding box center [1288, 366] width 25 height 65
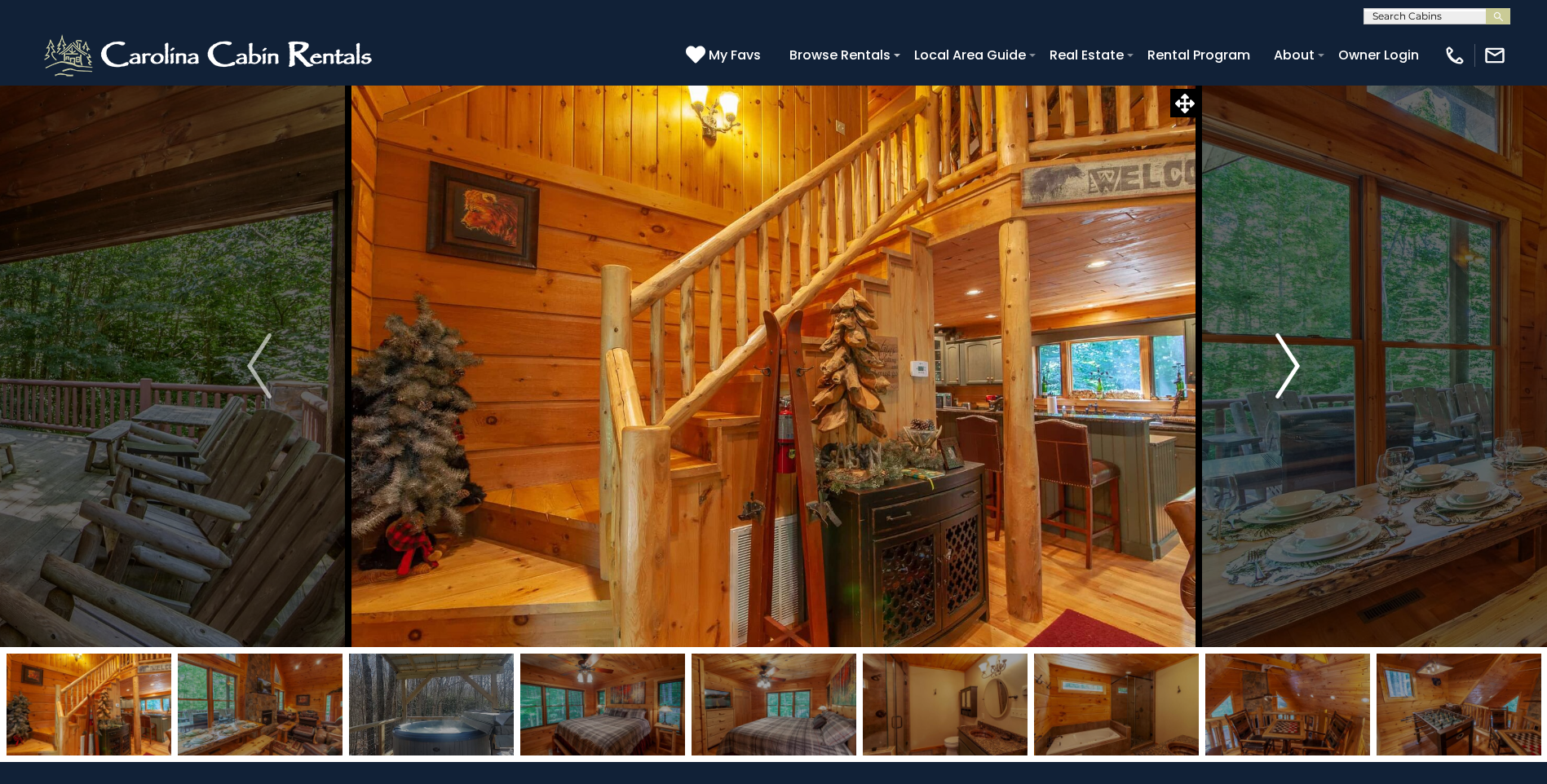
click at [1291, 364] on img "Next" at bounding box center [1288, 366] width 25 height 65
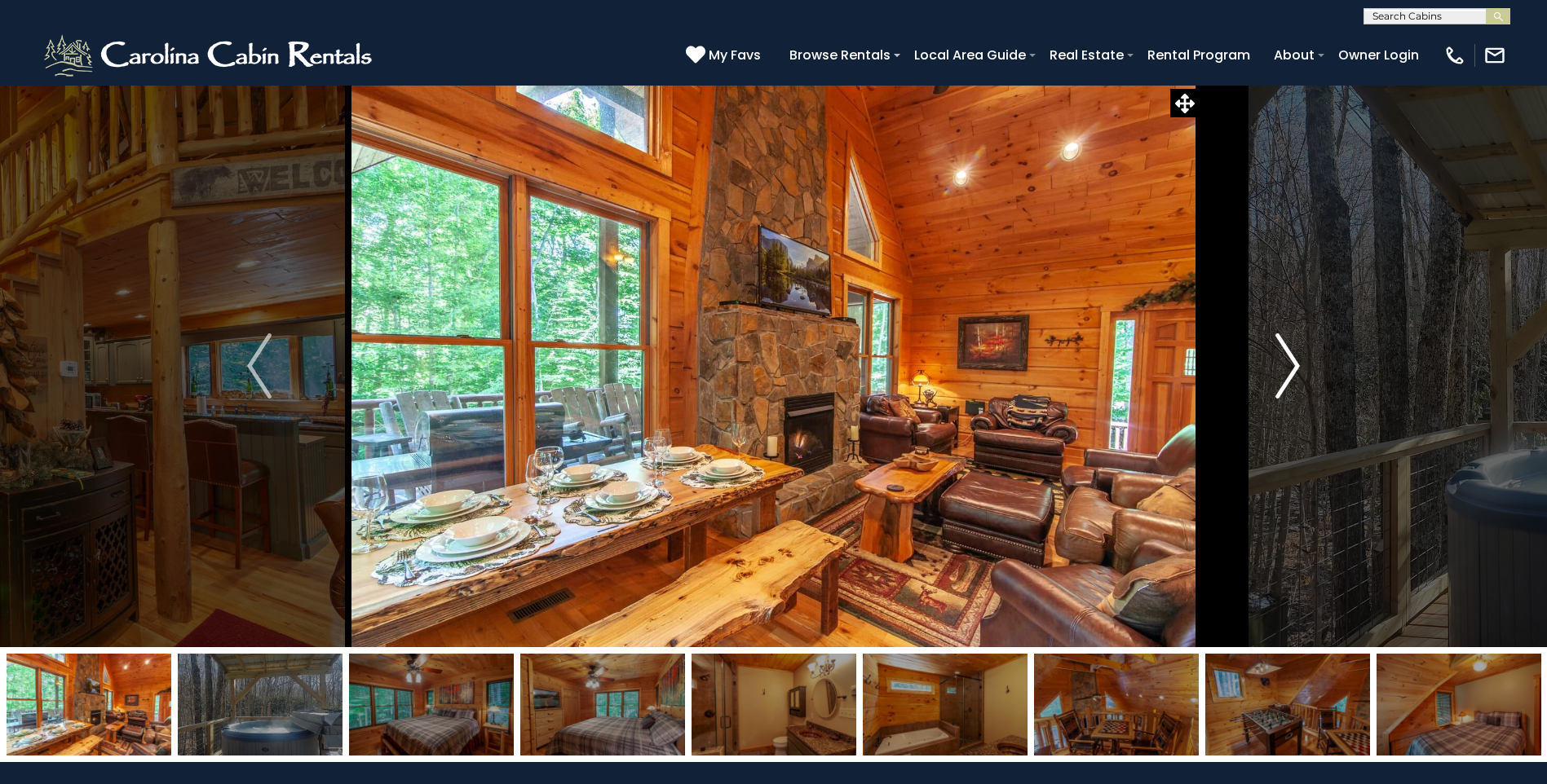
click at [1291, 364] on img "Next" at bounding box center [1288, 366] width 25 height 65
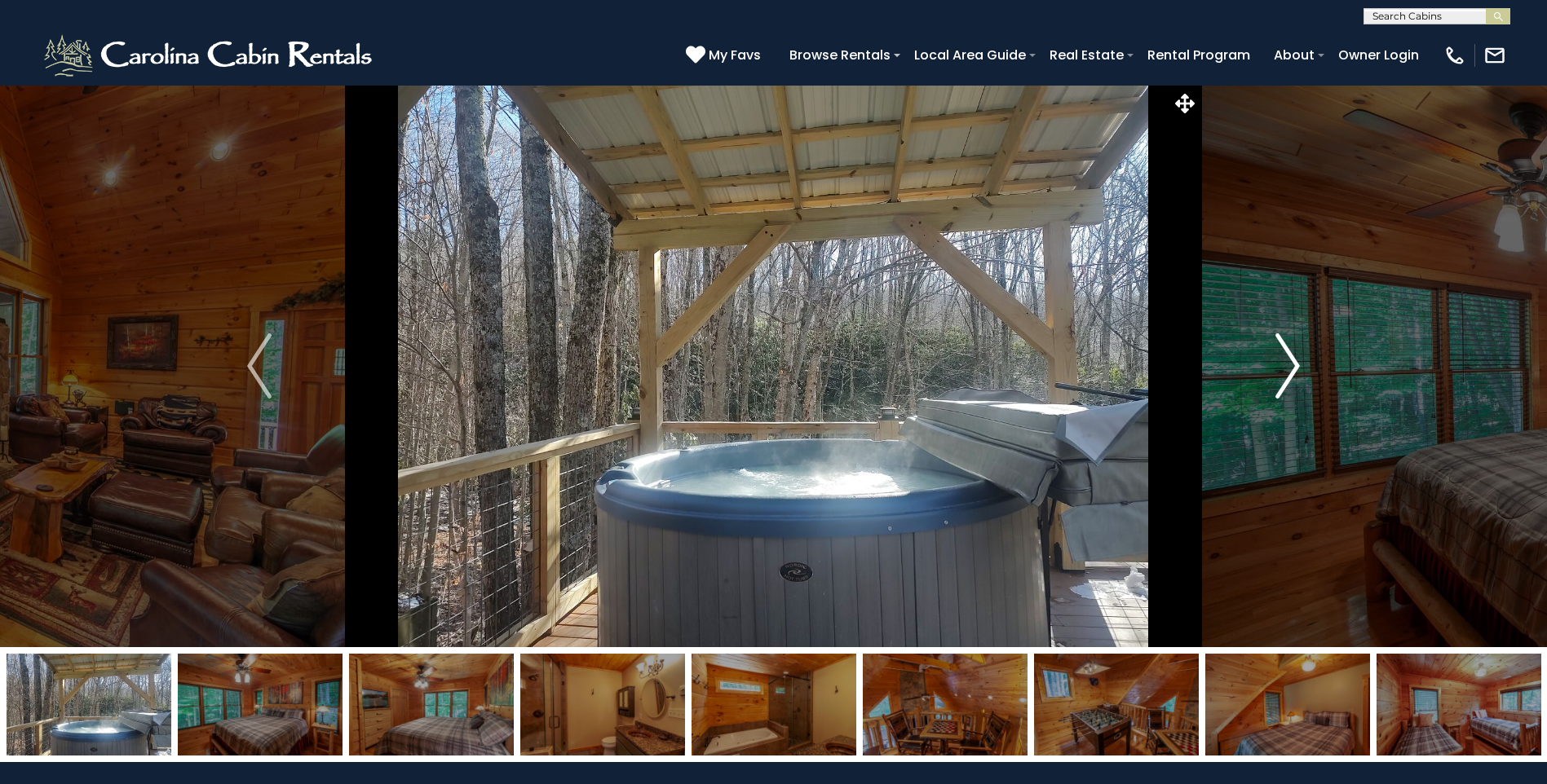
click at [1291, 364] on img "Next" at bounding box center [1288, 366] width 25 height 65
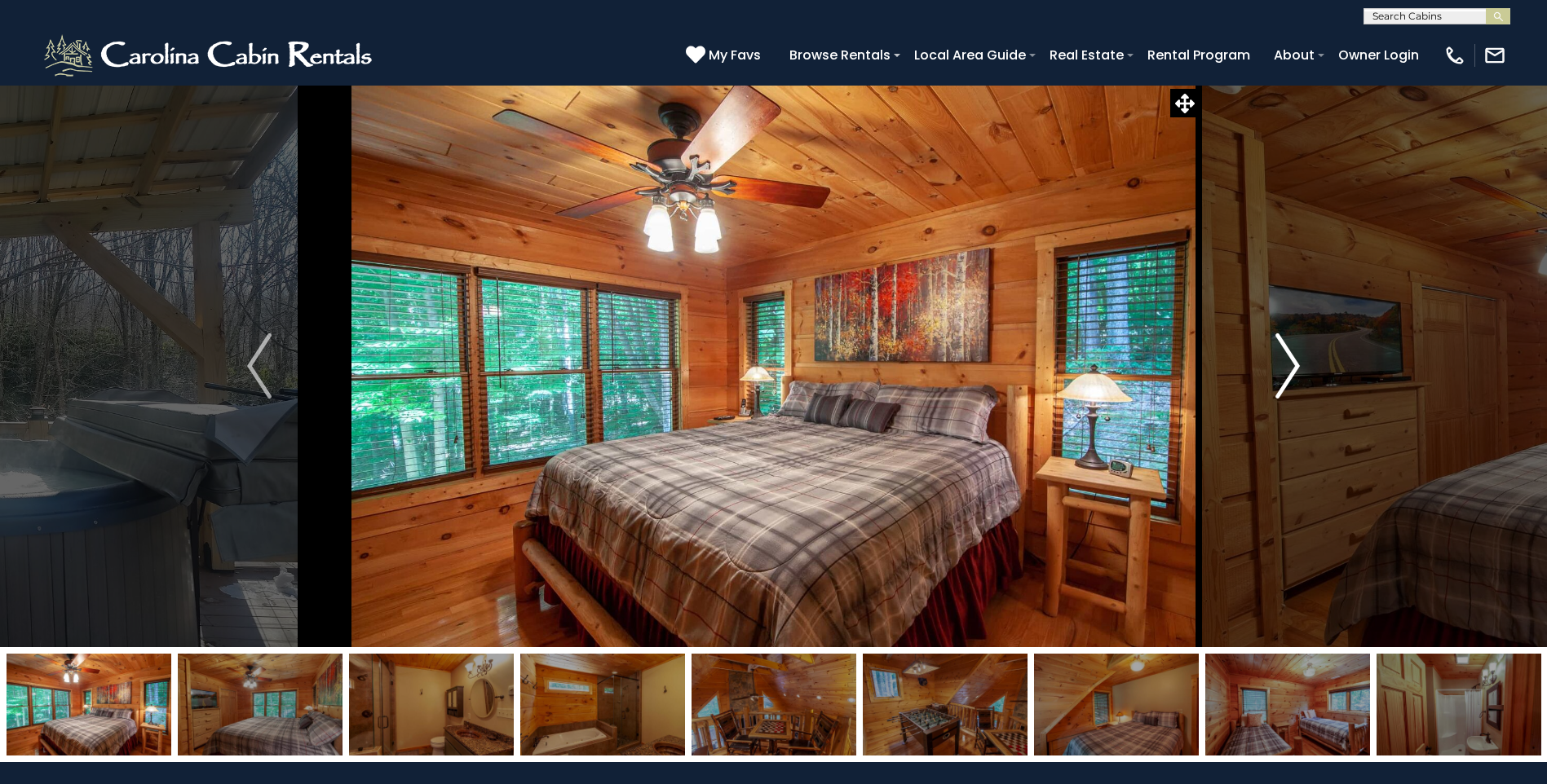
click at [1291, 364] on img "Next" at bounding box center [1288, 366] width 25 height 65
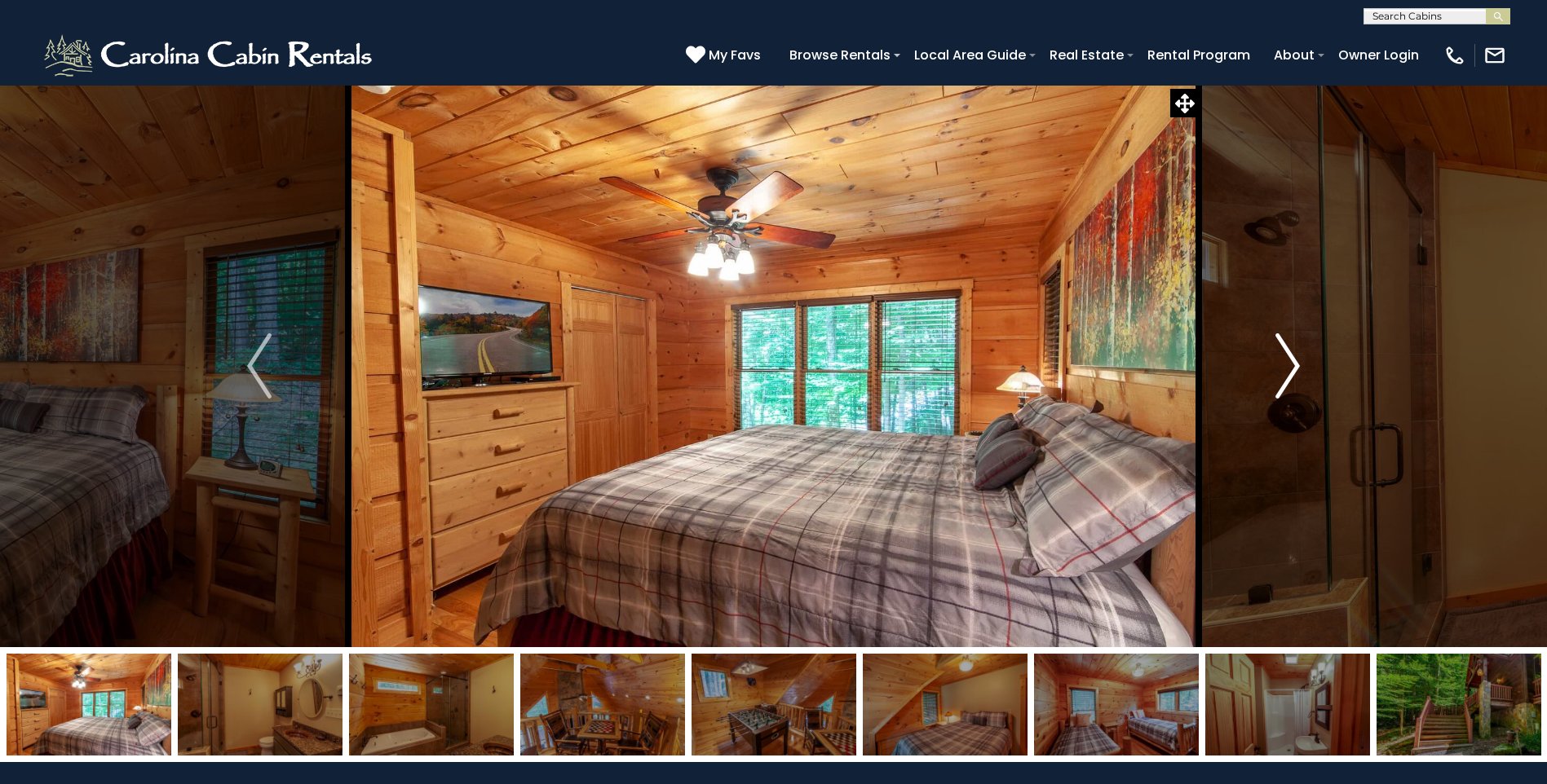
click at [1291, 364] on img "Next" at bounding box center [1288, 366] width 25 height 65
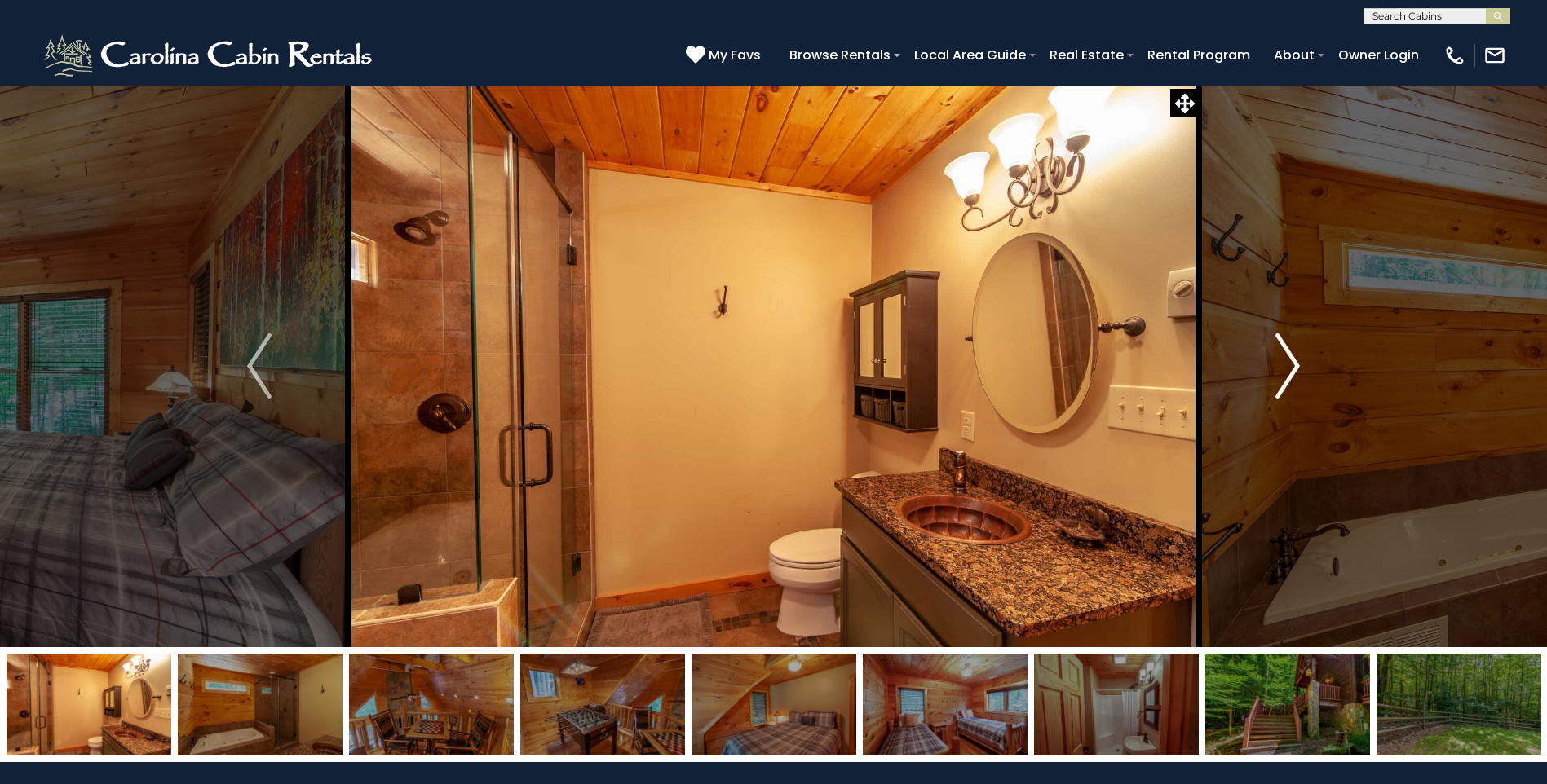
click at [1291, 364] on img "Next" at bounding box center [1288, 366] width 25 height 65
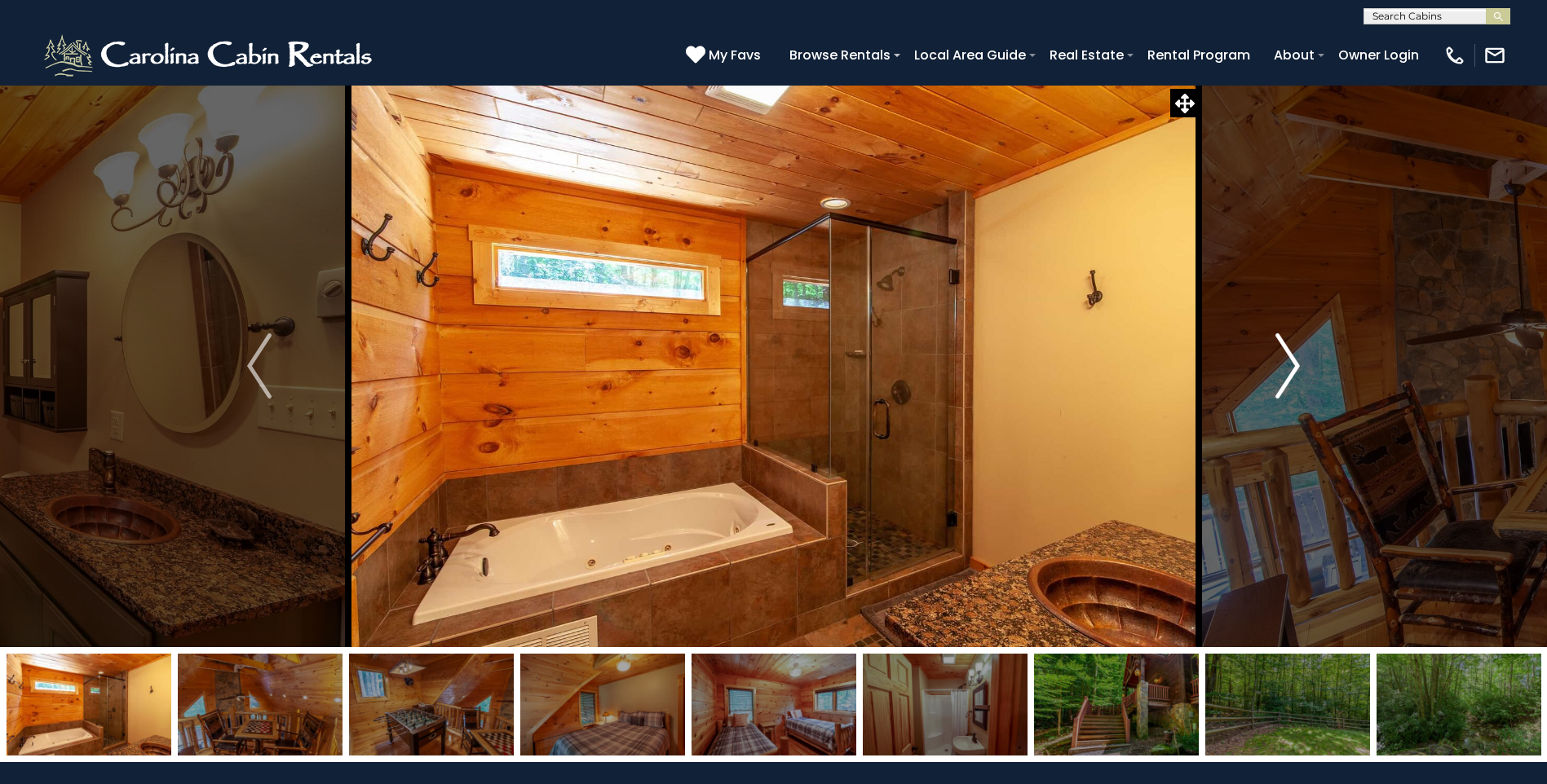
click at [1291, 364] on img "Next" at bounding box center [1288, 366] width 25 height 65
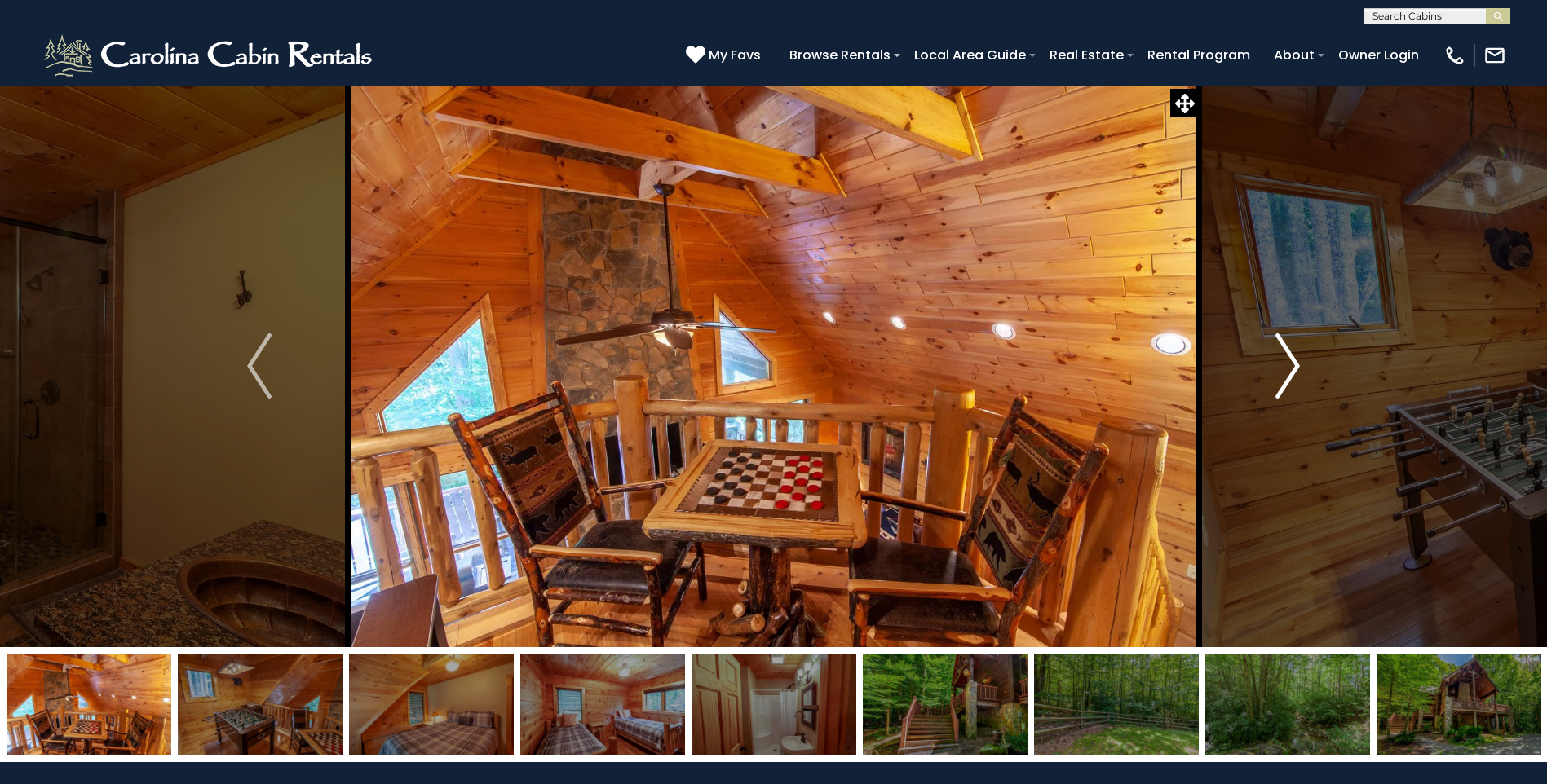
click at [1291, 364] on img "Next" at bounding box center [1288, 366] width 25 height 65
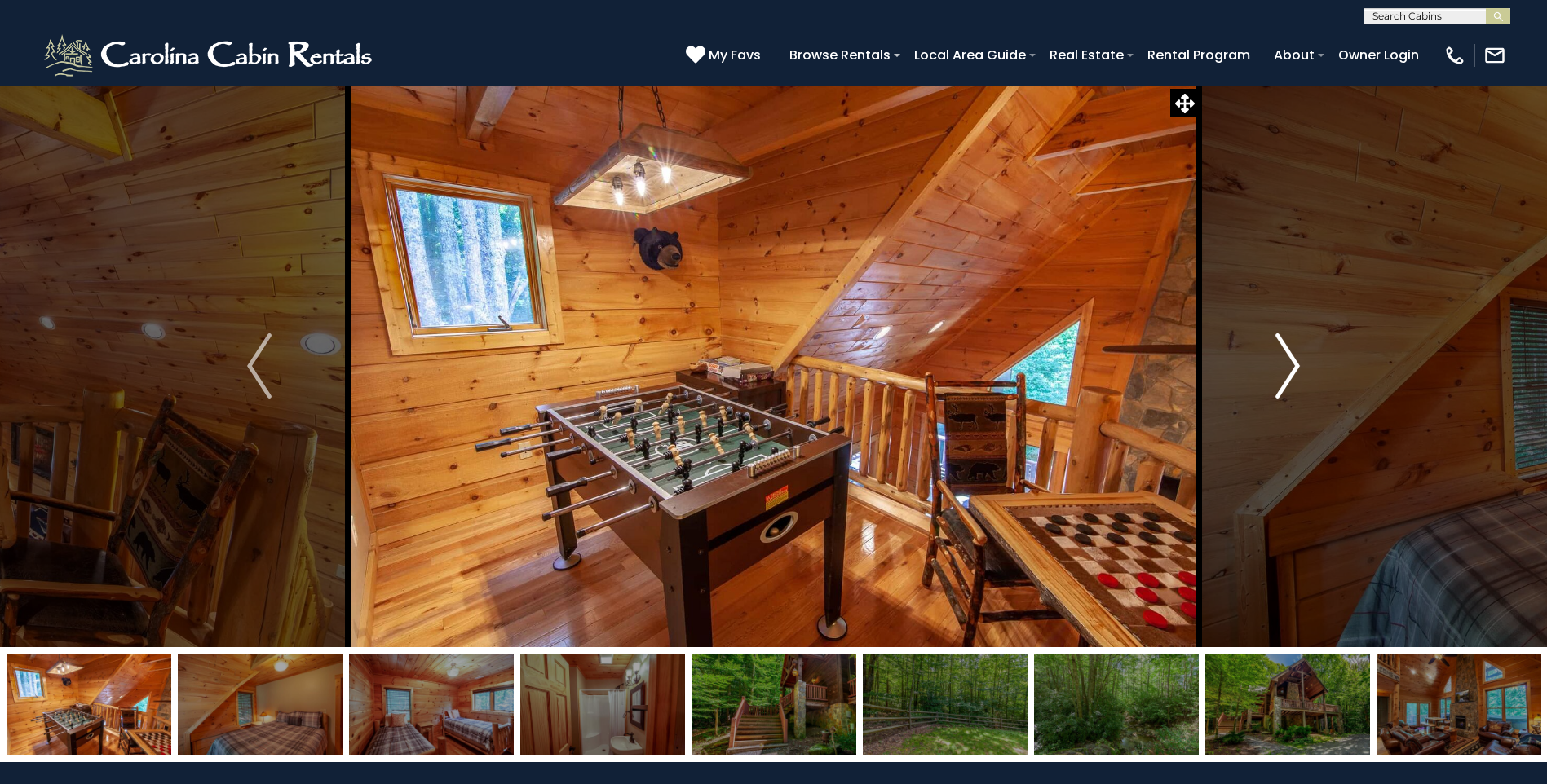
click at [1291, 364] on img "Next" at bounding box center [1288, 366] width 25 height 65
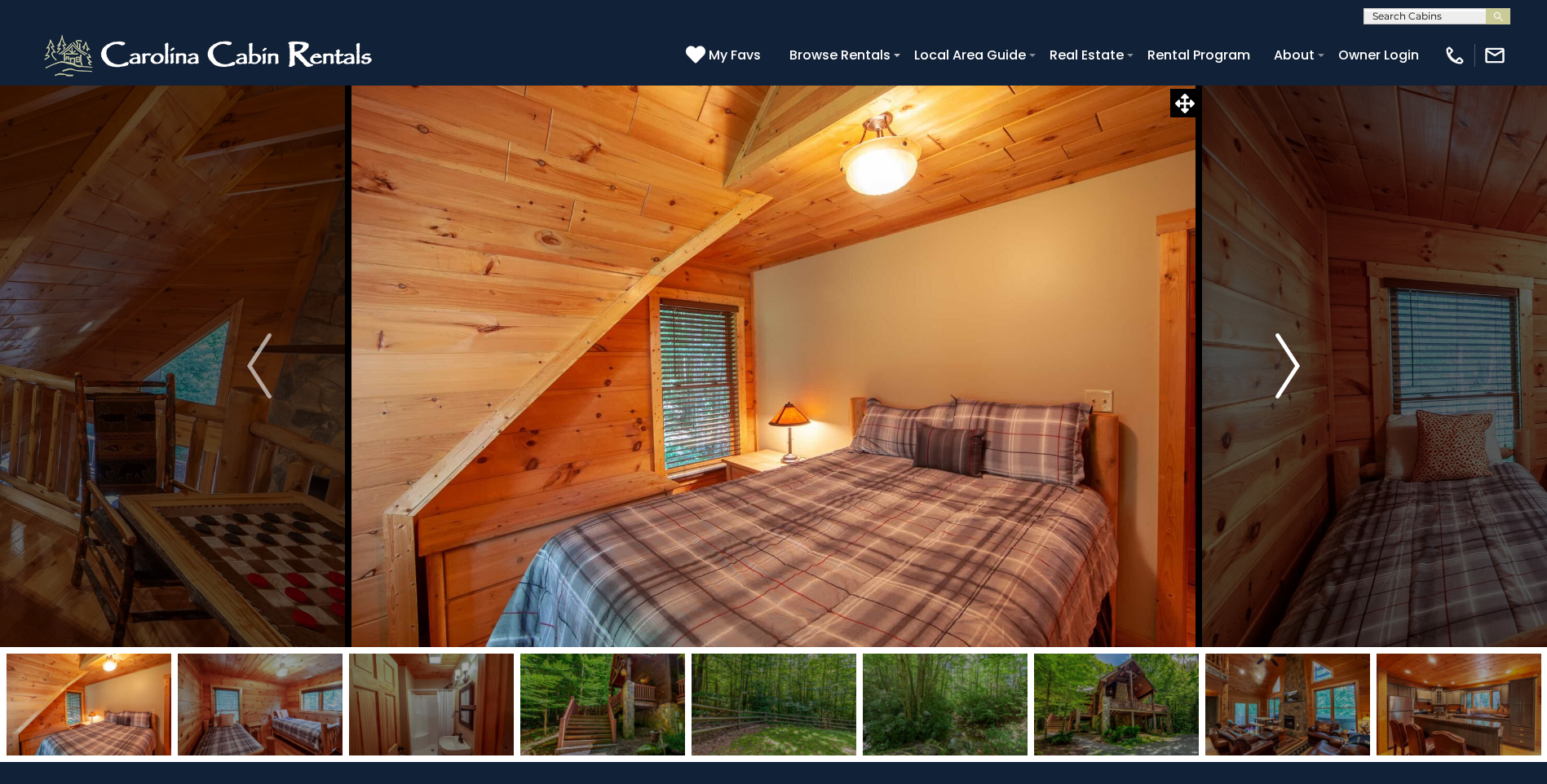
click at [1291, 364] on img "Next" at bounding box center [1288, 366] width 25 height 65
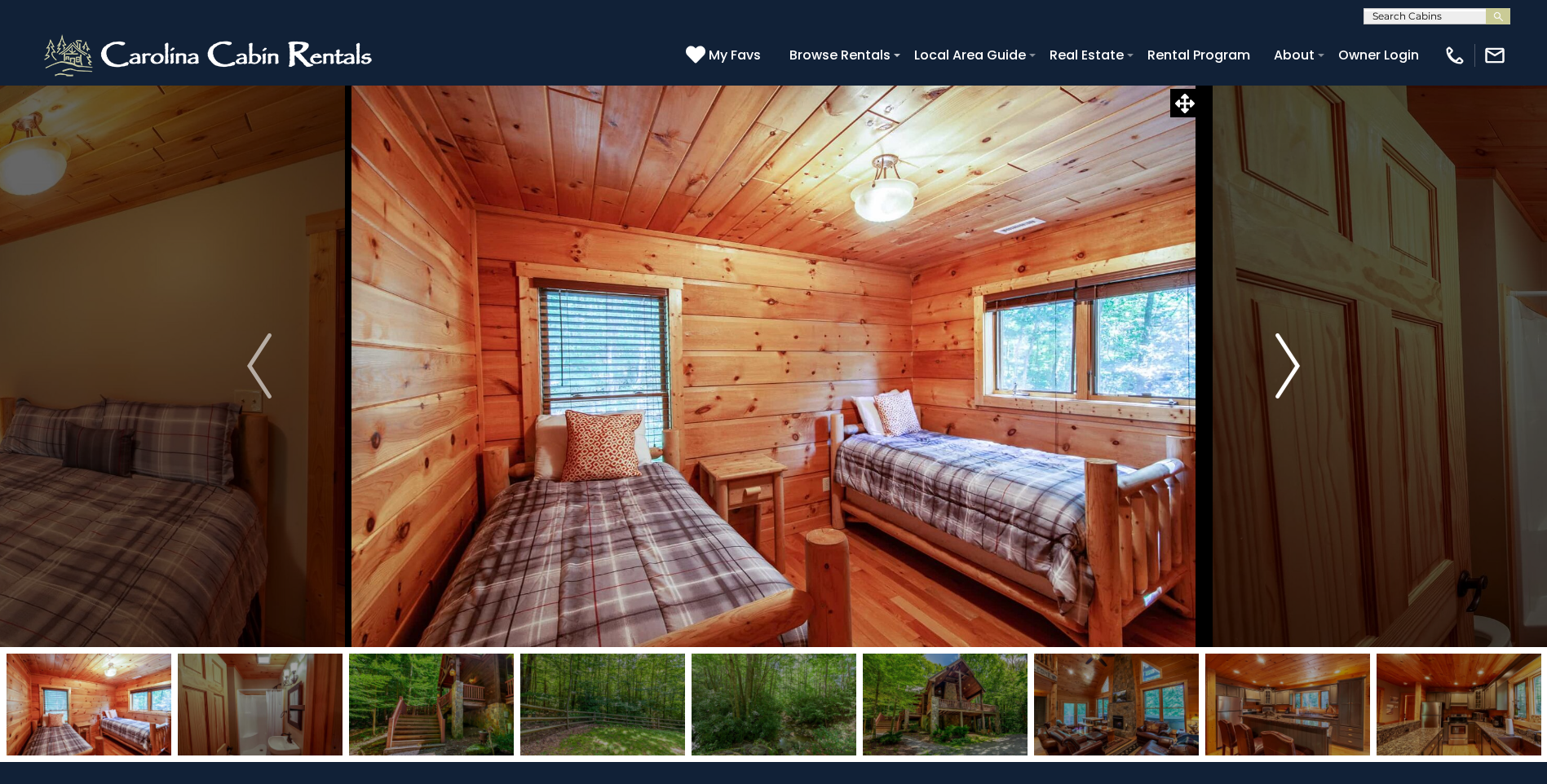
click at [1291, 364] on img "Next" at bounding box center [1288, 366] width 25 height 65
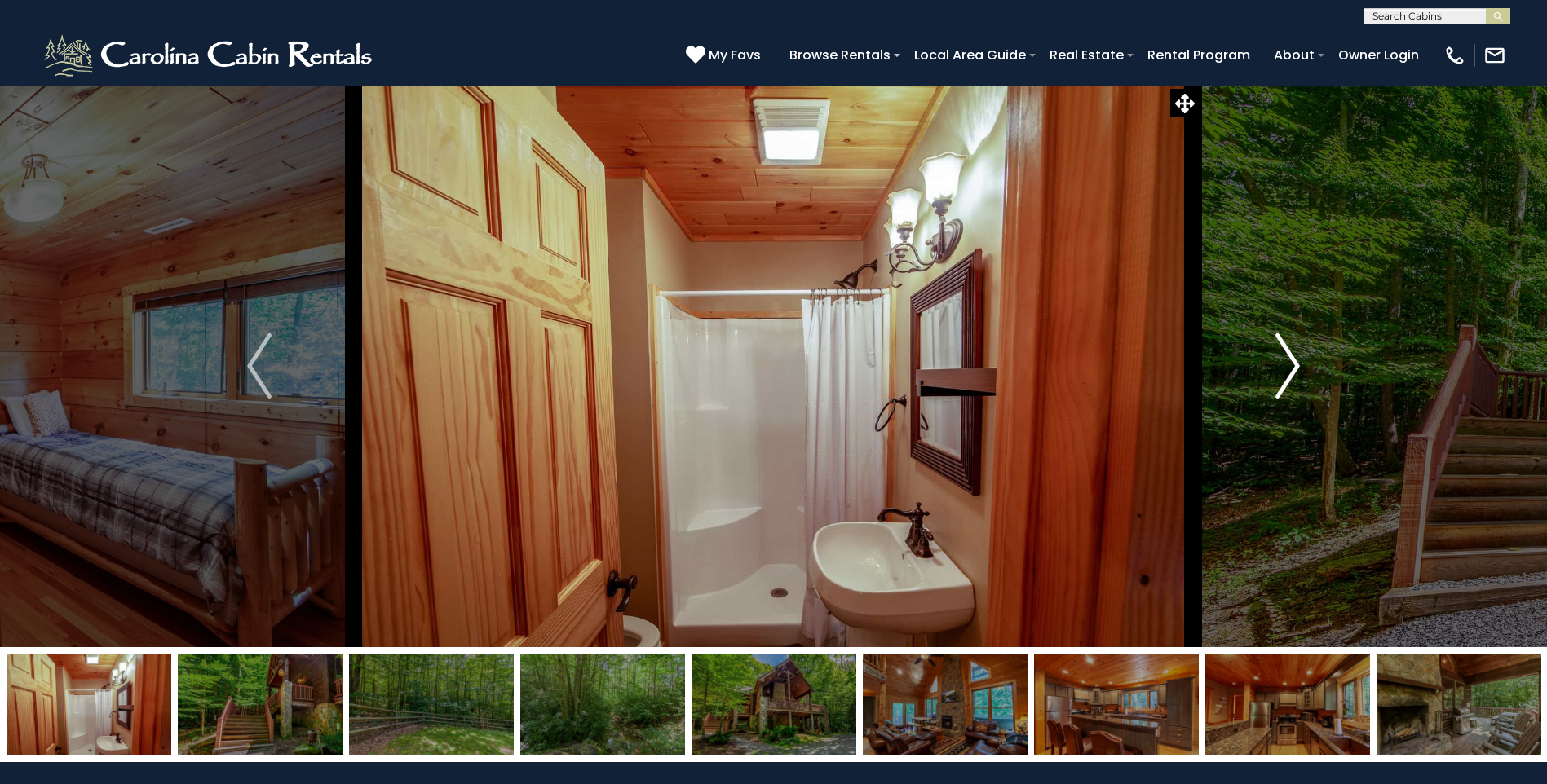
click at [1291, 364] on img "Next" at bounding box center [1288, 366] width 25 height 65
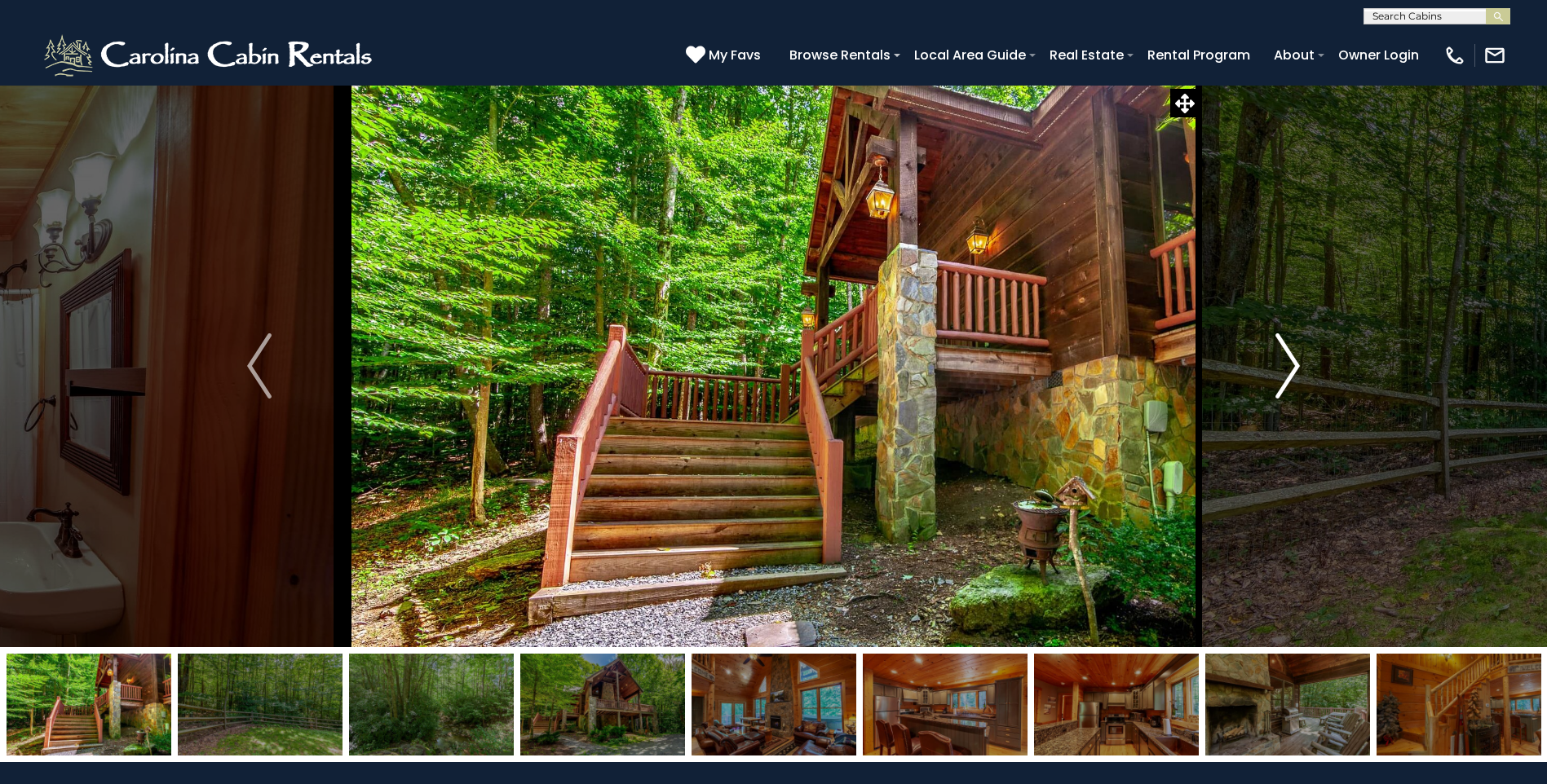
click at [1291, 364] on img "Next" at bounding box center [1288, 366] width 25 height 65
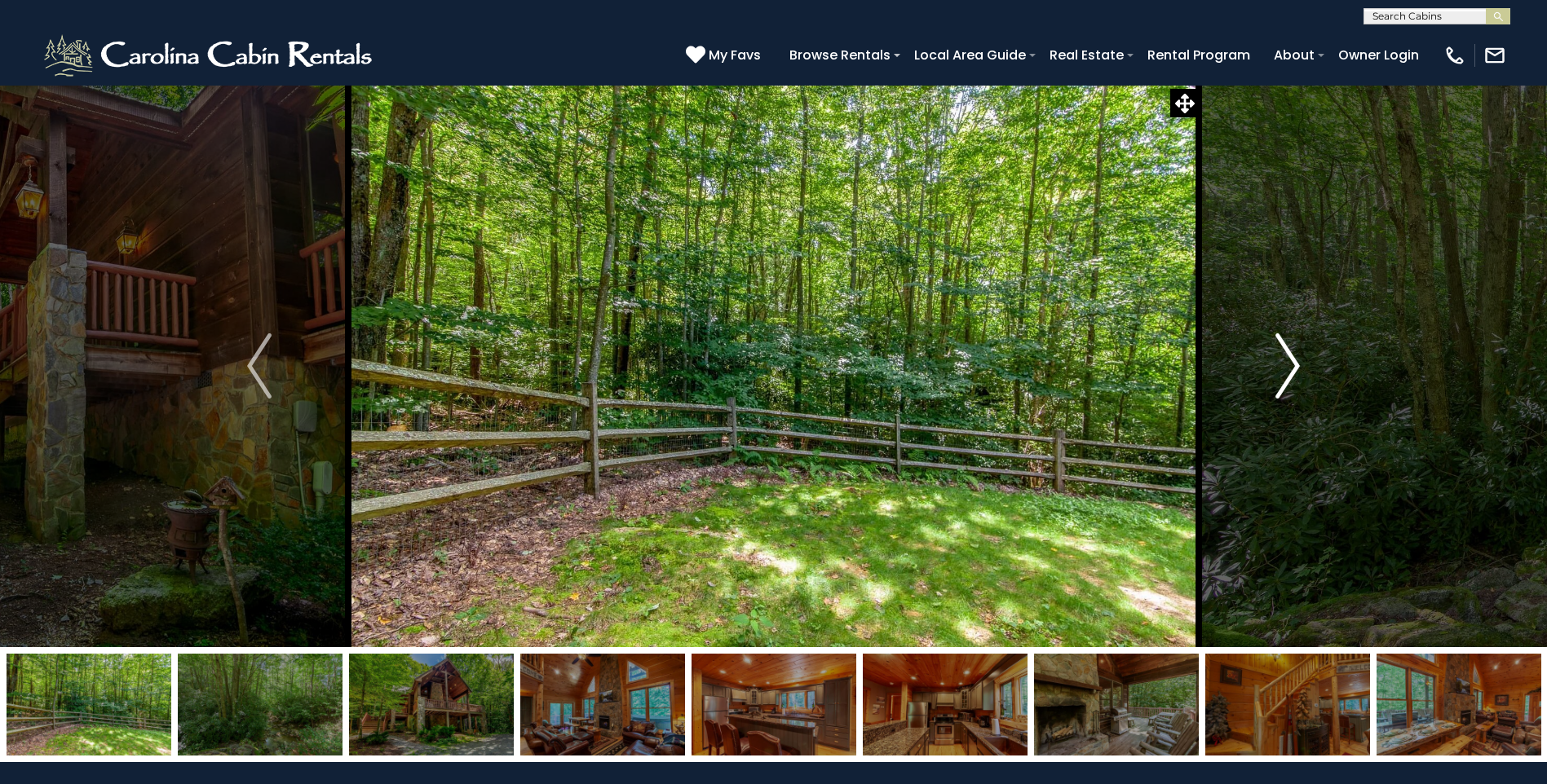
click at [1291, 364] on img "Next" at bounding box center [1288, 366] width 25 height 65
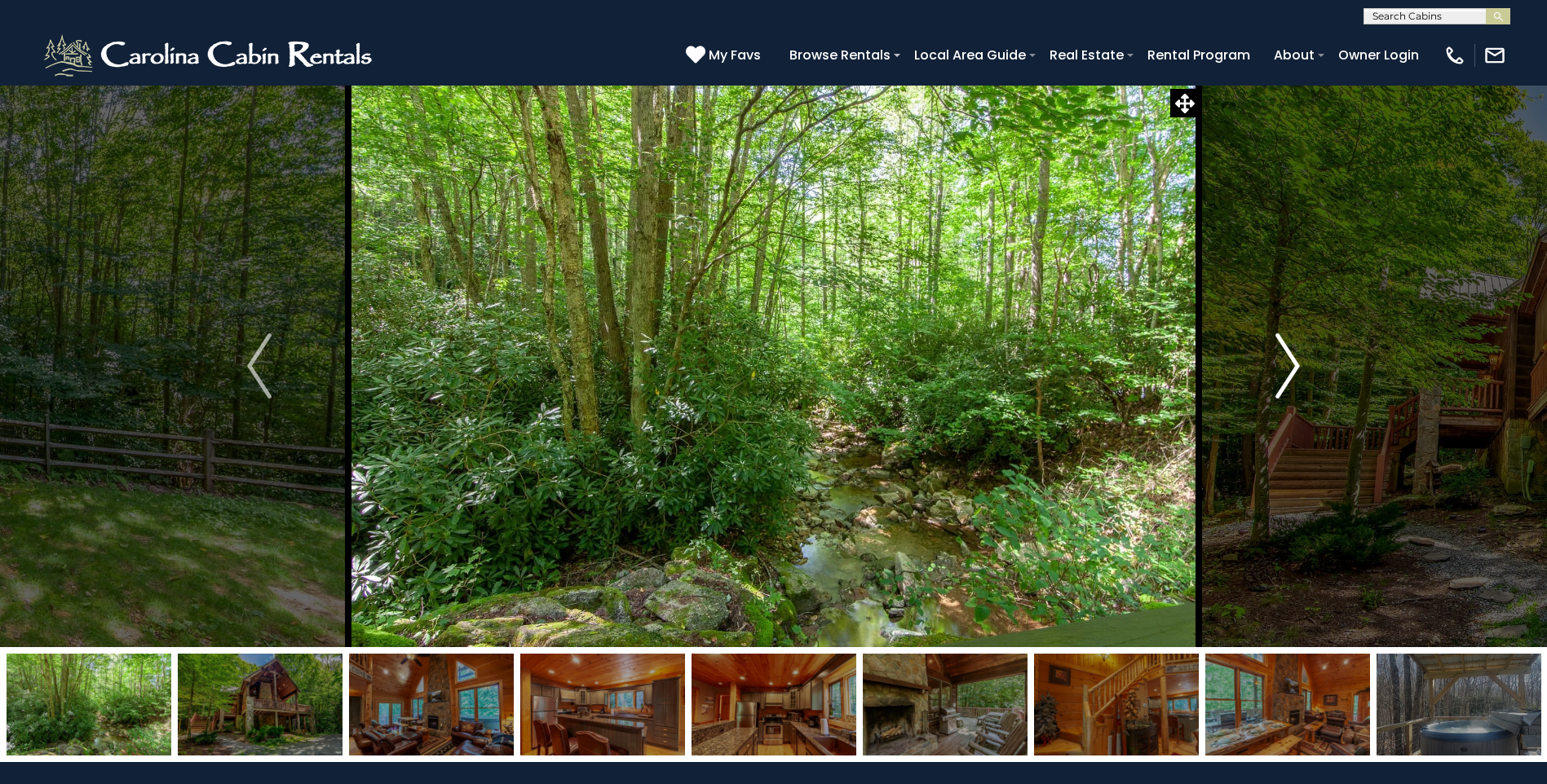
click at [1301, 371] on button "Next" at bounding box center [1287, 366] width 178 height 562
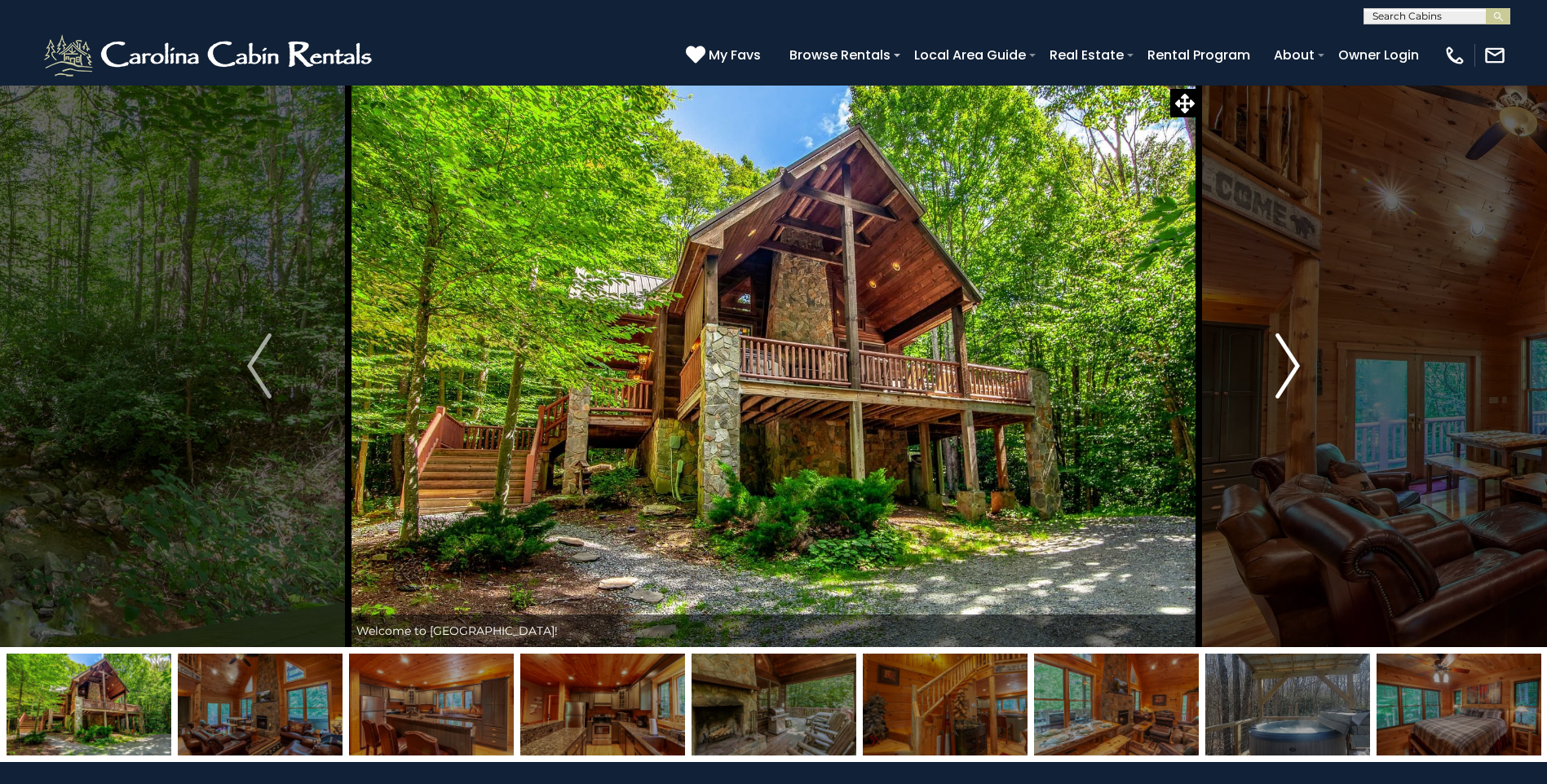
click at [1301, 371] on button "Next" at bounding box center [1287, 366] width 178 height 562
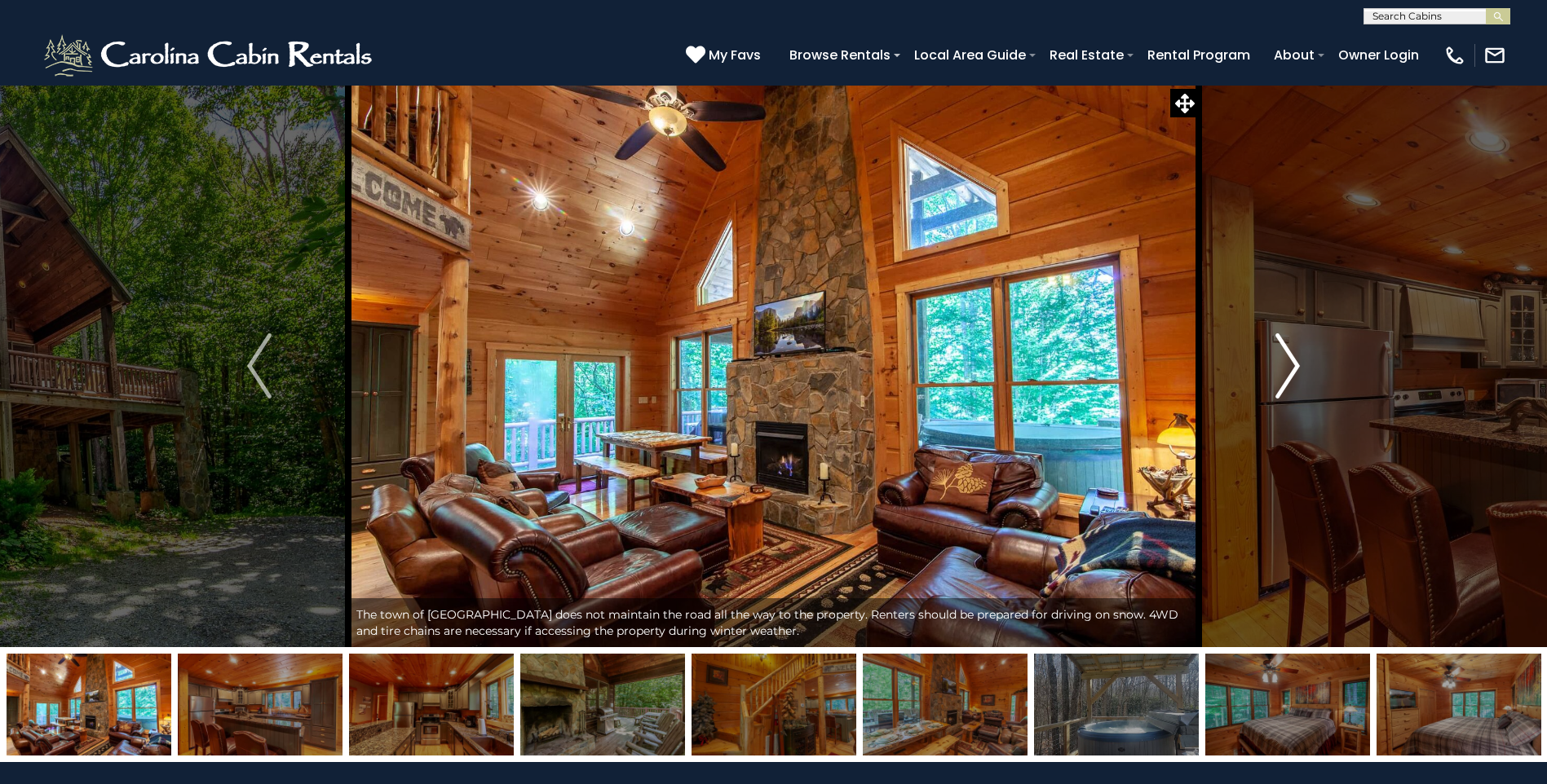
click at [1300, 371] on img "Next" at bounding box center [1288, 366] width 25 height 65
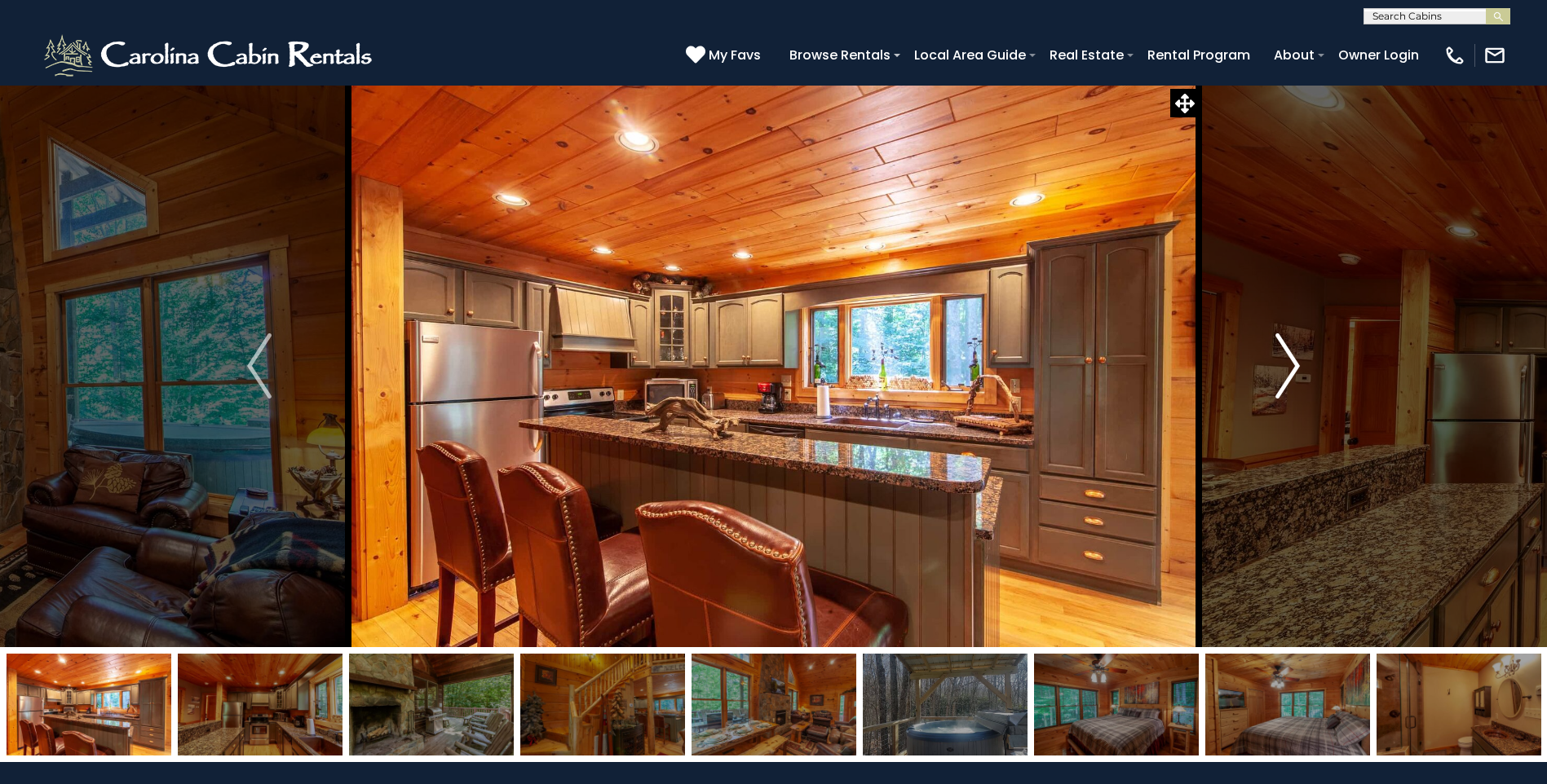
click at [1300, 371] on img "Next" at bounding box center [1288, 366] width 25 height 65
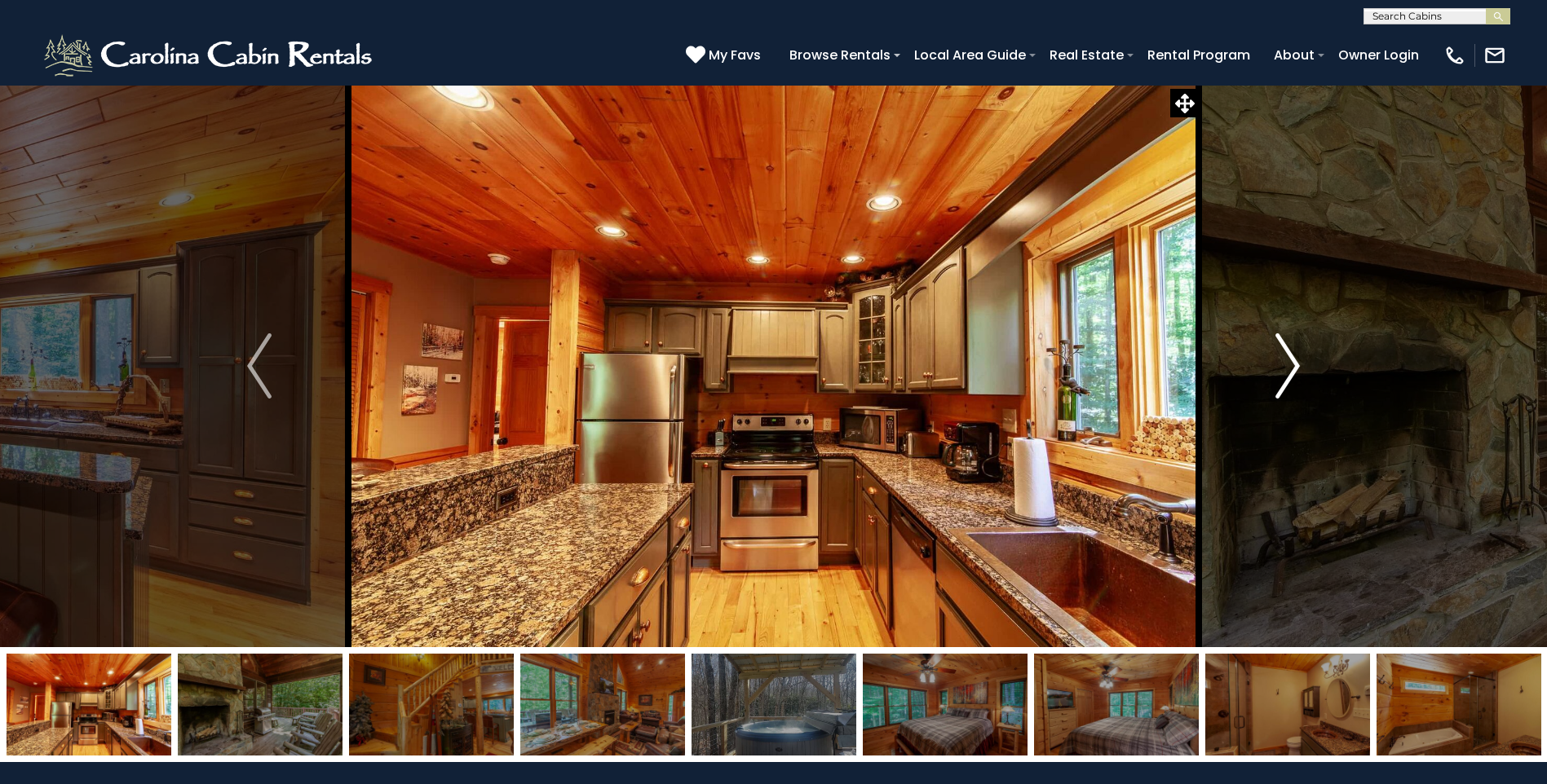
click at [1296, 367] on img "Next" at bounding box center [1288, 366] width 25 height 65
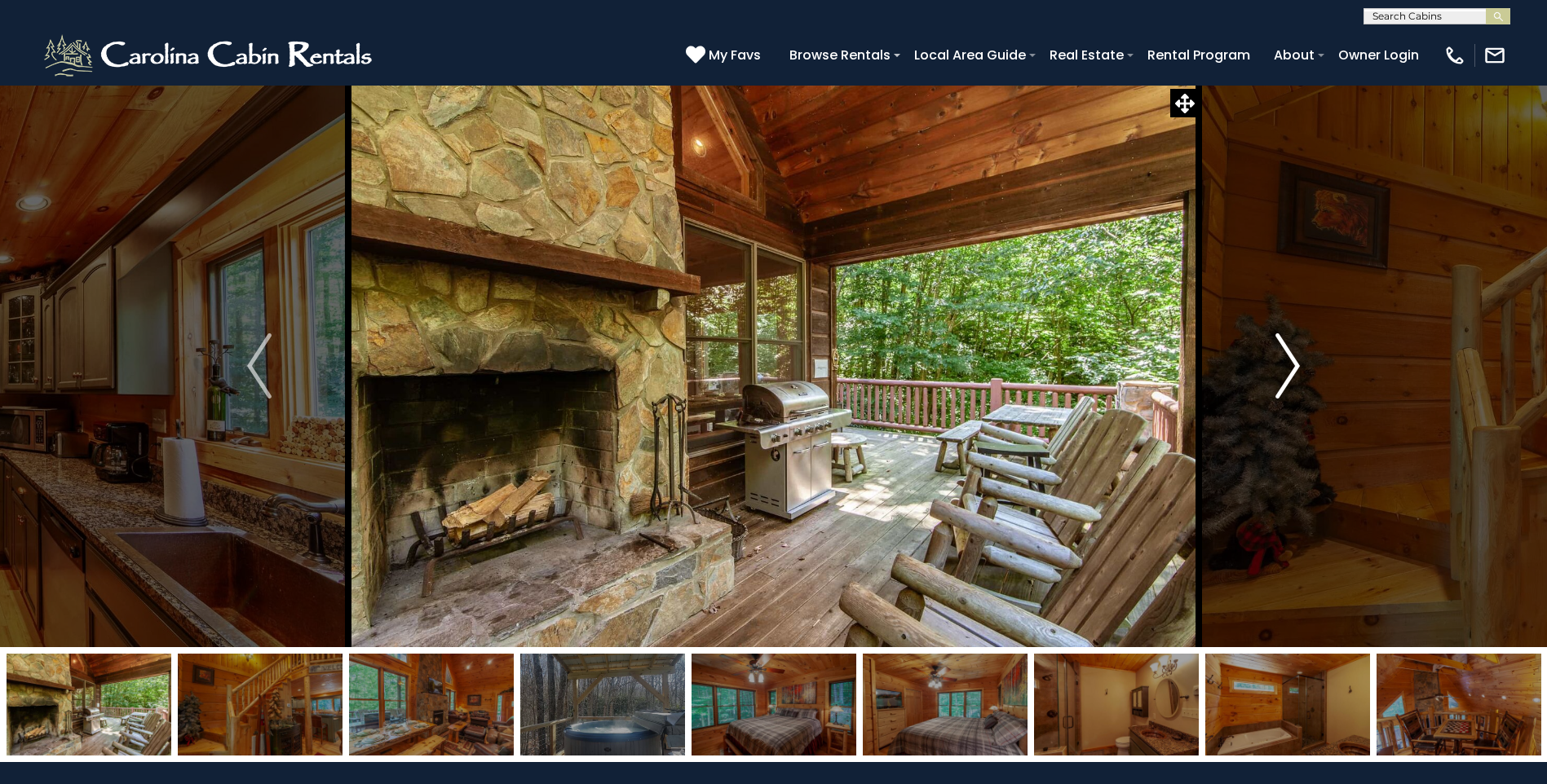
click at [1296, 367] on img "Next" at bounding box center [1288, 366] width 25 height 65
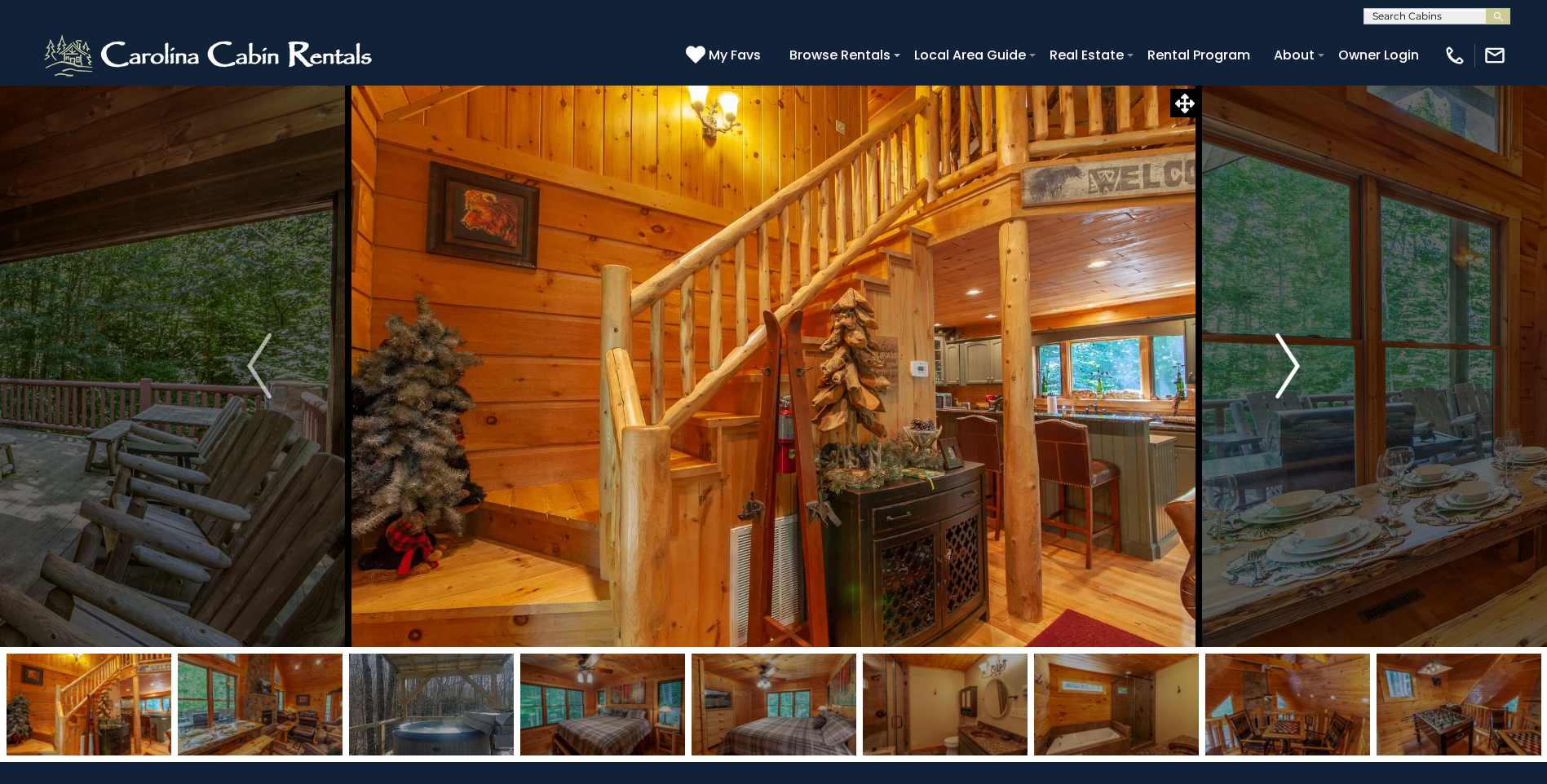
click at [1296, 367] on img "Next" at bounding box center [1288, 366] width 25 height 65
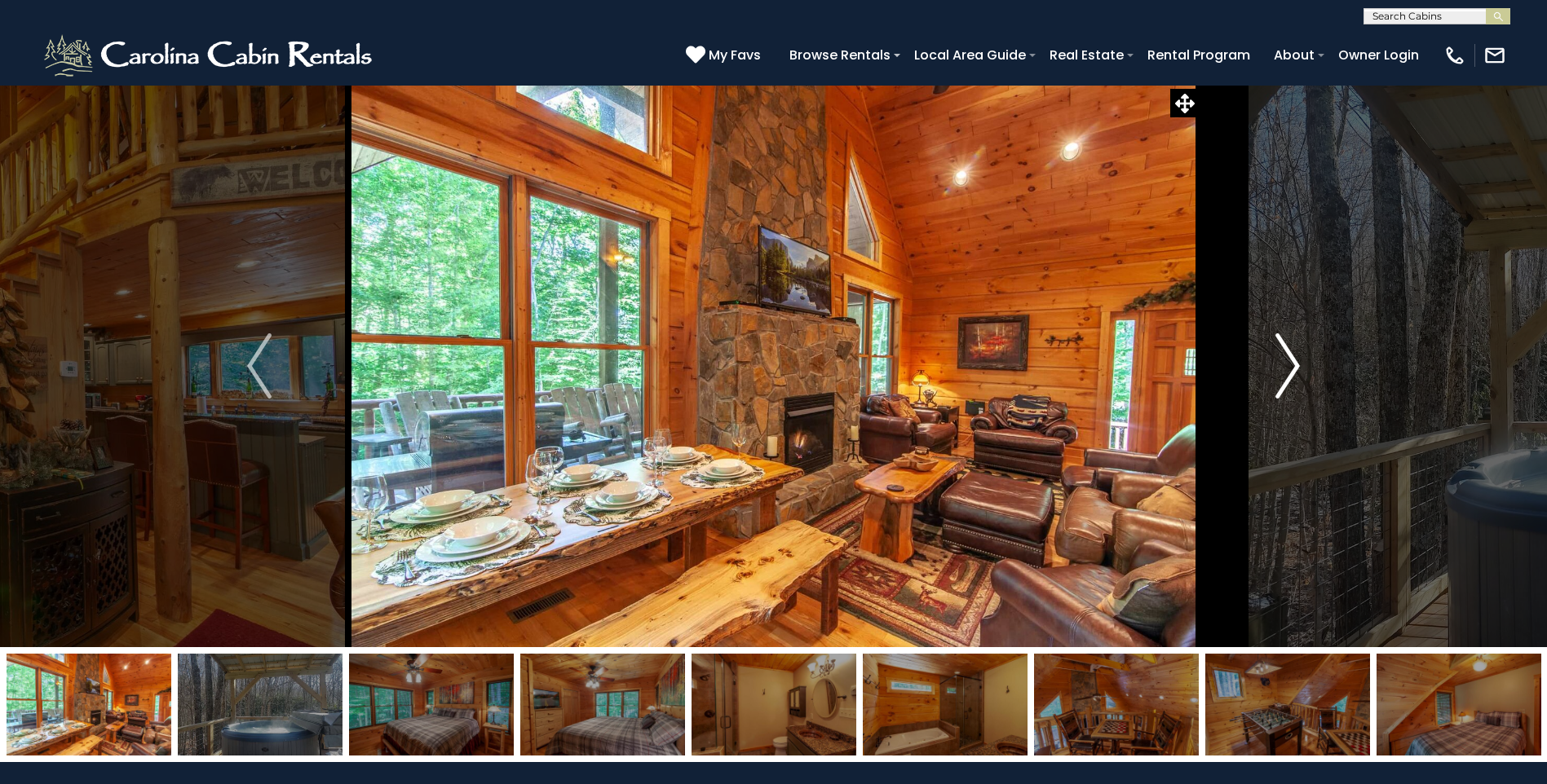
click at [1296, 367] on img "Next" at bounding box center [1288, 366] width 25 height 65
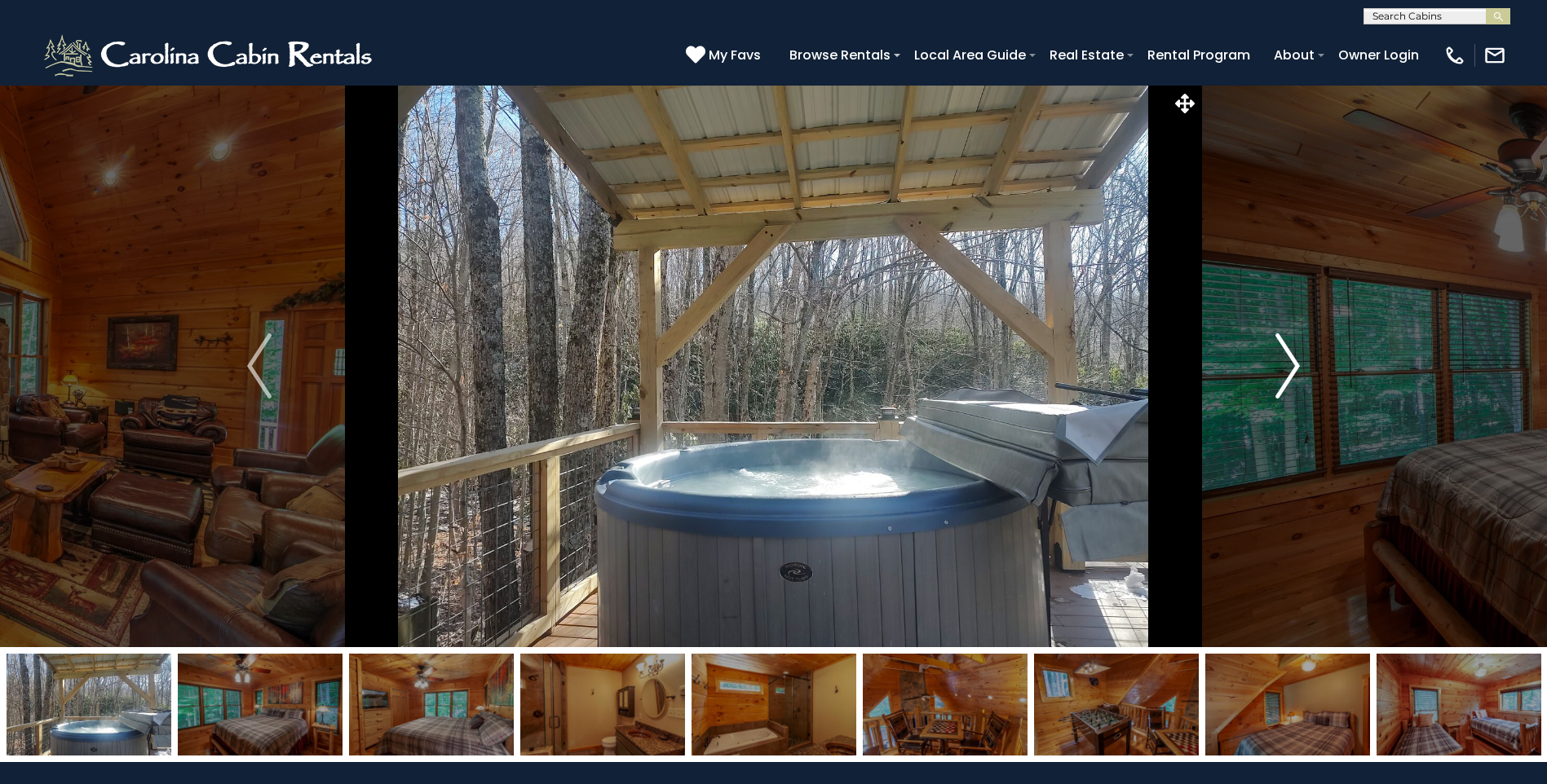
click at [1296, 367] on img "Next" at bounding box center [1288, 366] width 25 height 65
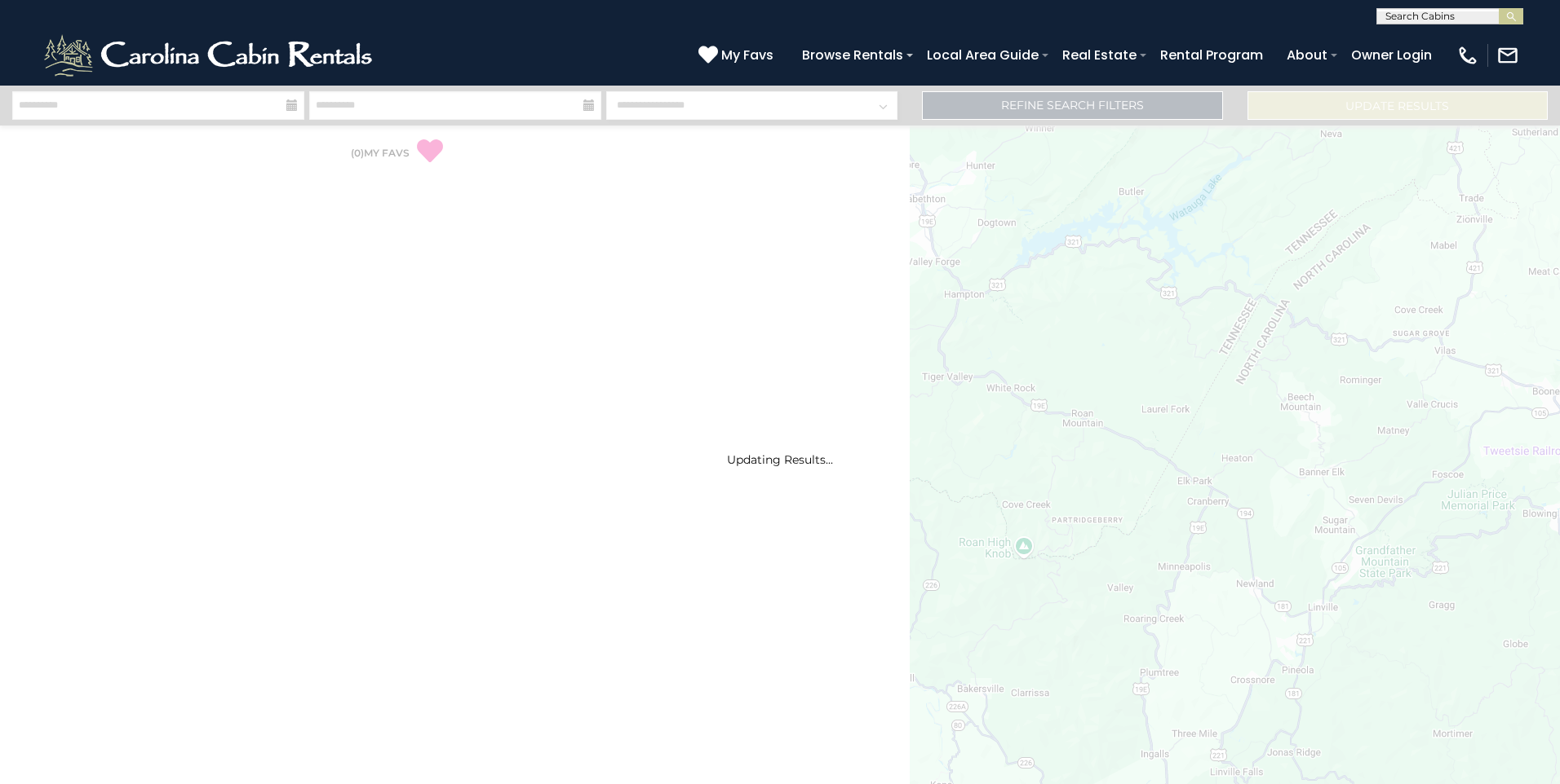
select select "*"
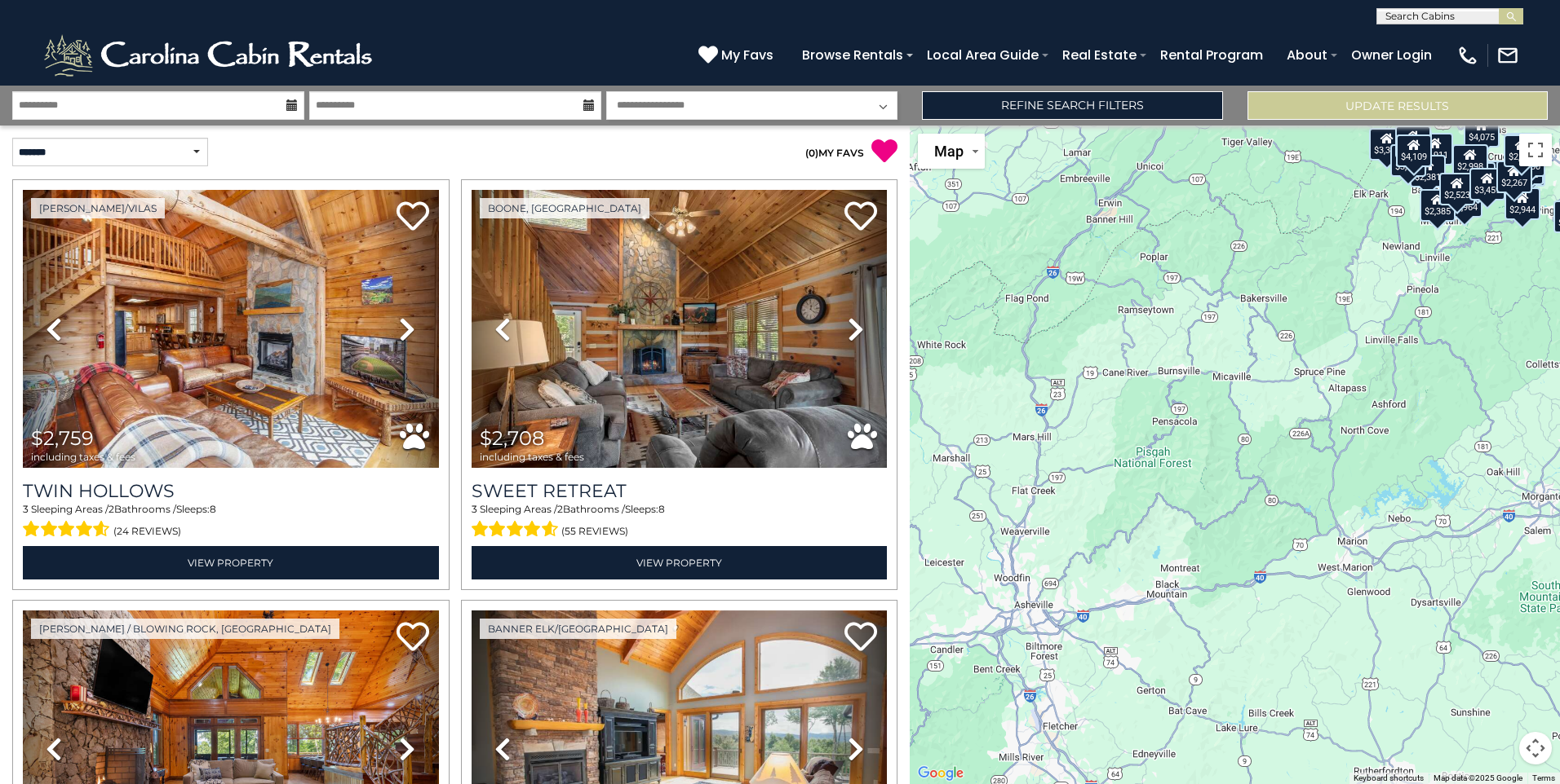
drag, startPoint x: 1004, startPoint y: 446, endPoint x: 1203, endPoint y: 169, distance: 341.1
click at [1203, 169] on div "$2,759 $2,708 $5,308 $3,319 $3,193 $2,911 $2,205 $2,964 $2,381 $4,075 $3,655 $2…" at bounding box center [1235, 455] width 650 height 659
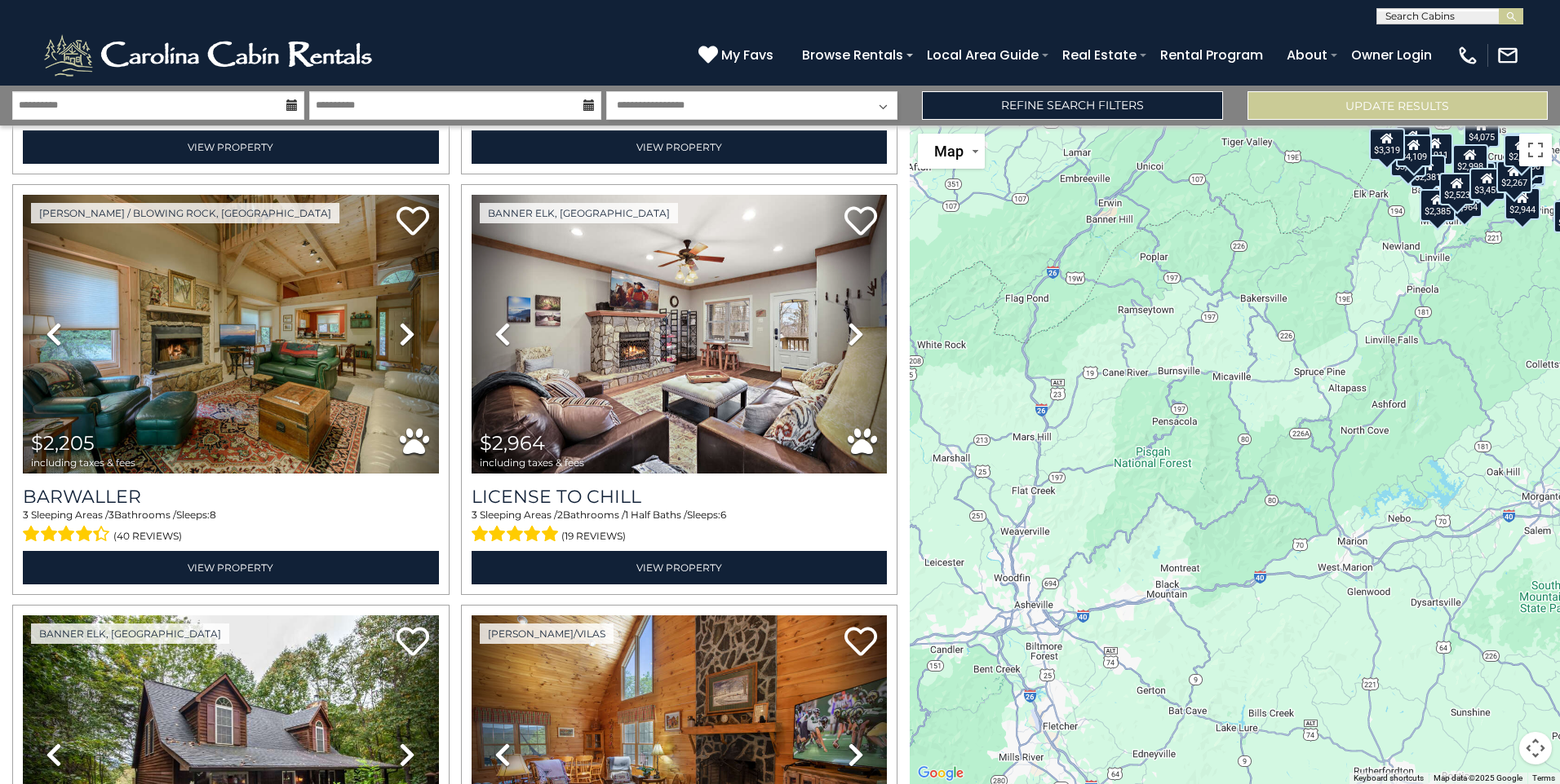
scroll to position [1304, 0]
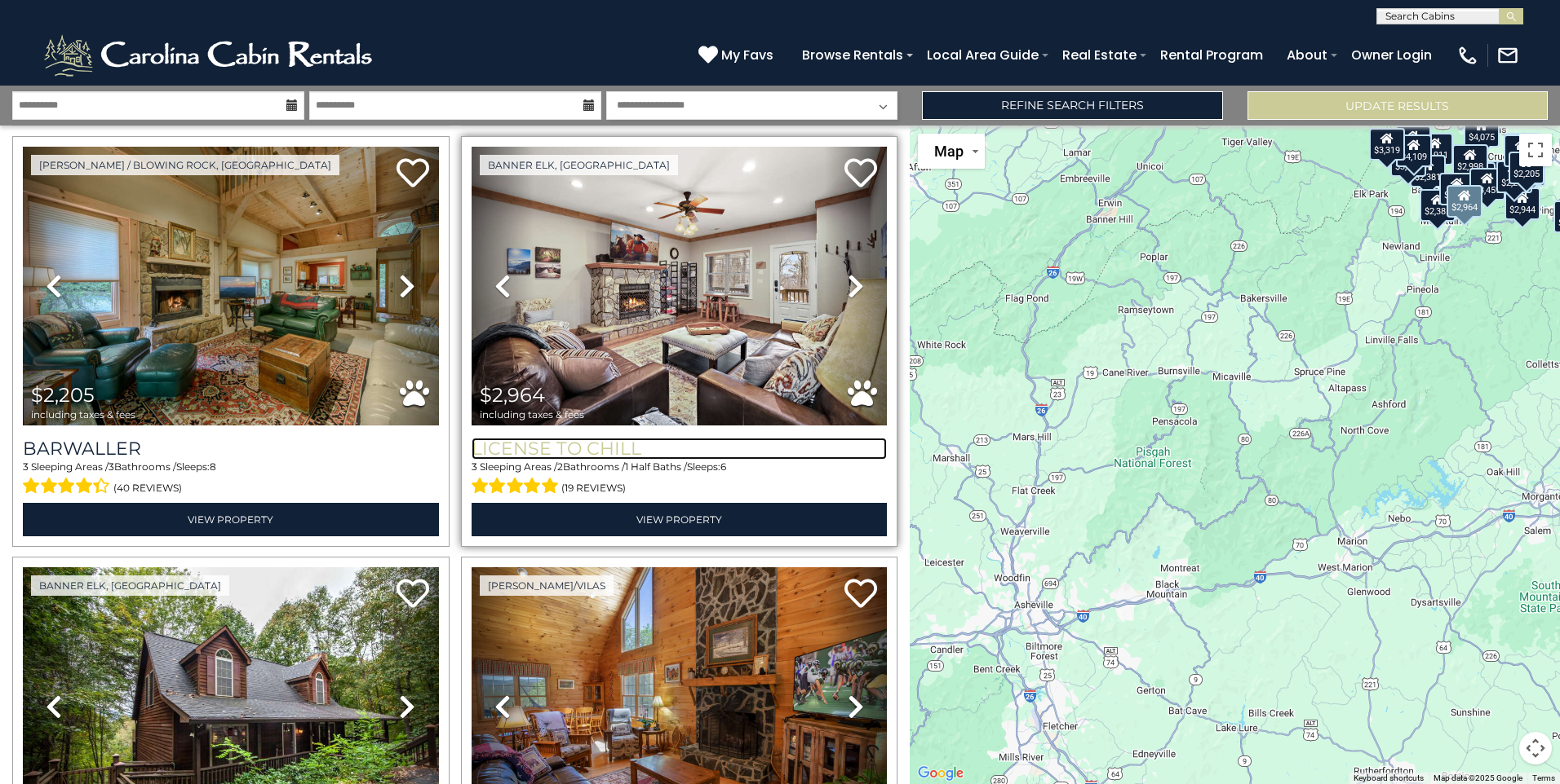
click at [565, 438] on h3 "License to Chill" at bounding box center [679, 449] width 416 height 22
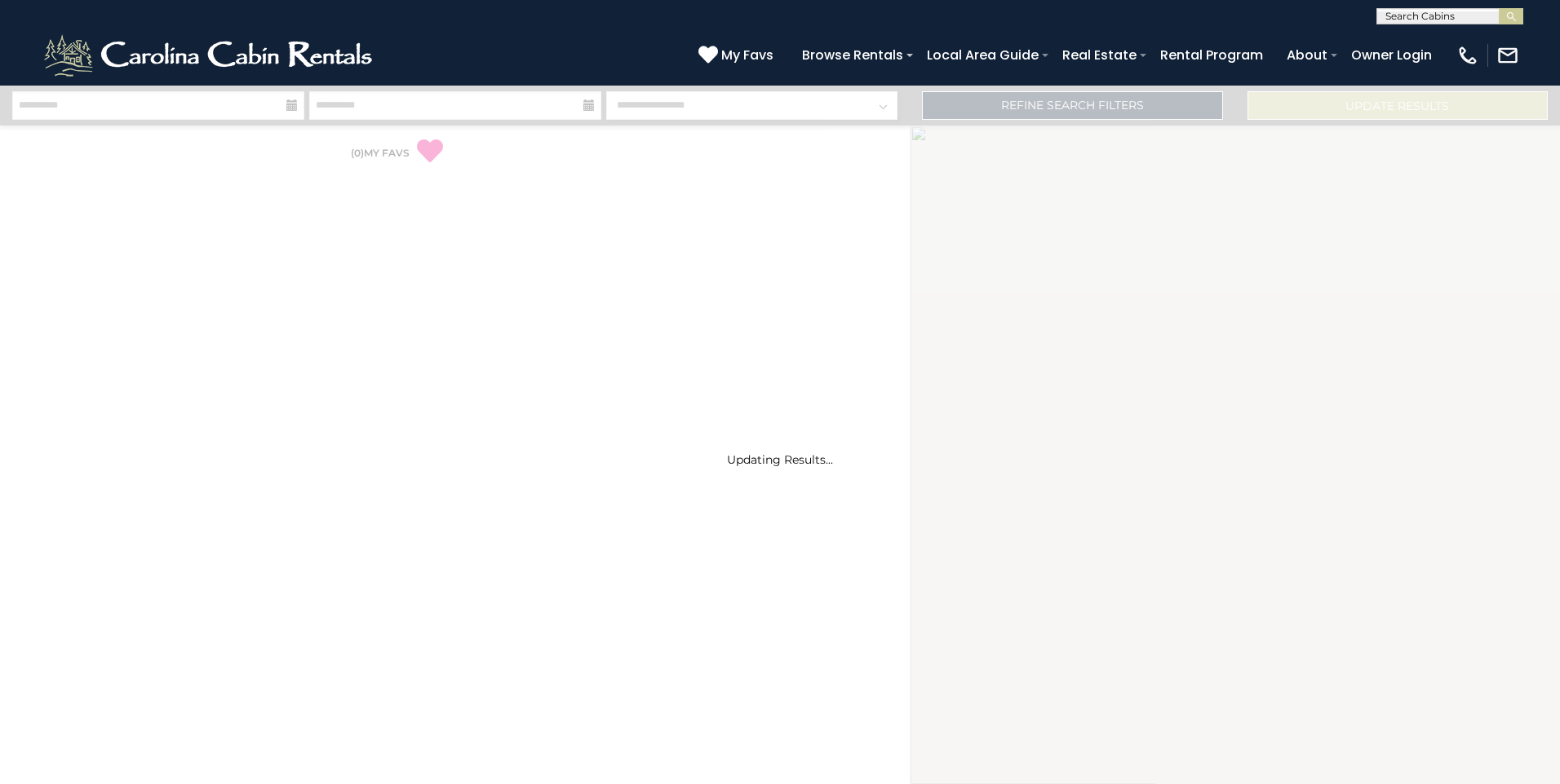
select select "*"
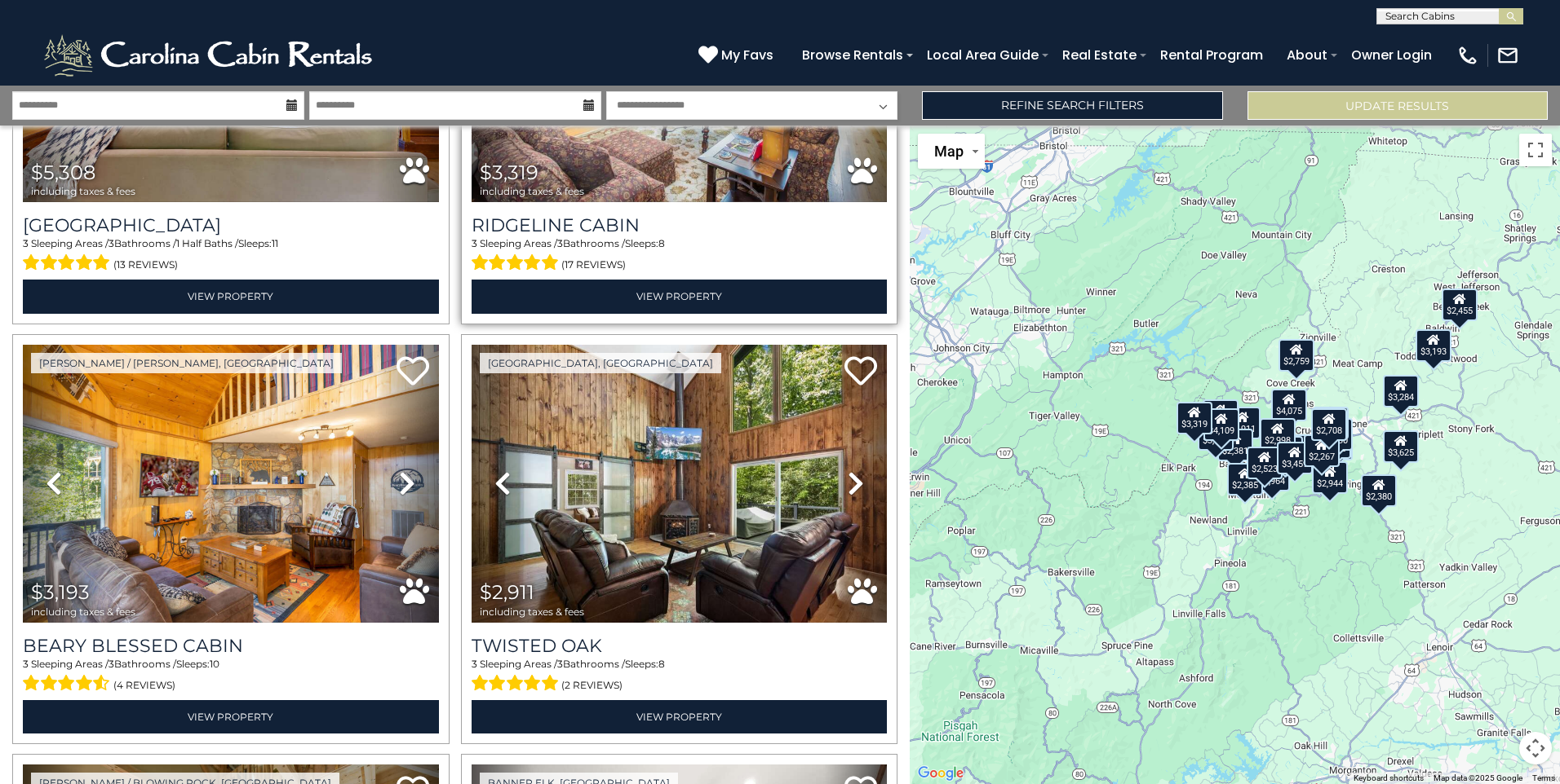
scroll to position [816, 0]
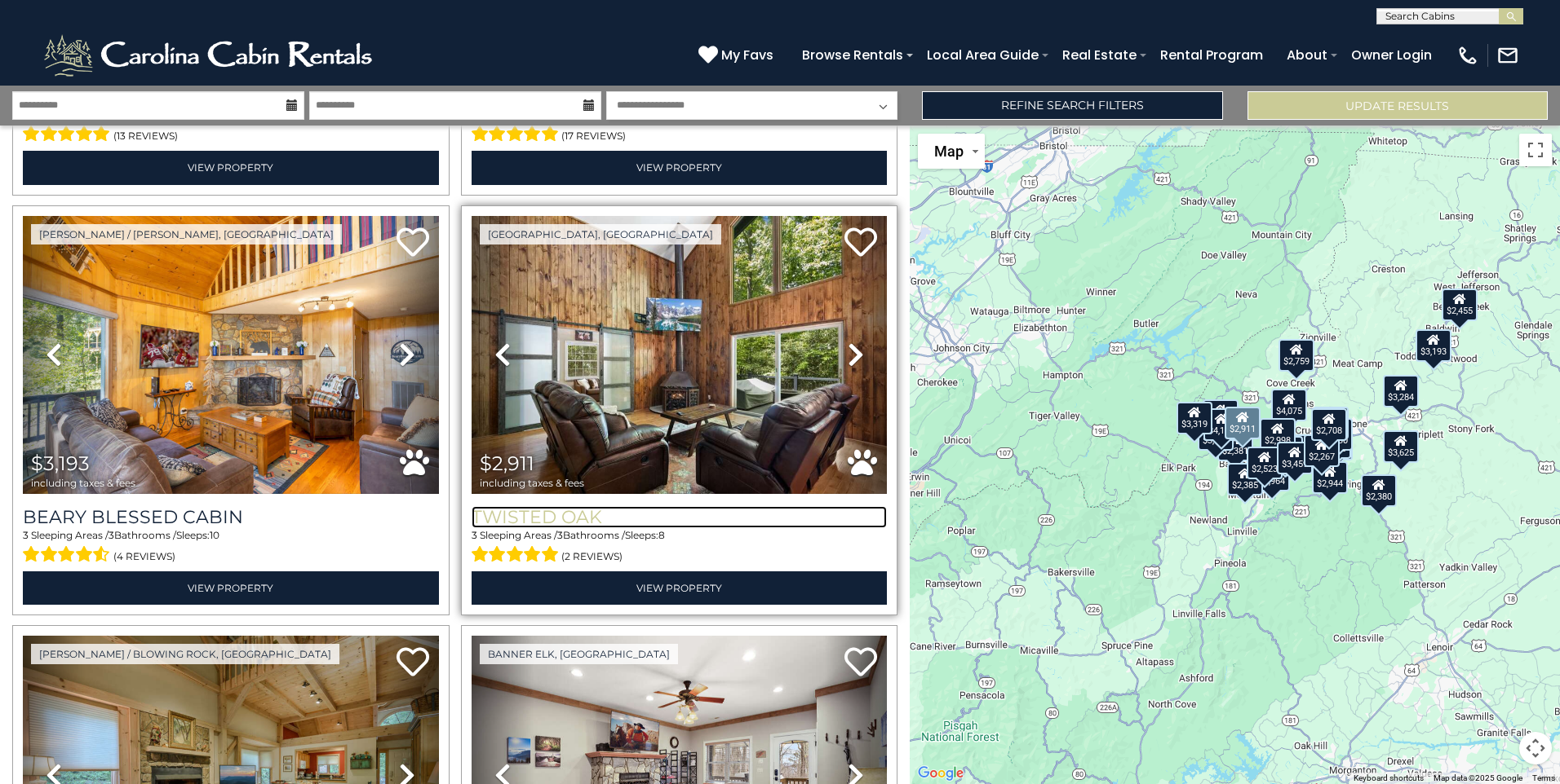
click at [495, 511] on h3 "Twisted Oak" at bounding box center [679, 517] width 416 height 22
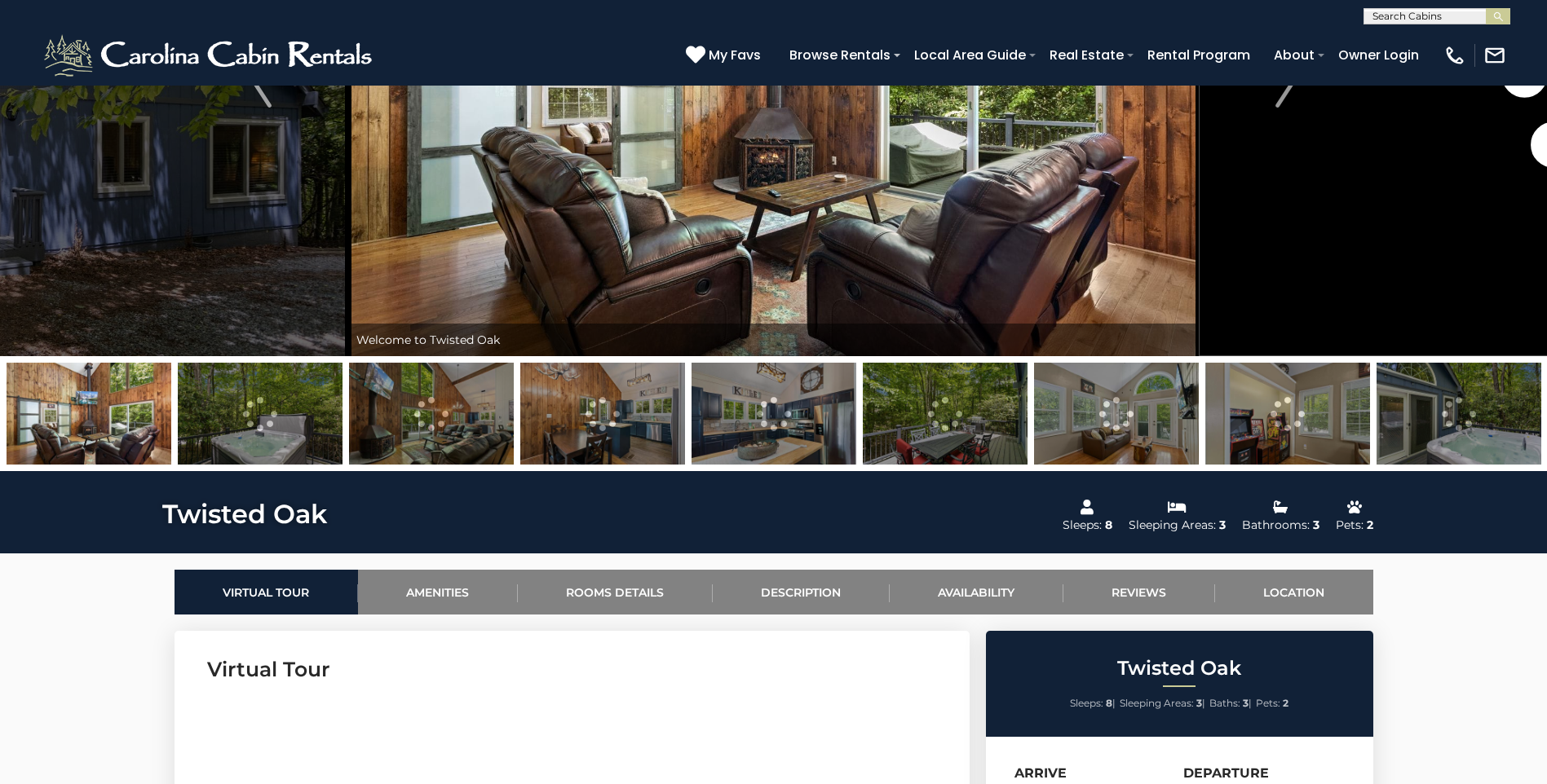
scroll to position [326, 0]
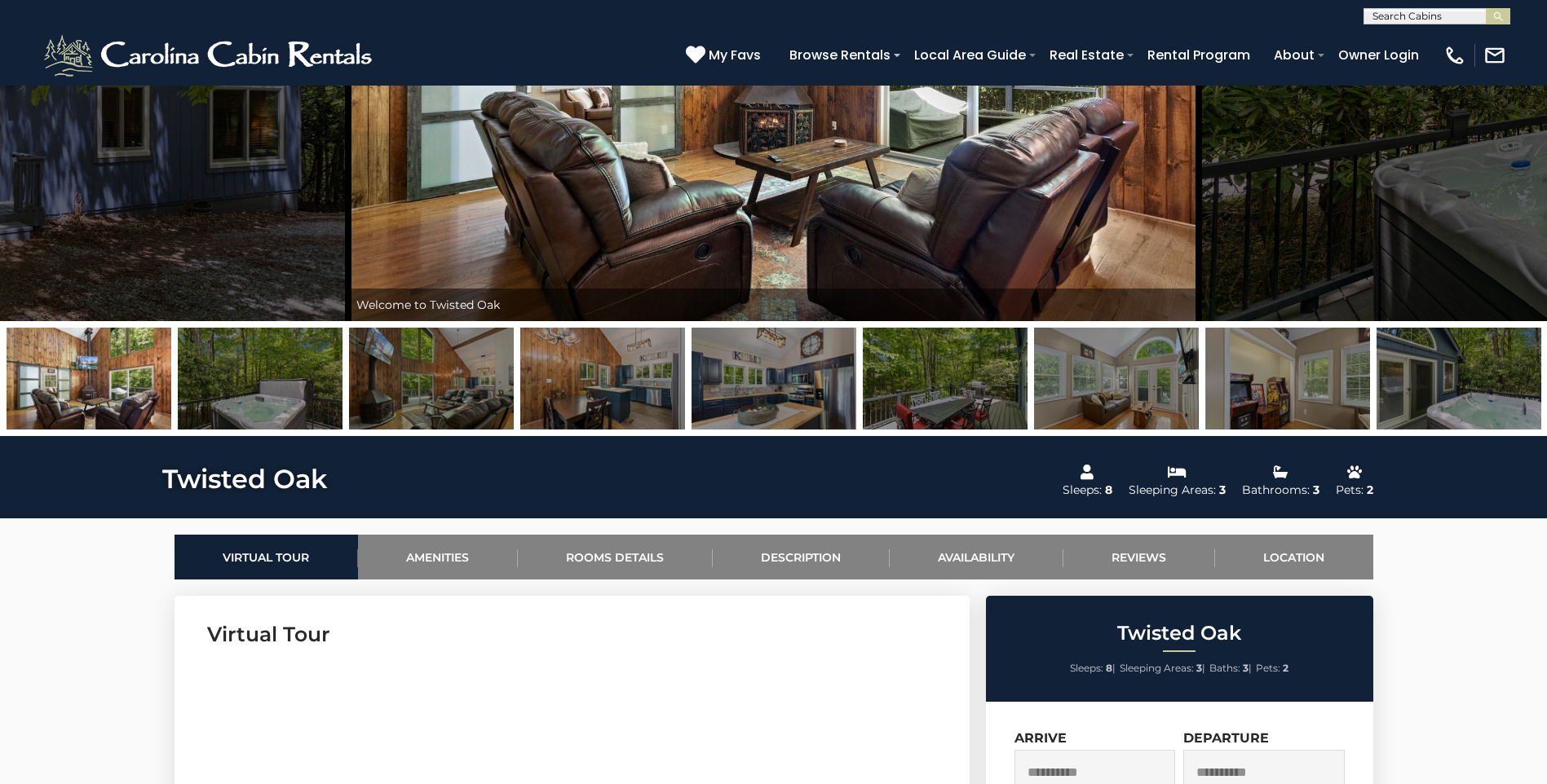
click at [424, 398] on img at bounding box center [431, 378] width 165 height 102
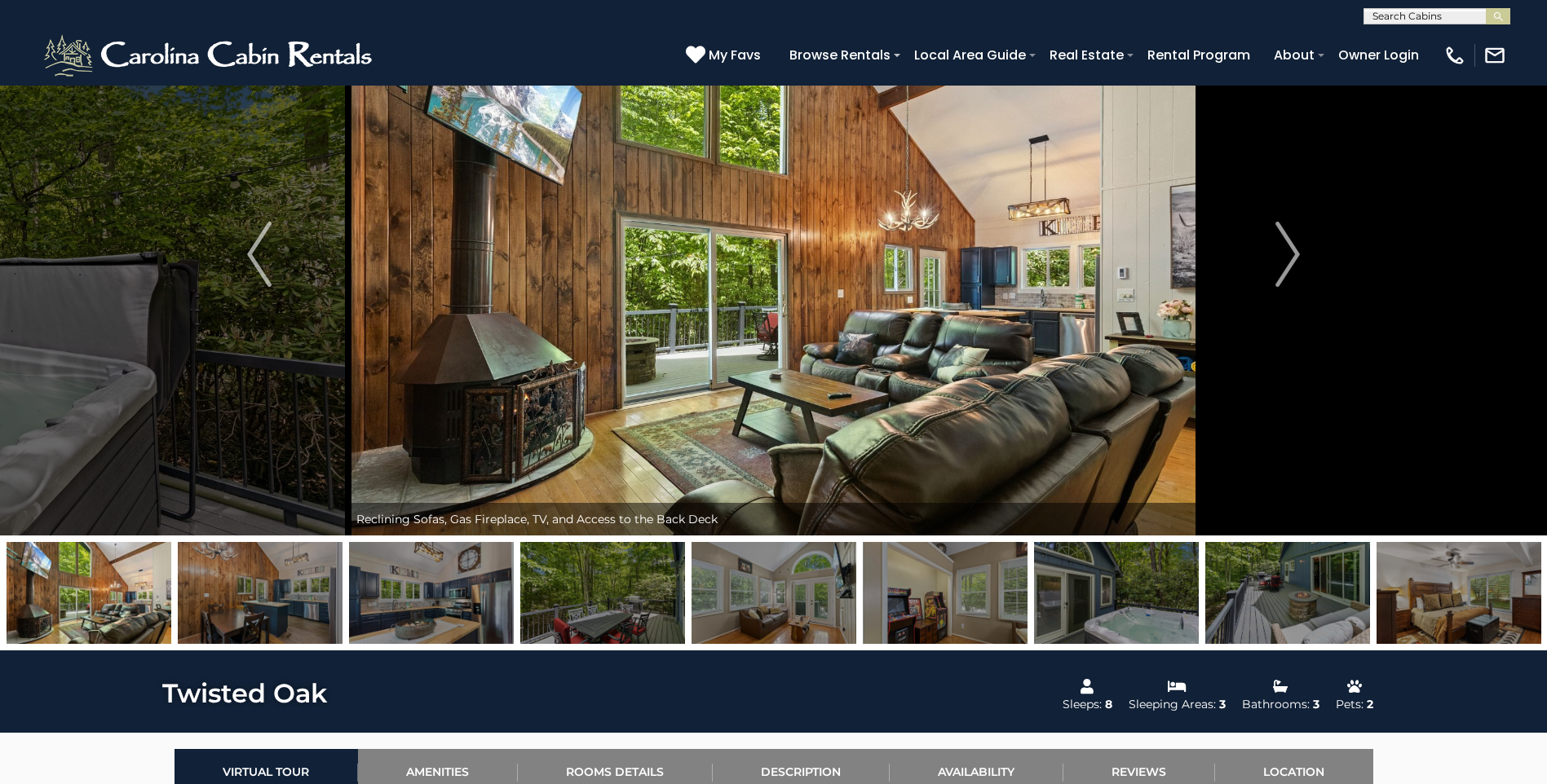
scroll to position [81, 0]
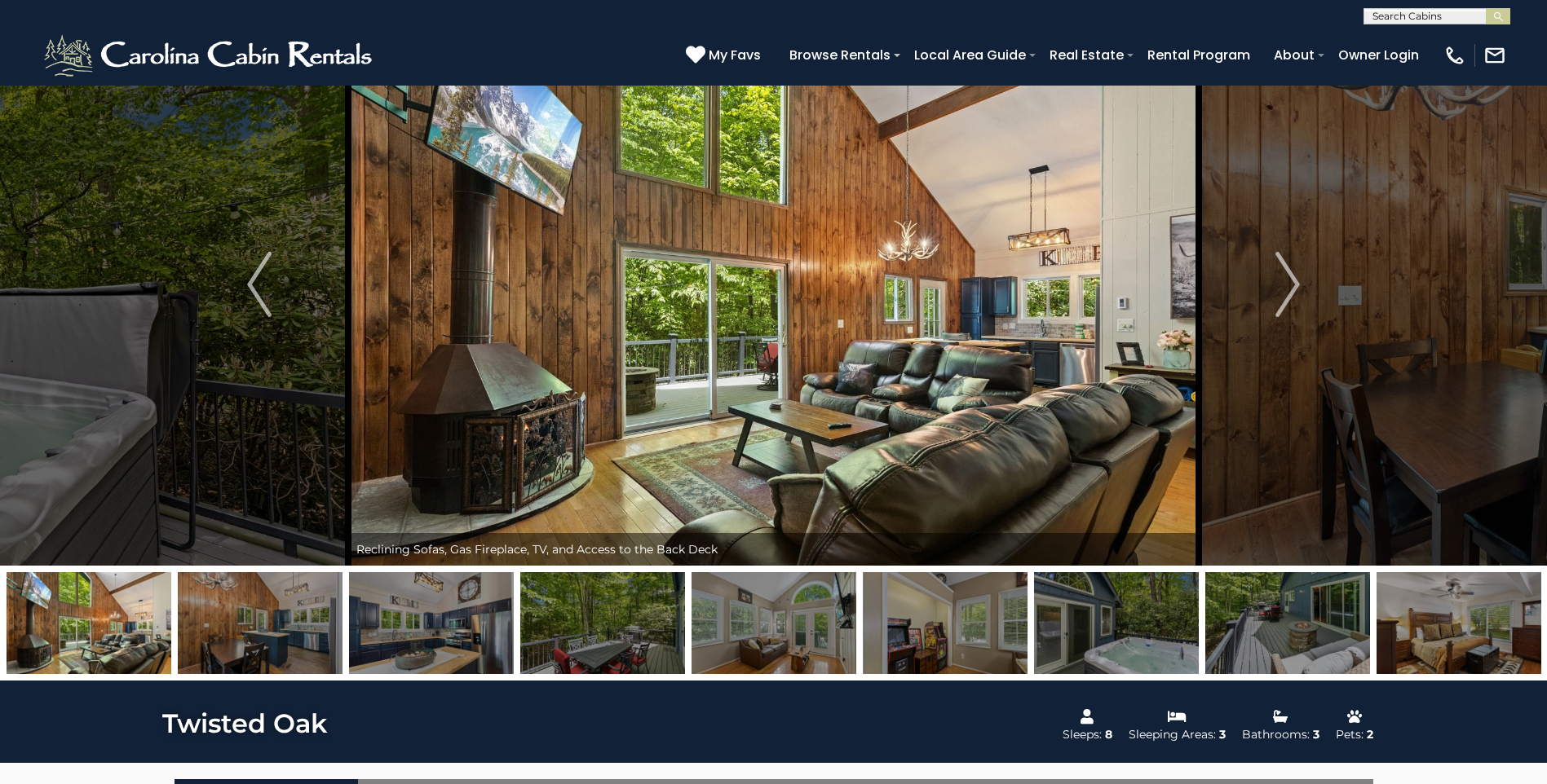
click at [579, 629] on img at bounding box center [603, 623] width 165 height 102
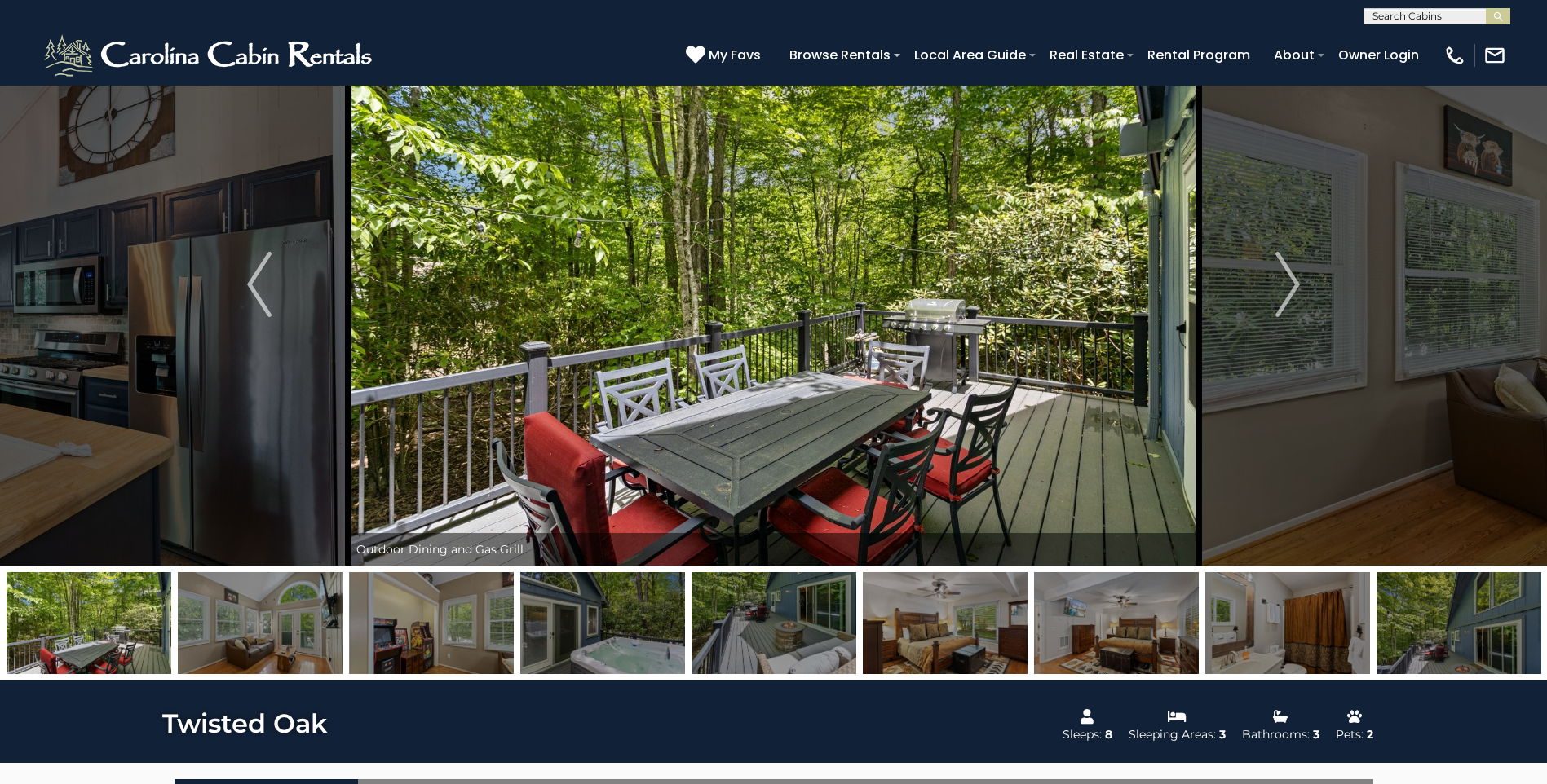
click at [758, 631] on img at bounding box center [774, 623] width 165 height 102
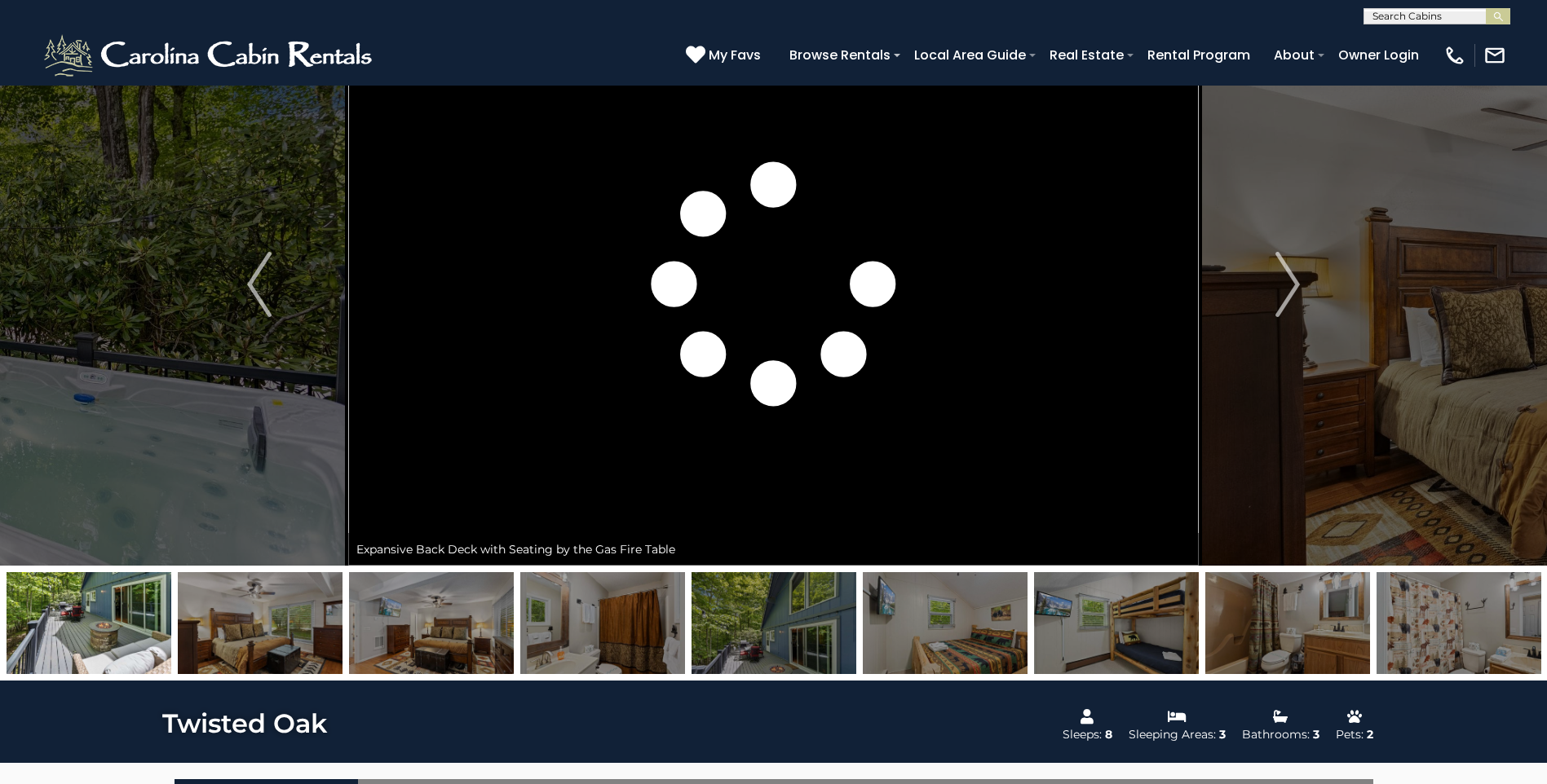
click at [980, 643] on img at bounding box center [945, 623] width 165 height 102
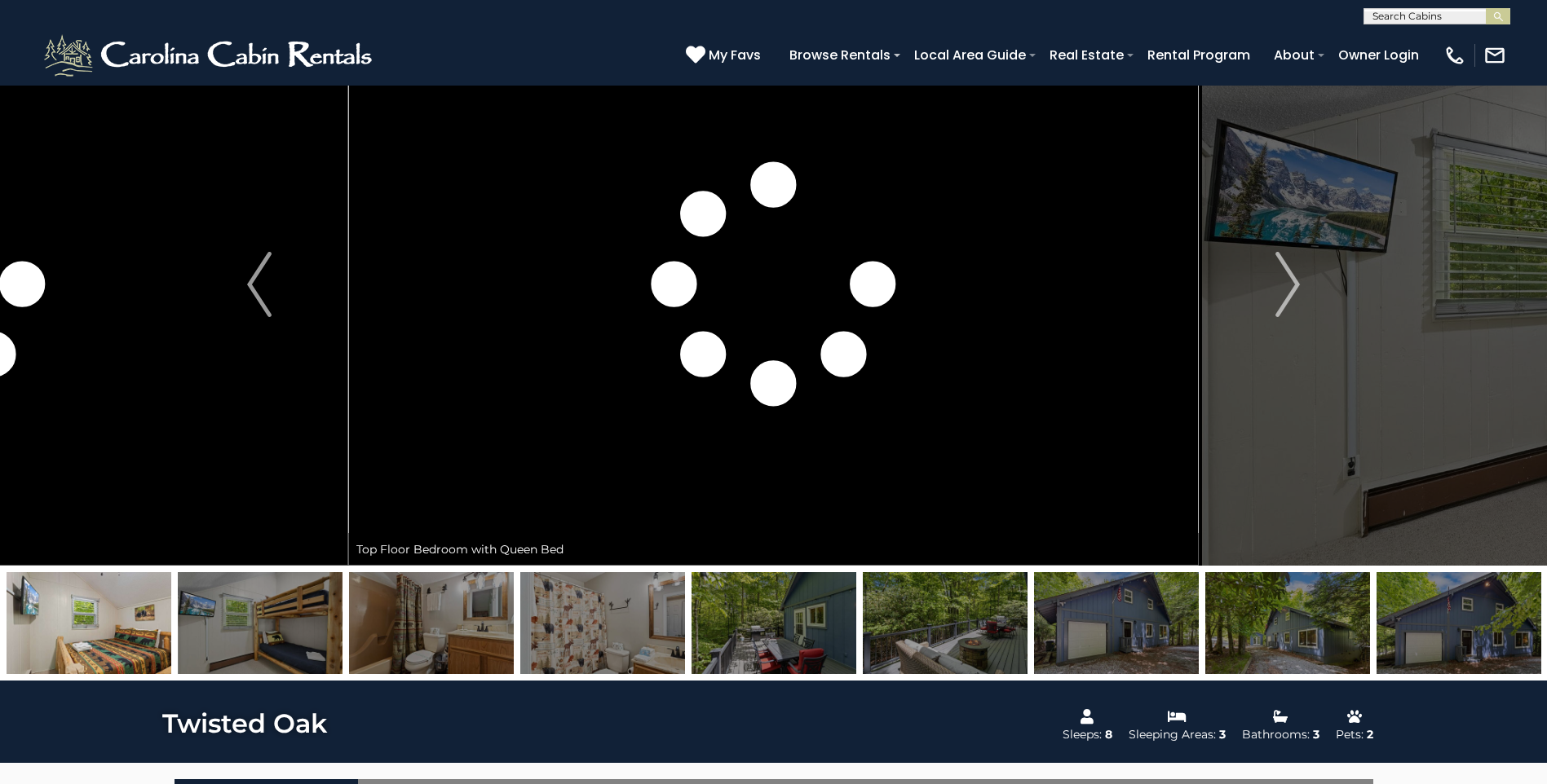
click at [1095, 654] on img at bounding box center [1116, 623] width 165 height 102
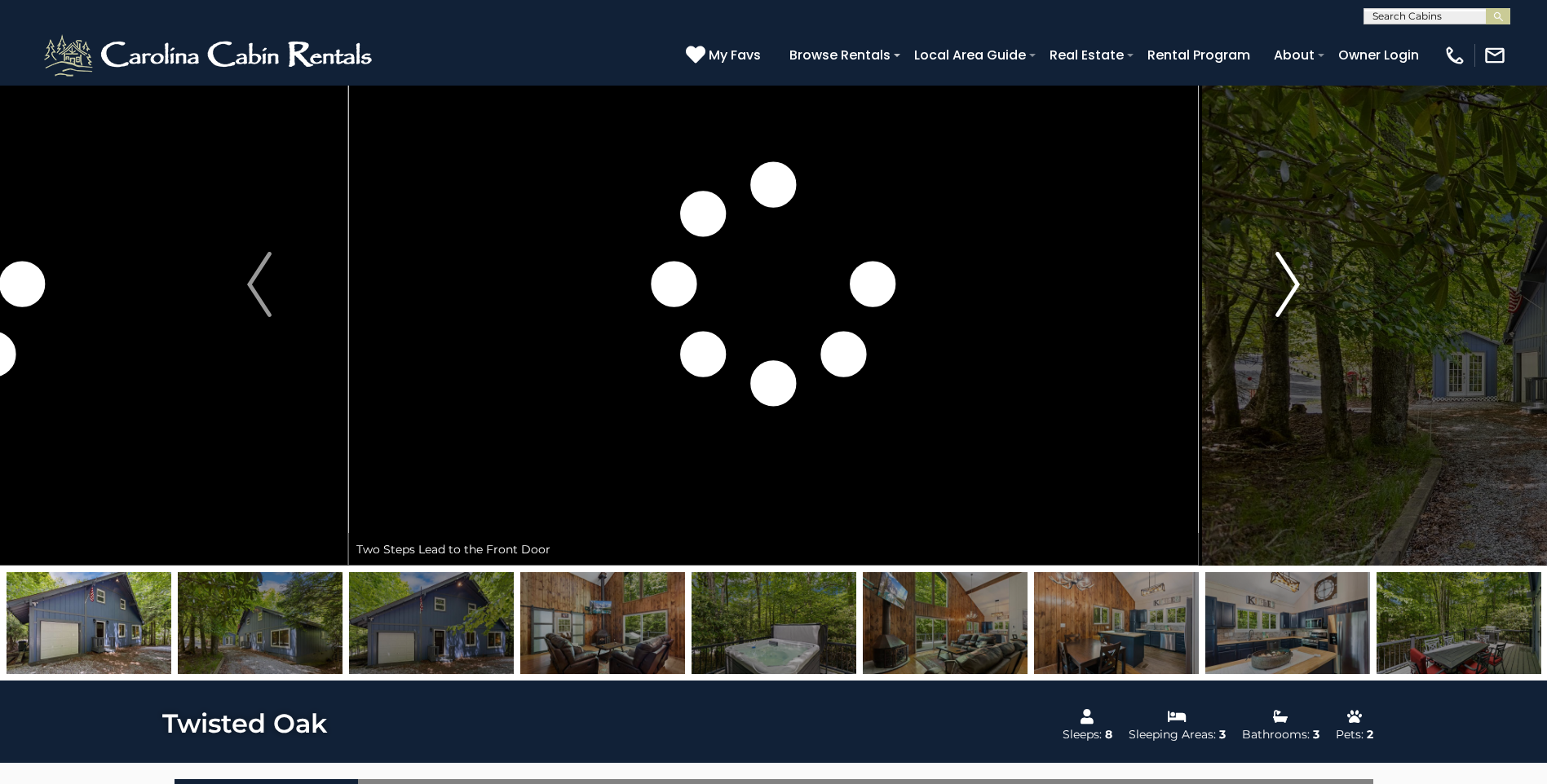
click at [1296, 289] on img "Next" at bounding box center [1288, 285] width 25 height 65
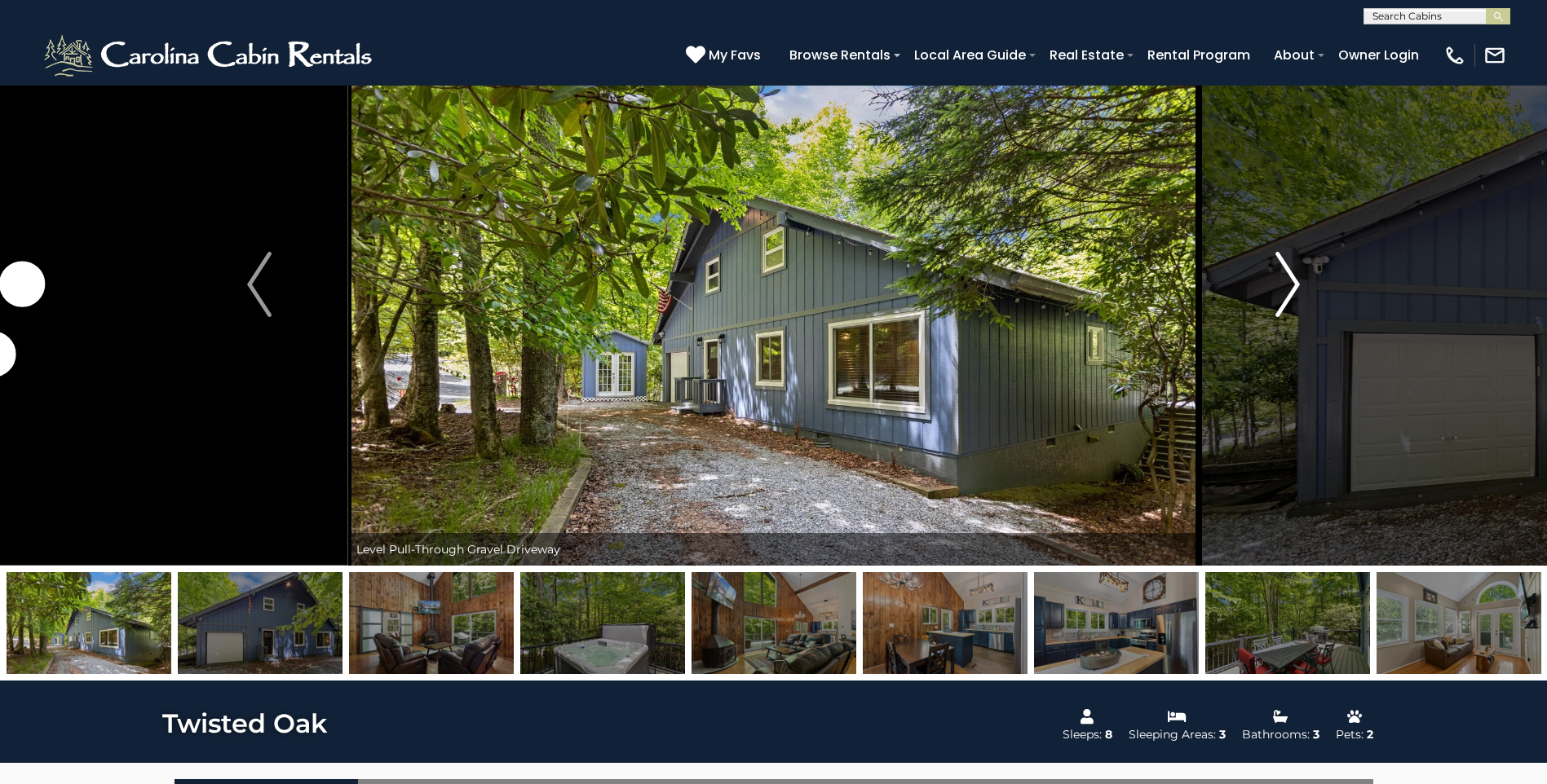
click at [1287, 296] on img "Next" at bounding box center [1288, 285] width 25 height 65
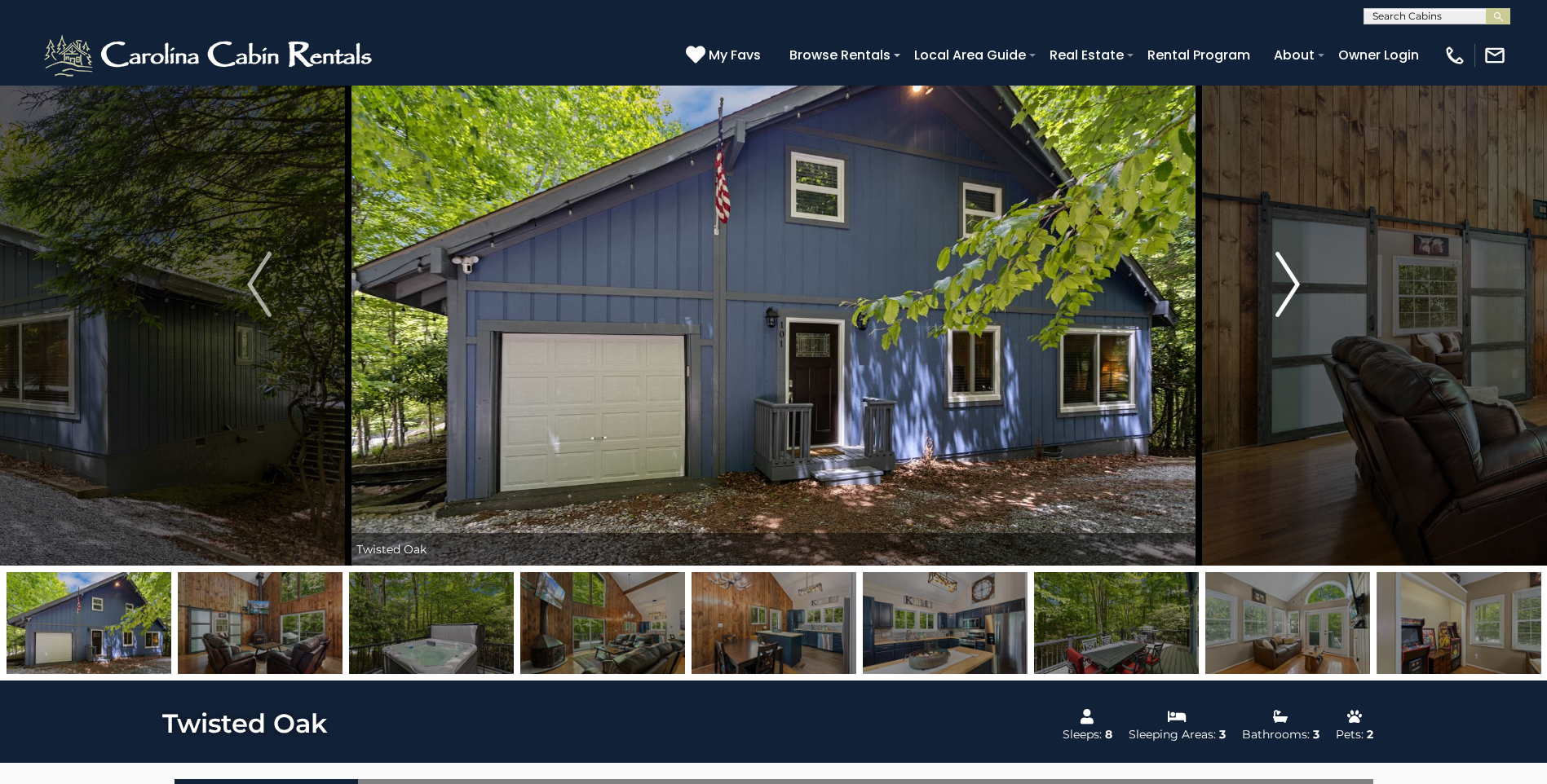
click at [1287, 296] on img "Next" at bounding box center [1288, 285] width 25 height 65
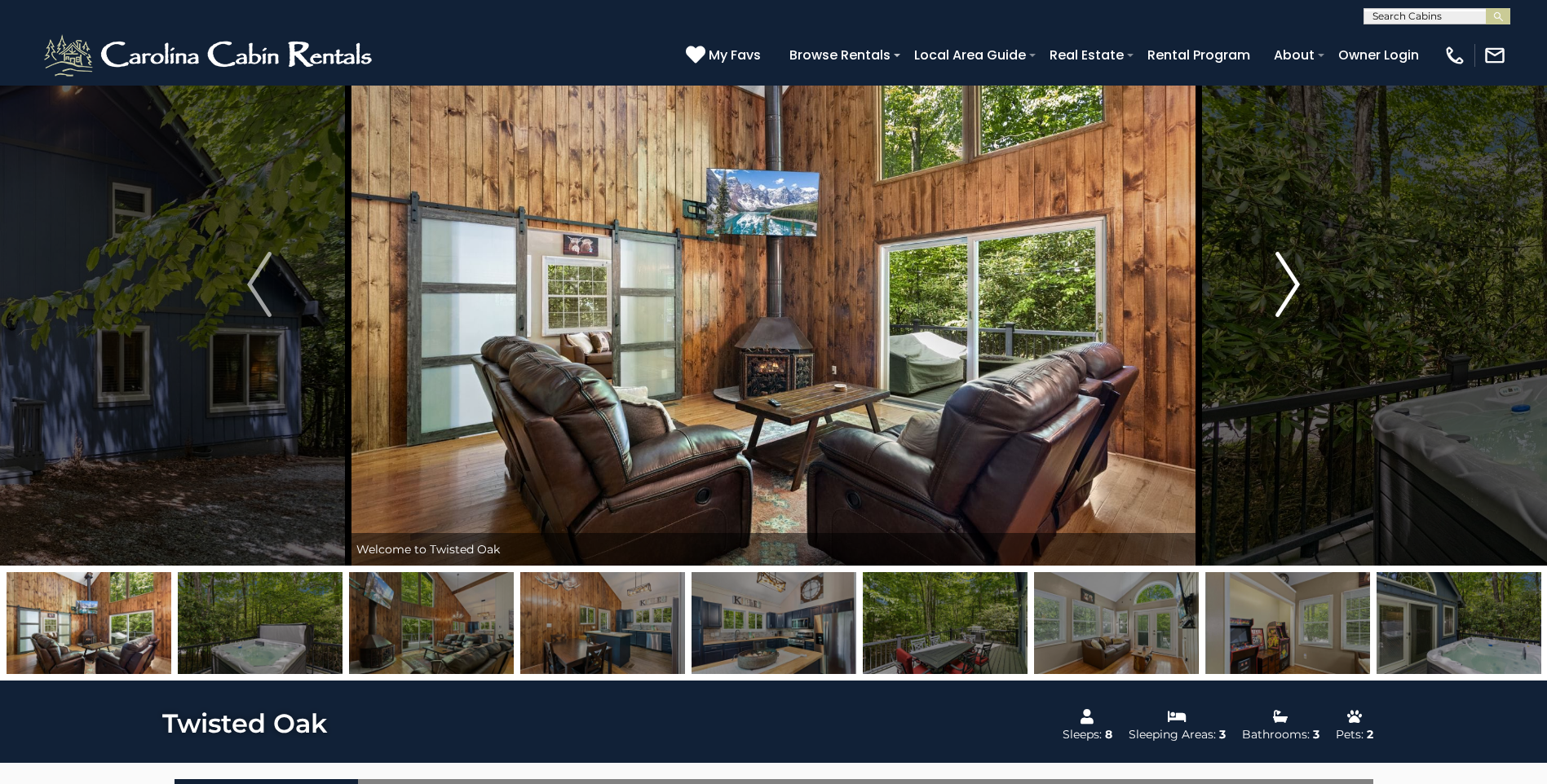
click at [1287, 296] on img "Next" at bounding box center [1288, 285] width 25 height 65
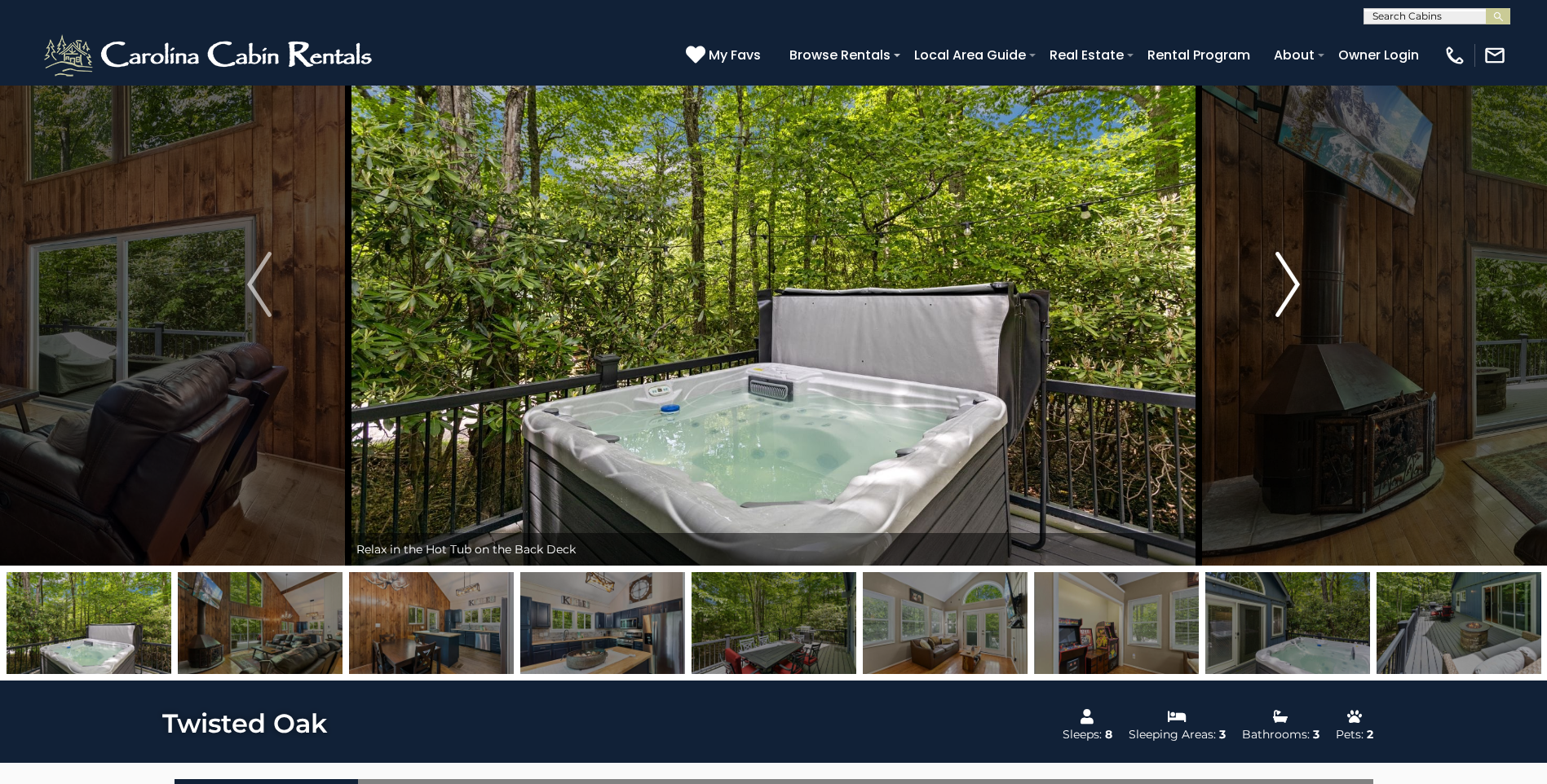
click at [1287, 296] on img "Next" at bounding box center [1288, 285] width 25 height 65
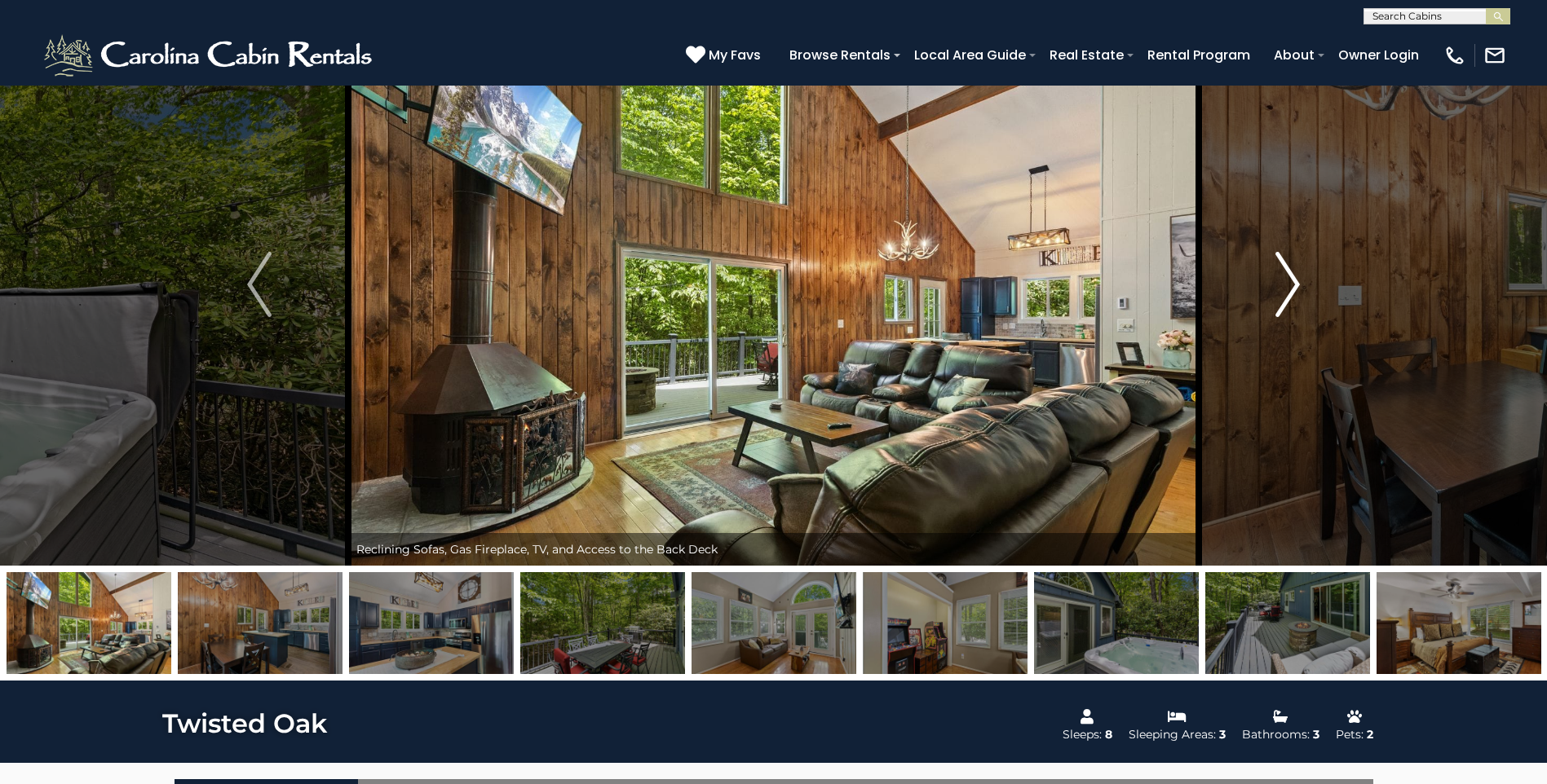
click at [1287, 296] on img "Next" at bounding box center [1288, 285] width 25 height 65
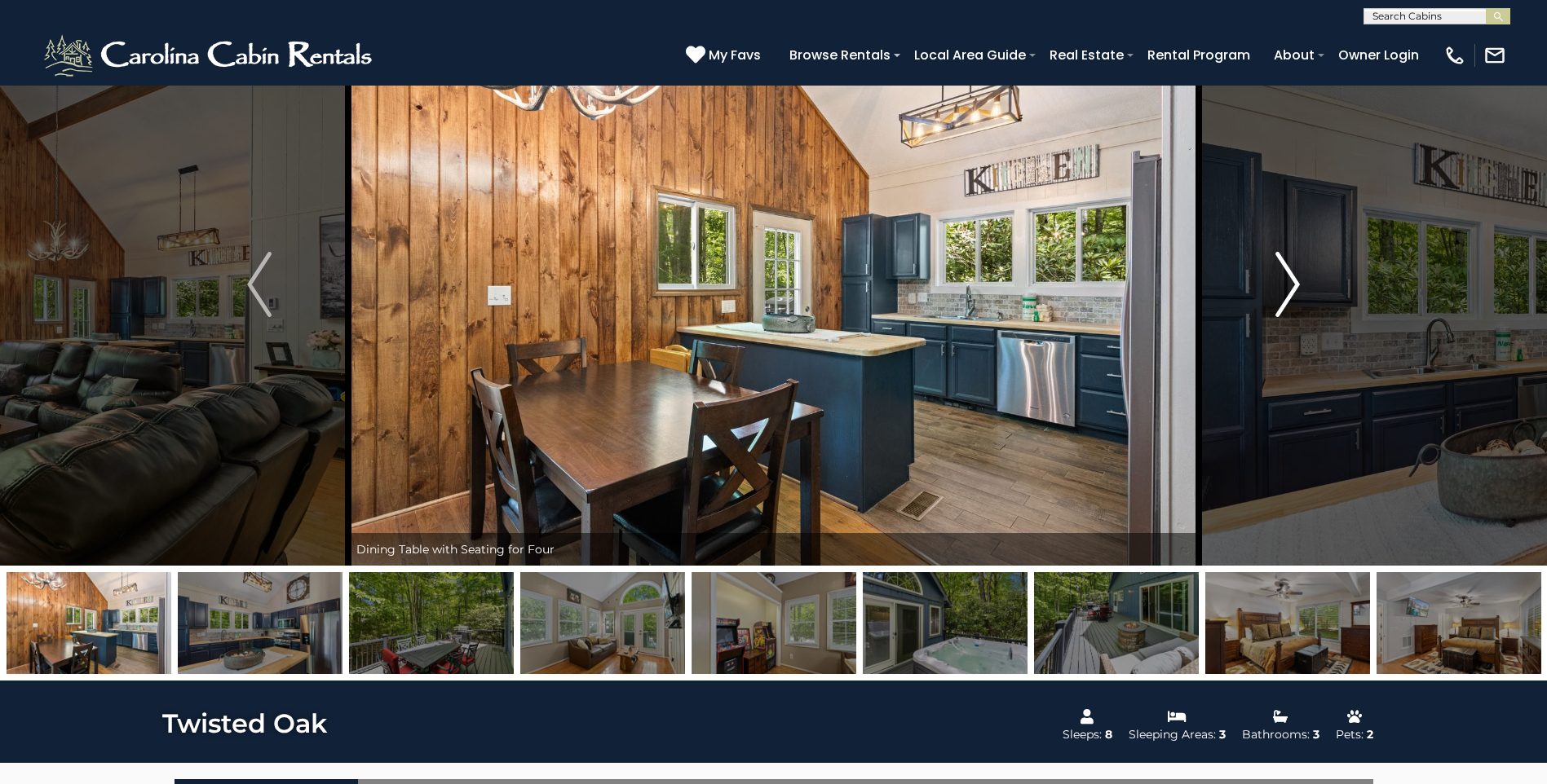
click at [1287, 296] on img "Next" at bounding box center [1288, 285] width 25 height 65
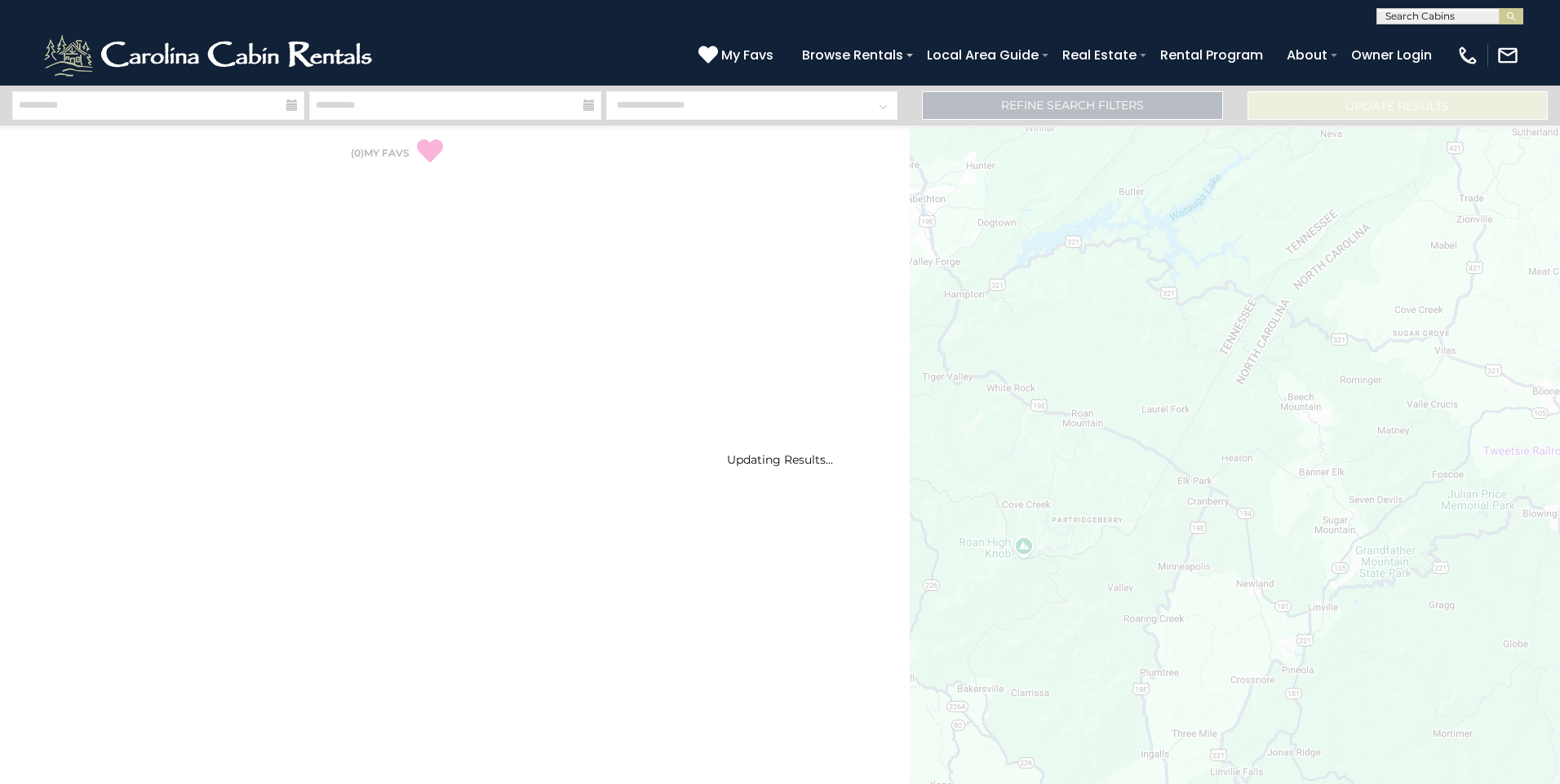
select select "*"
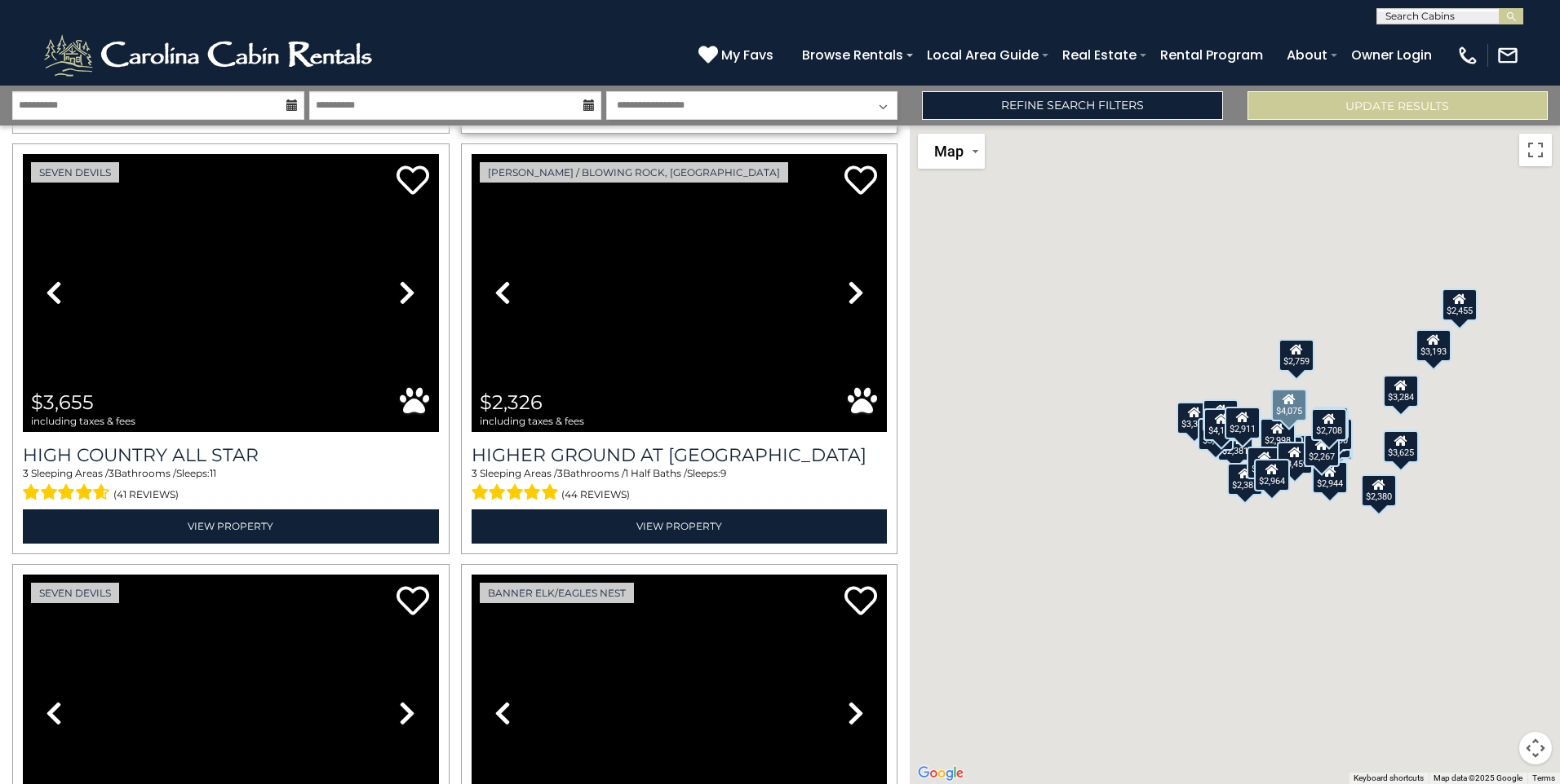
scroll to position [2120, 0]
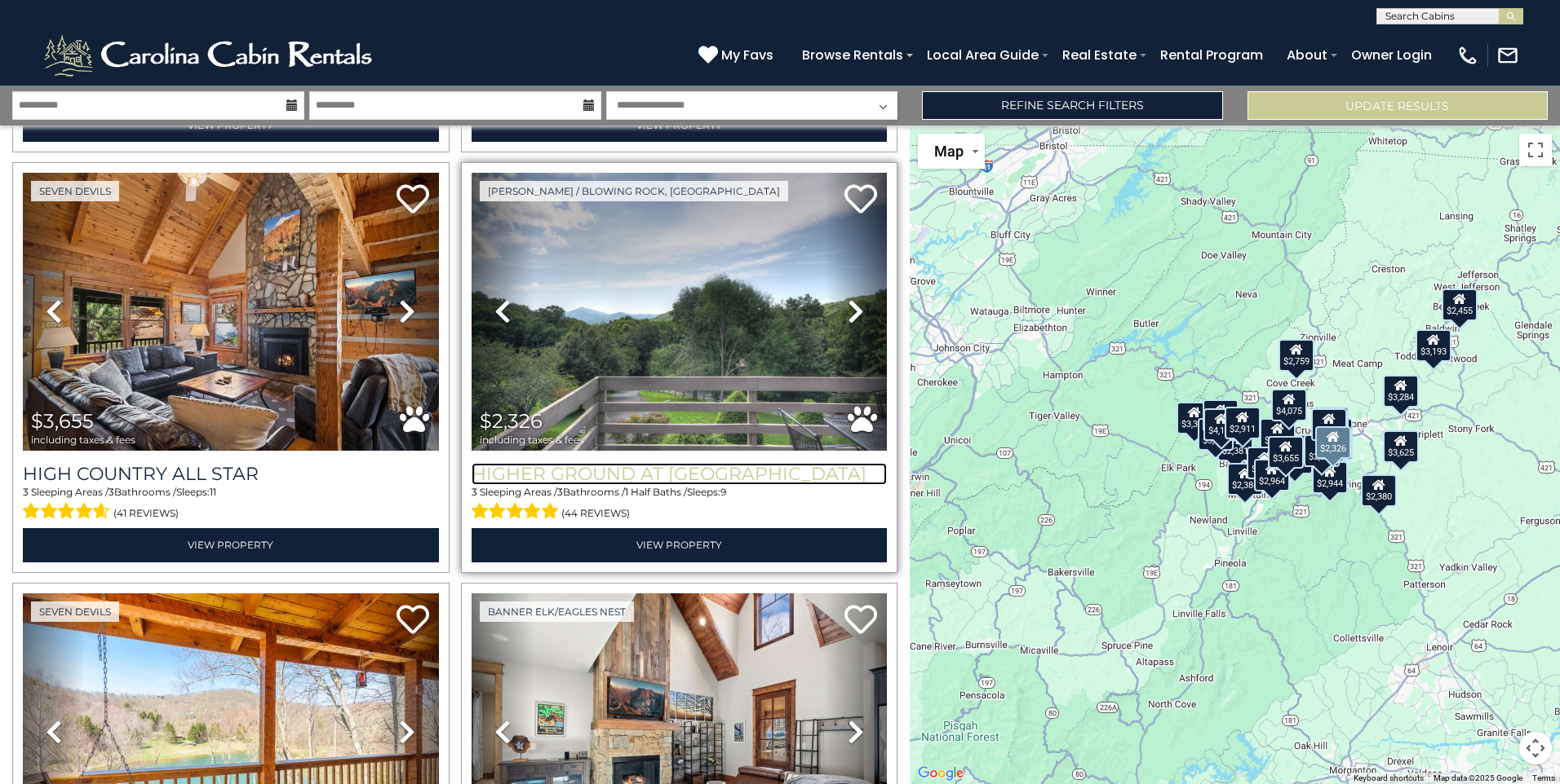
click at [647, 463] on h3 "Higher Ground at [GEOGRAPHIC_DATA]" at bounding box center [679, 474] width 416 height 22
